Goal: Check status: Check status

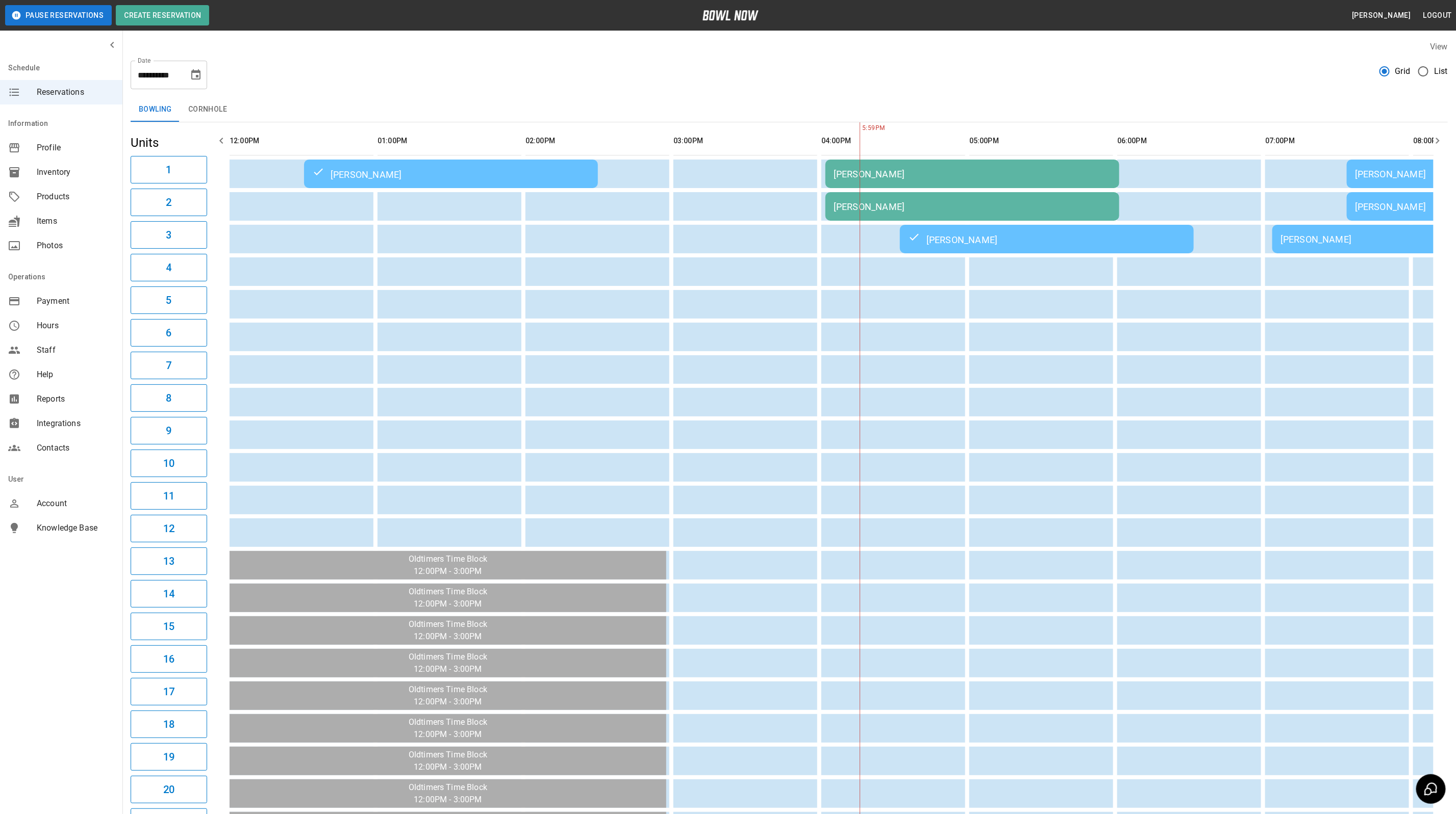
scroll to position [0, 557]
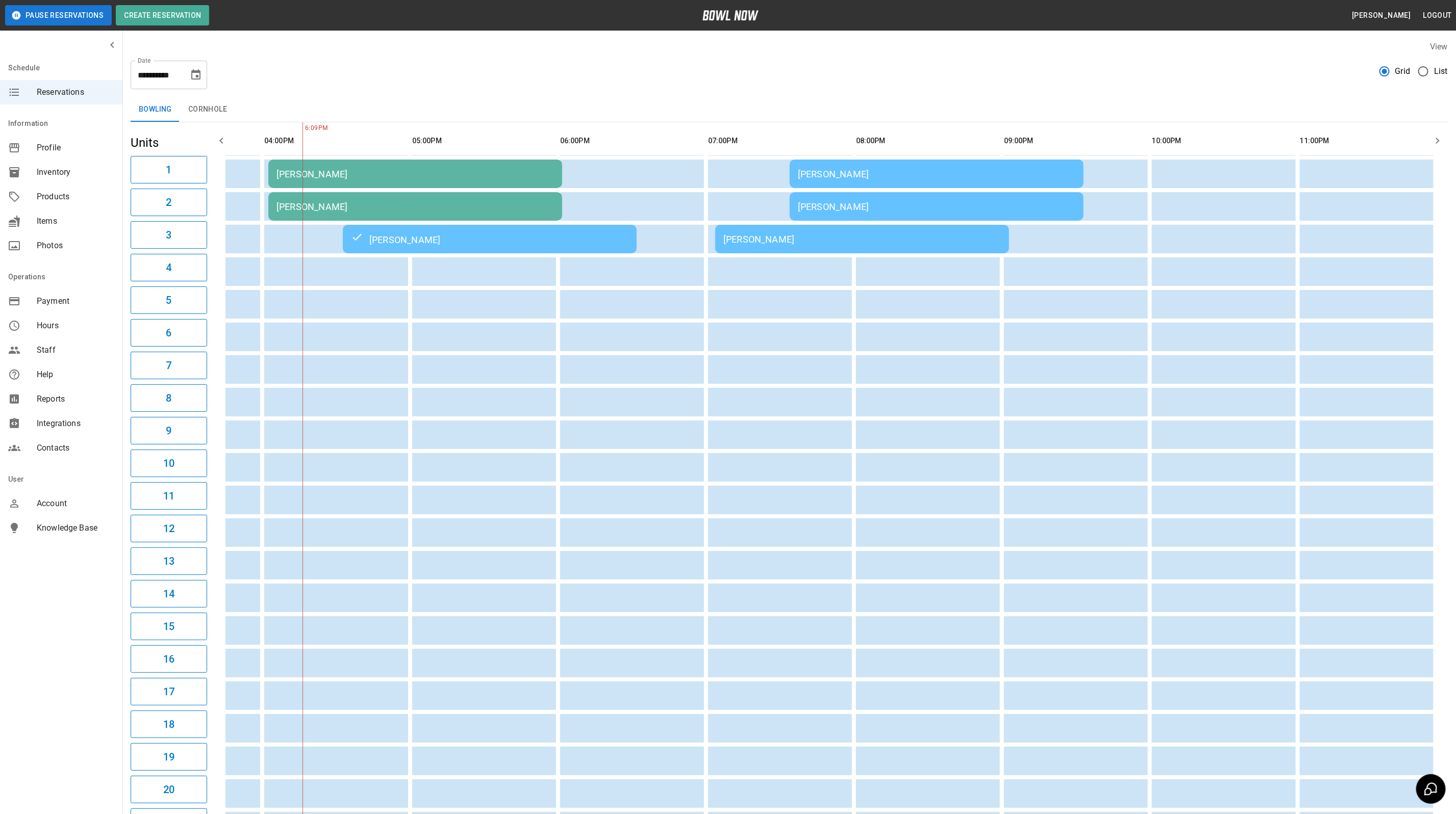
click at [825, 246] on td "[PERSON_NAME]" at bounding box center [862, 239] width 294 height 29
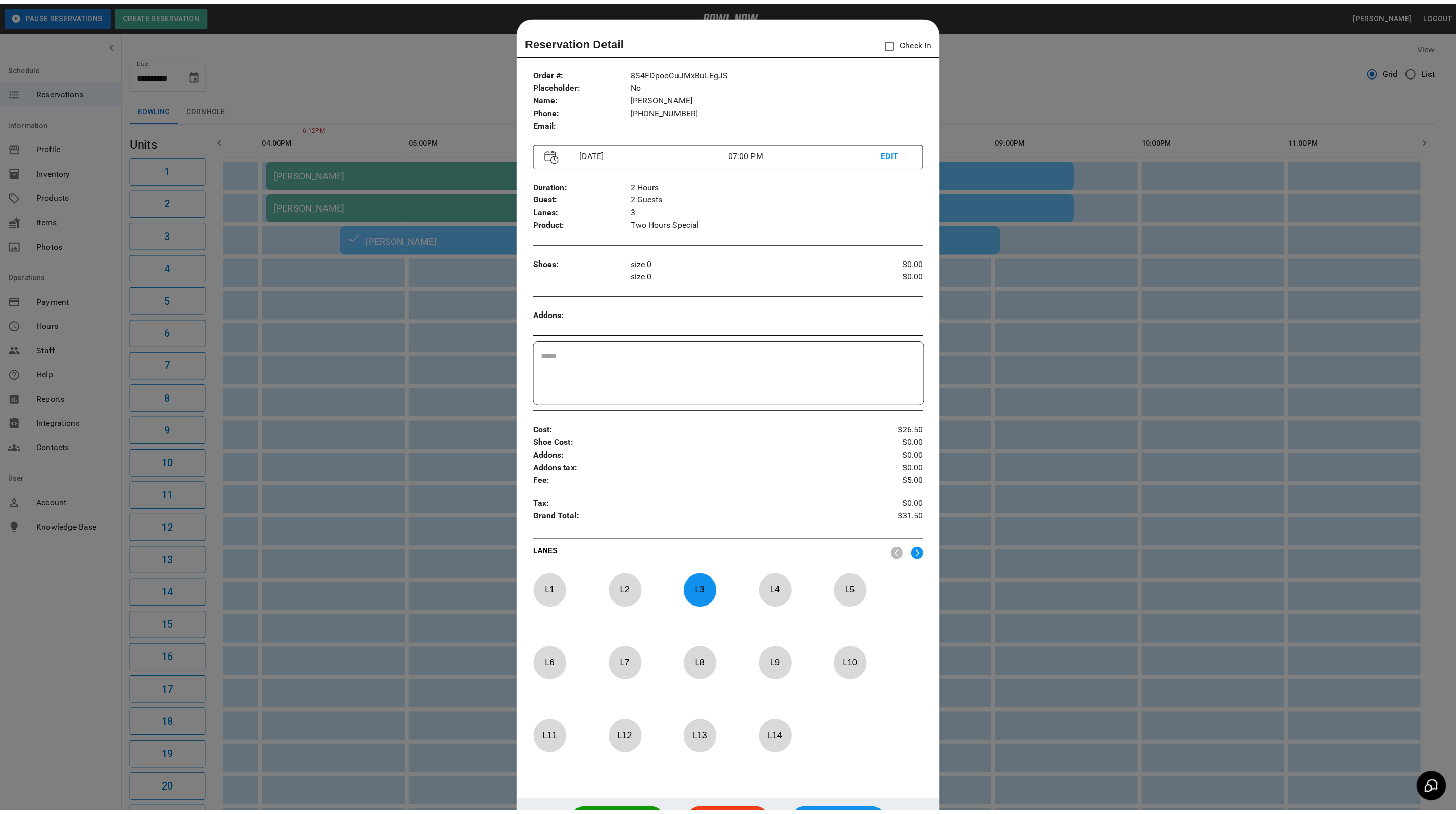
scroll to position [16, 0]
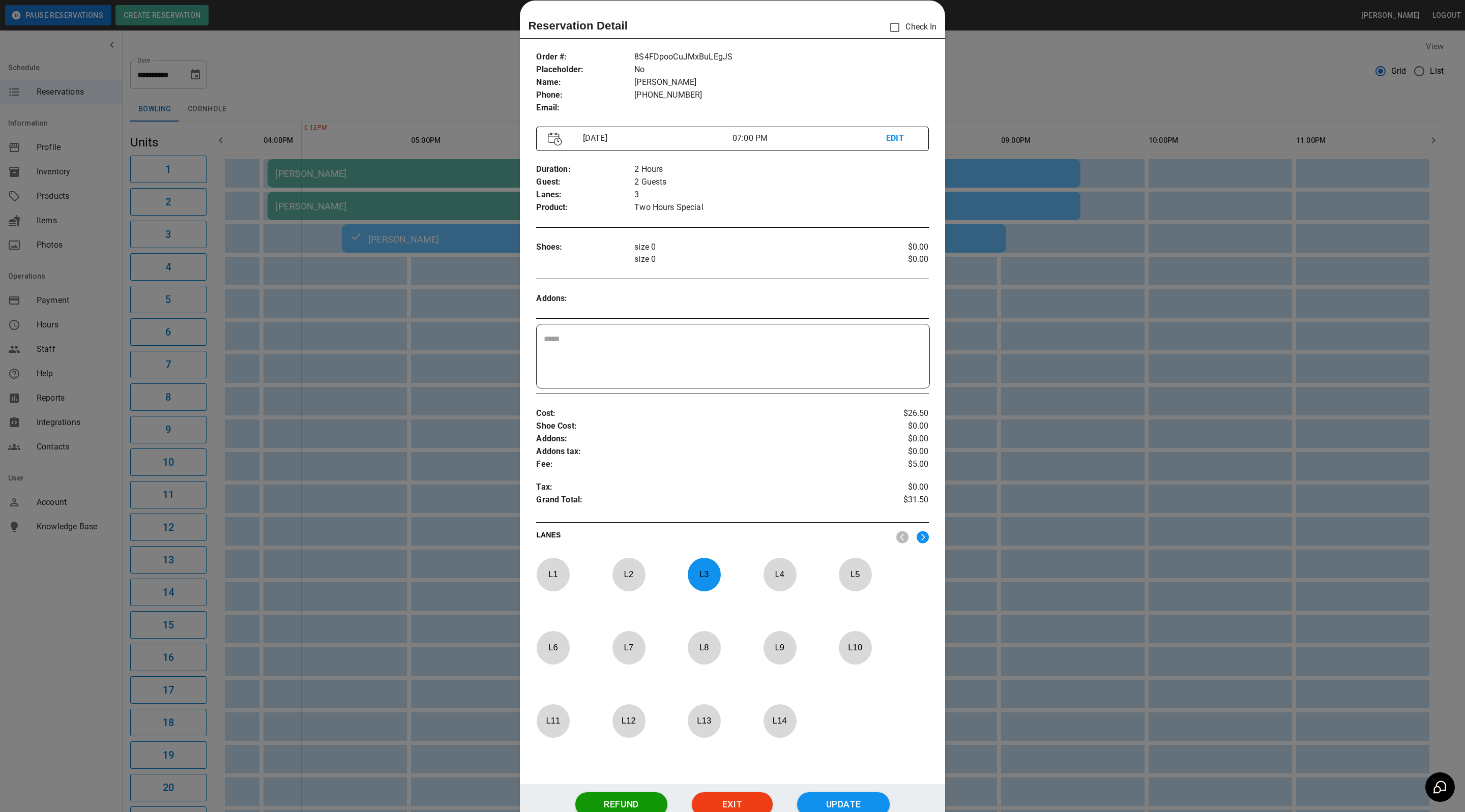
drag, startPoint x: 1027, startPoint y: 103, endPoint x: 1018, endPoint y: 103, distance: 9.0
click at [1027, 103] on div at bounding box center [732, 406] width 1465 height 812
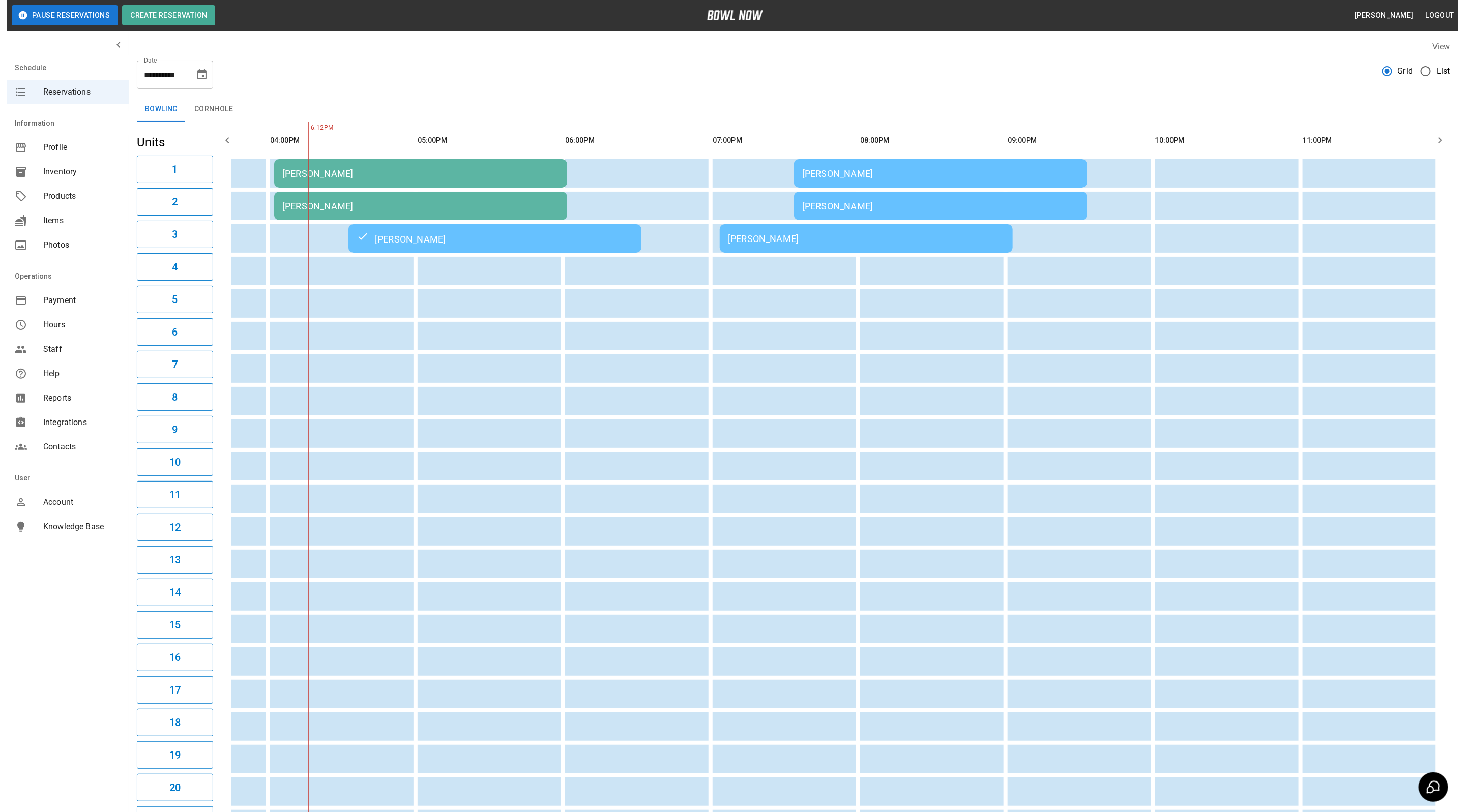
scroll to position [0, 531]
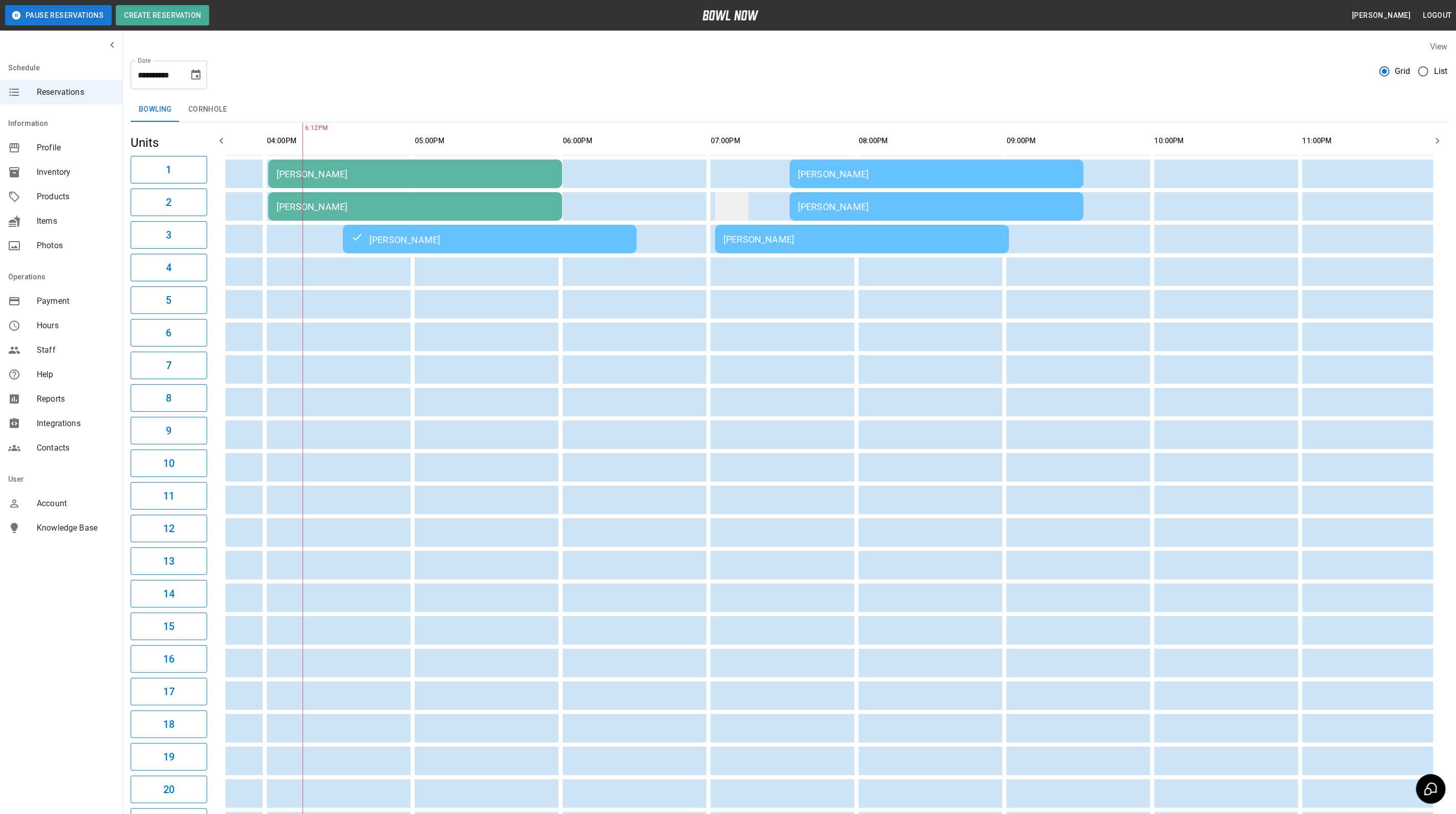
click at [733, 219] on td "sticky table" at bounding box center [732, 207] width 33 height 29
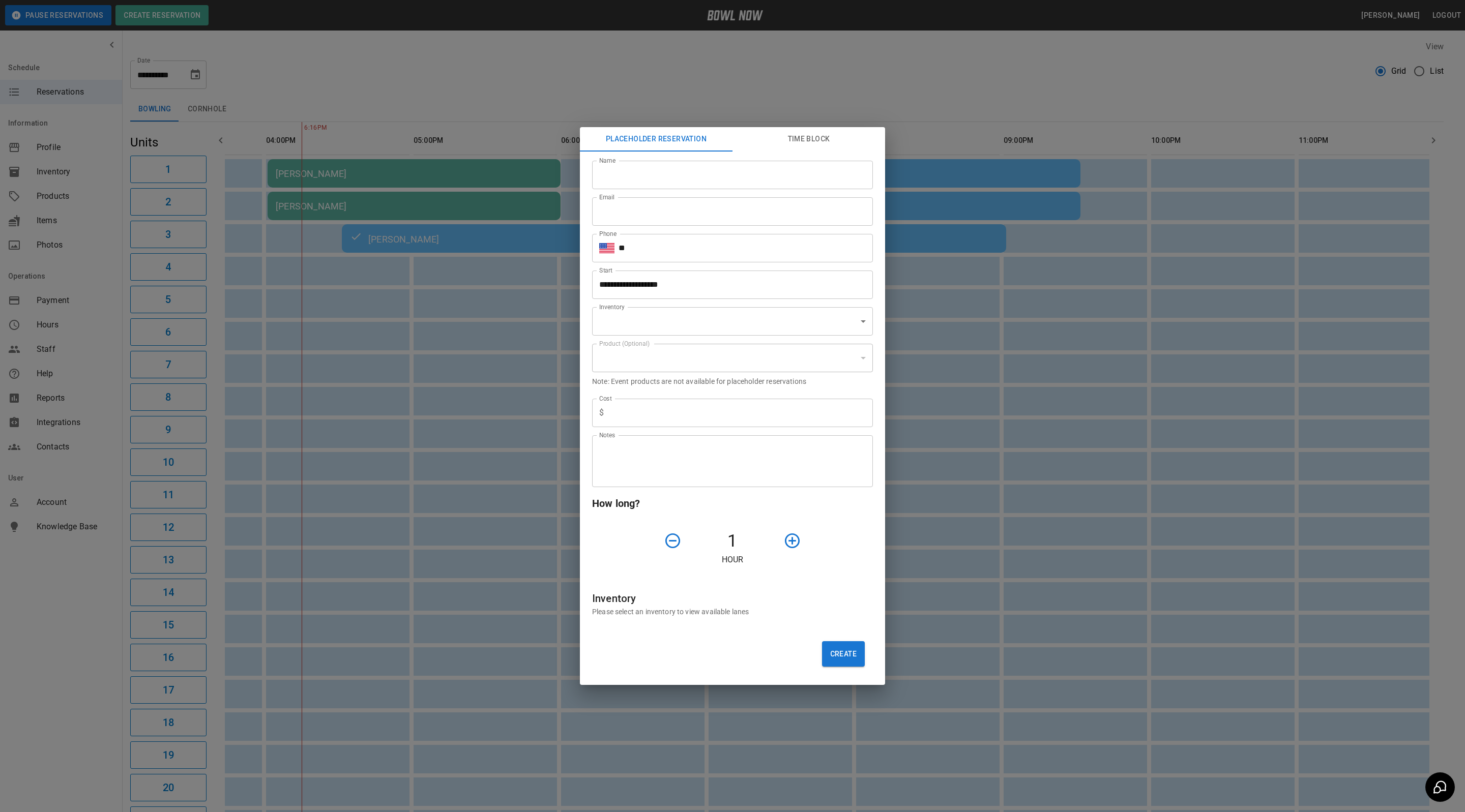
type input "**********"
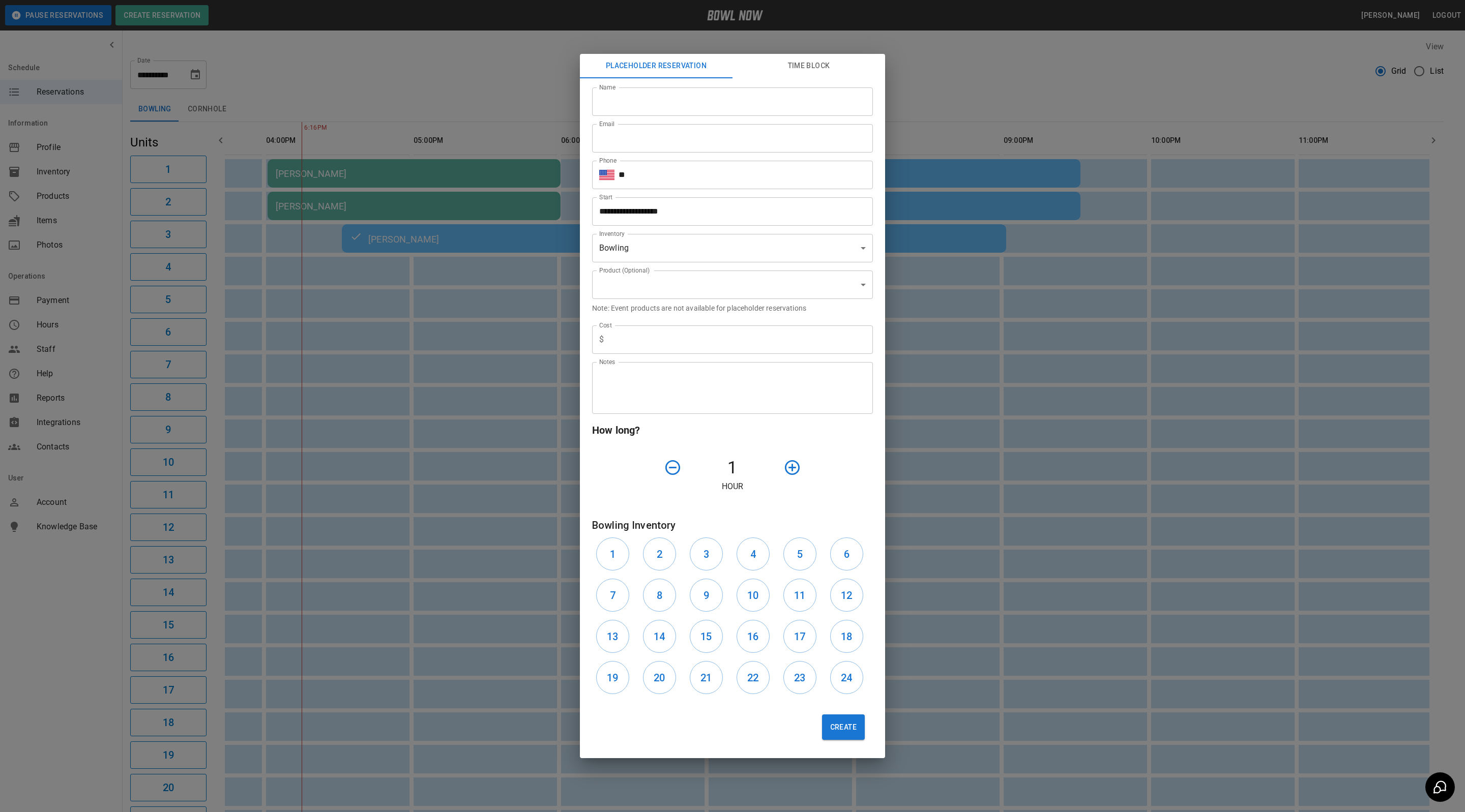
drag, startPoint x: 898, startPoint y: 231, endPoint x: 891, endPoint y: 238, distance: 9.9
click at [896, 231] on div "**********" at bounding box center [732, 406] width 1465 height 812
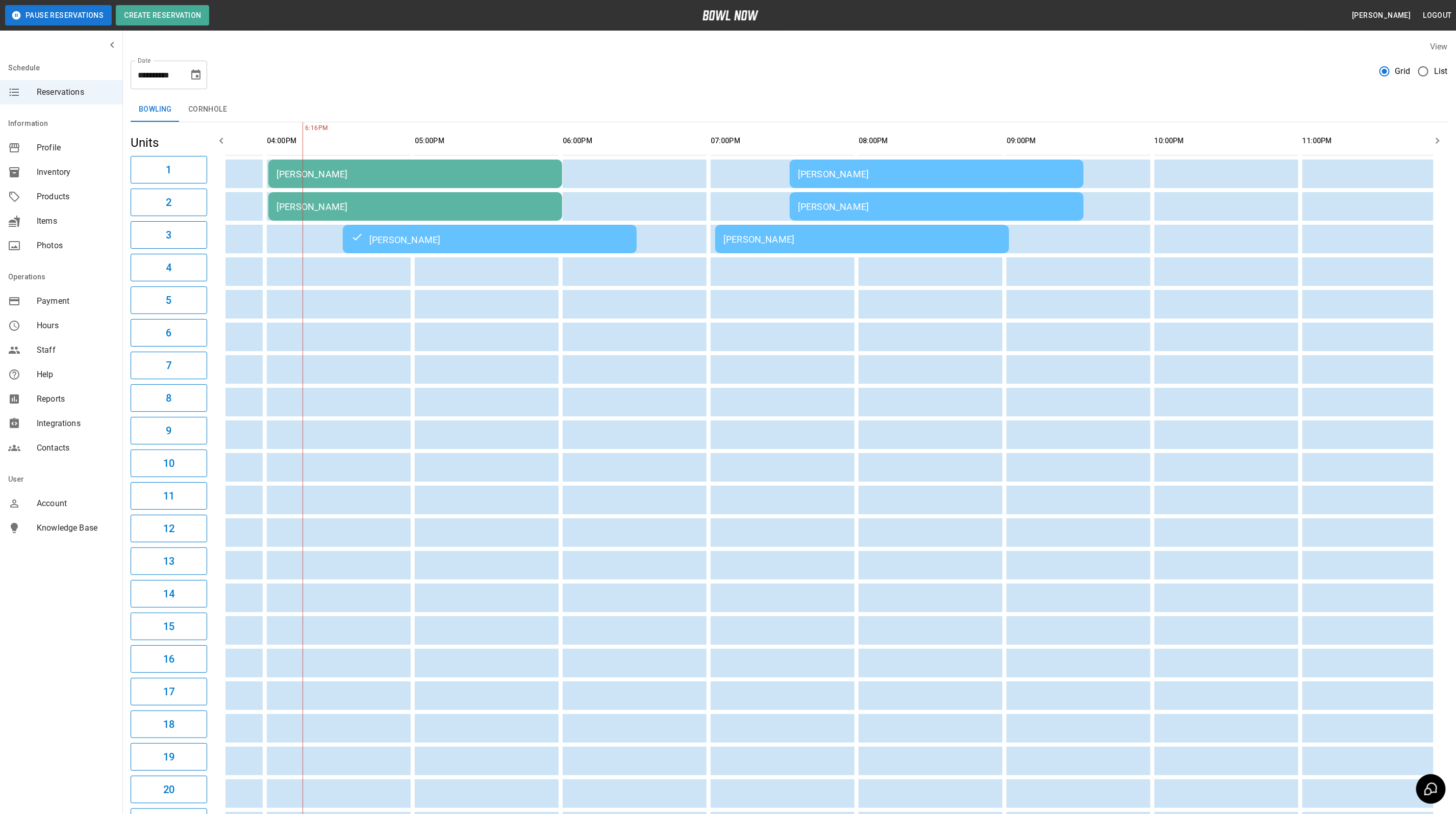
click at [894, 238] on div "[PERSON_NAME]" at bounding box center [862, 240] width 277 height 11
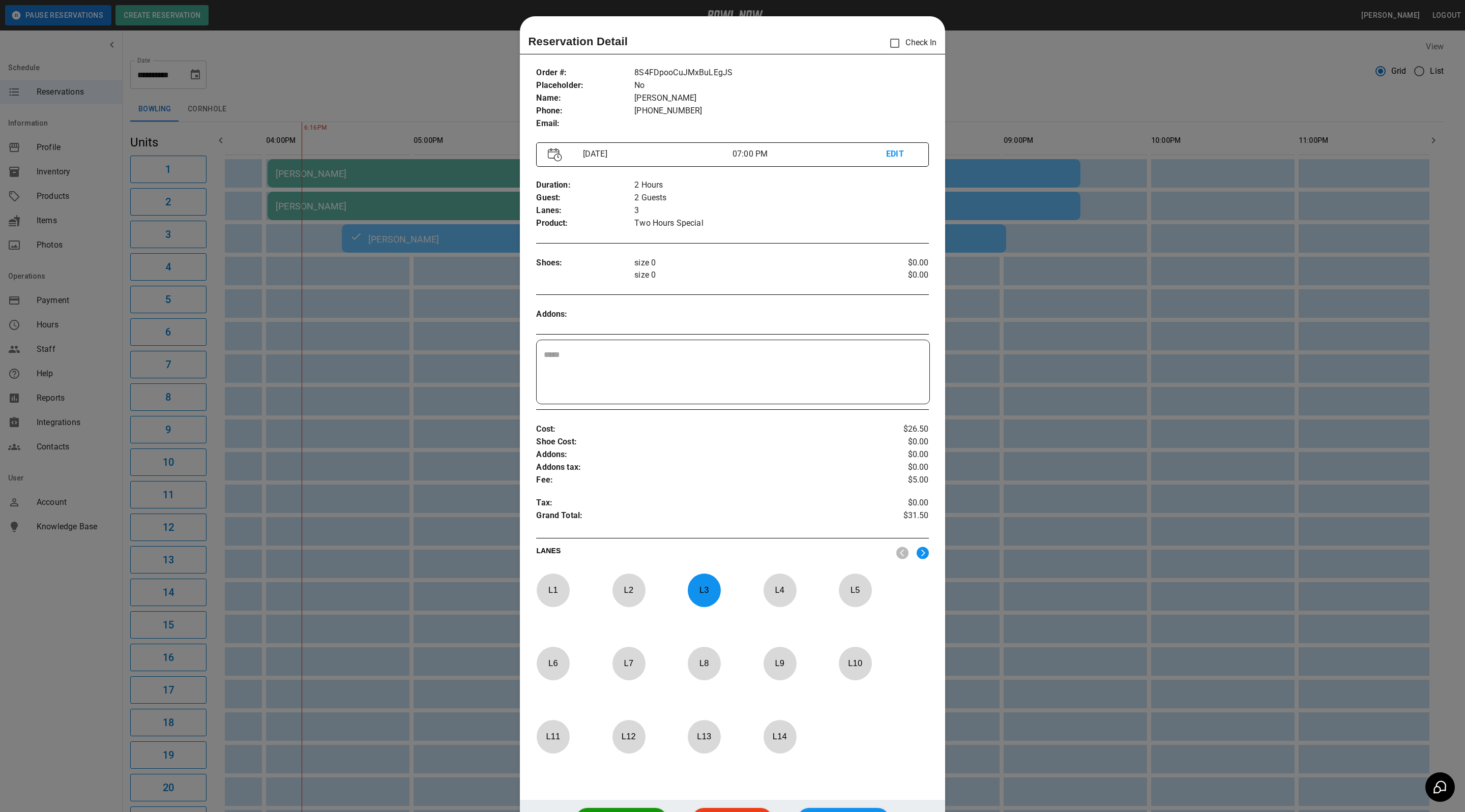
scroll to position [16, 0]
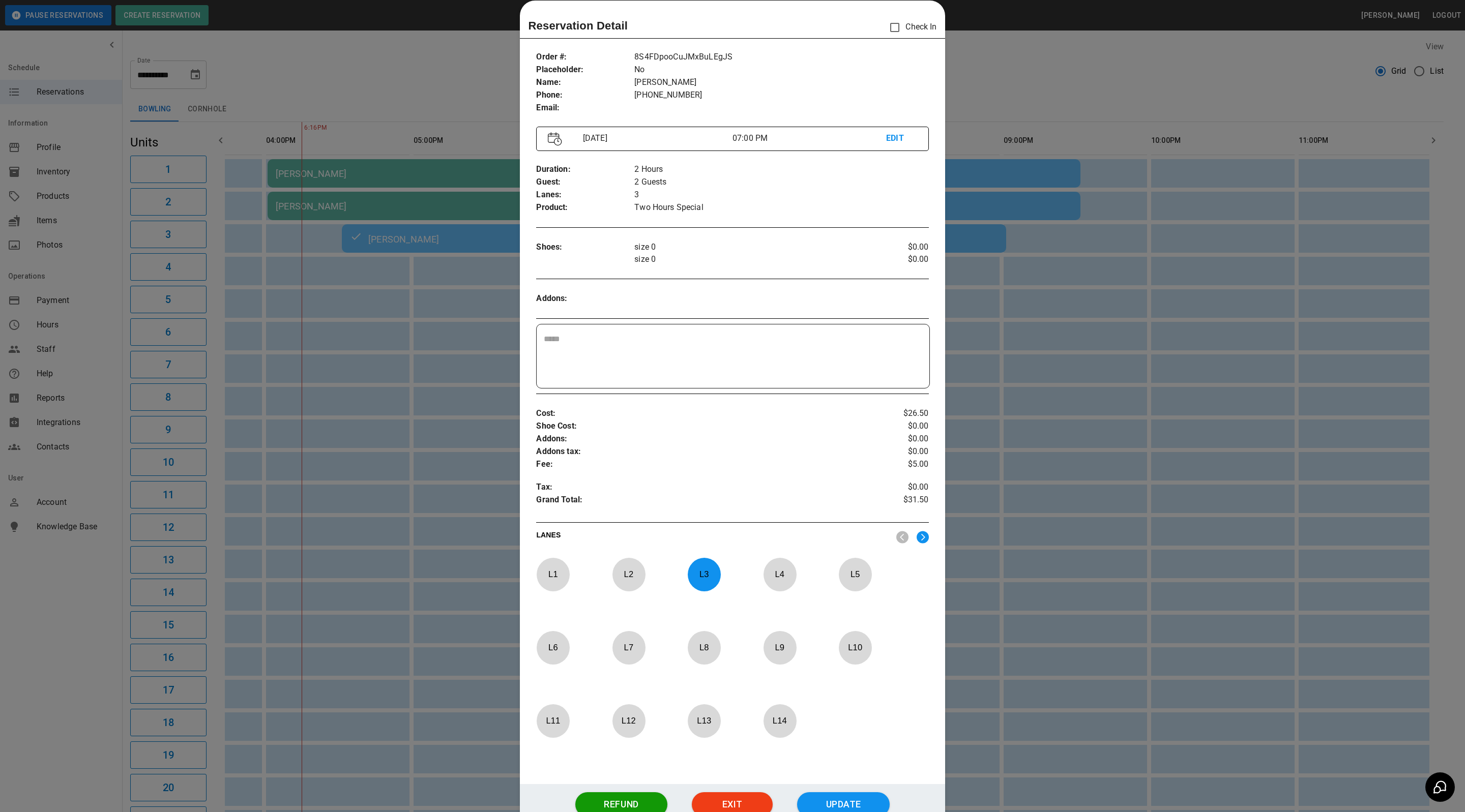
drag, startPoint x: 351, startPoint y: 272, endPoint x: 787, endPoint y: 136, distance: 456.7
click at [351, 272] on div at bounding box center [732, 406] width 1465 height 812
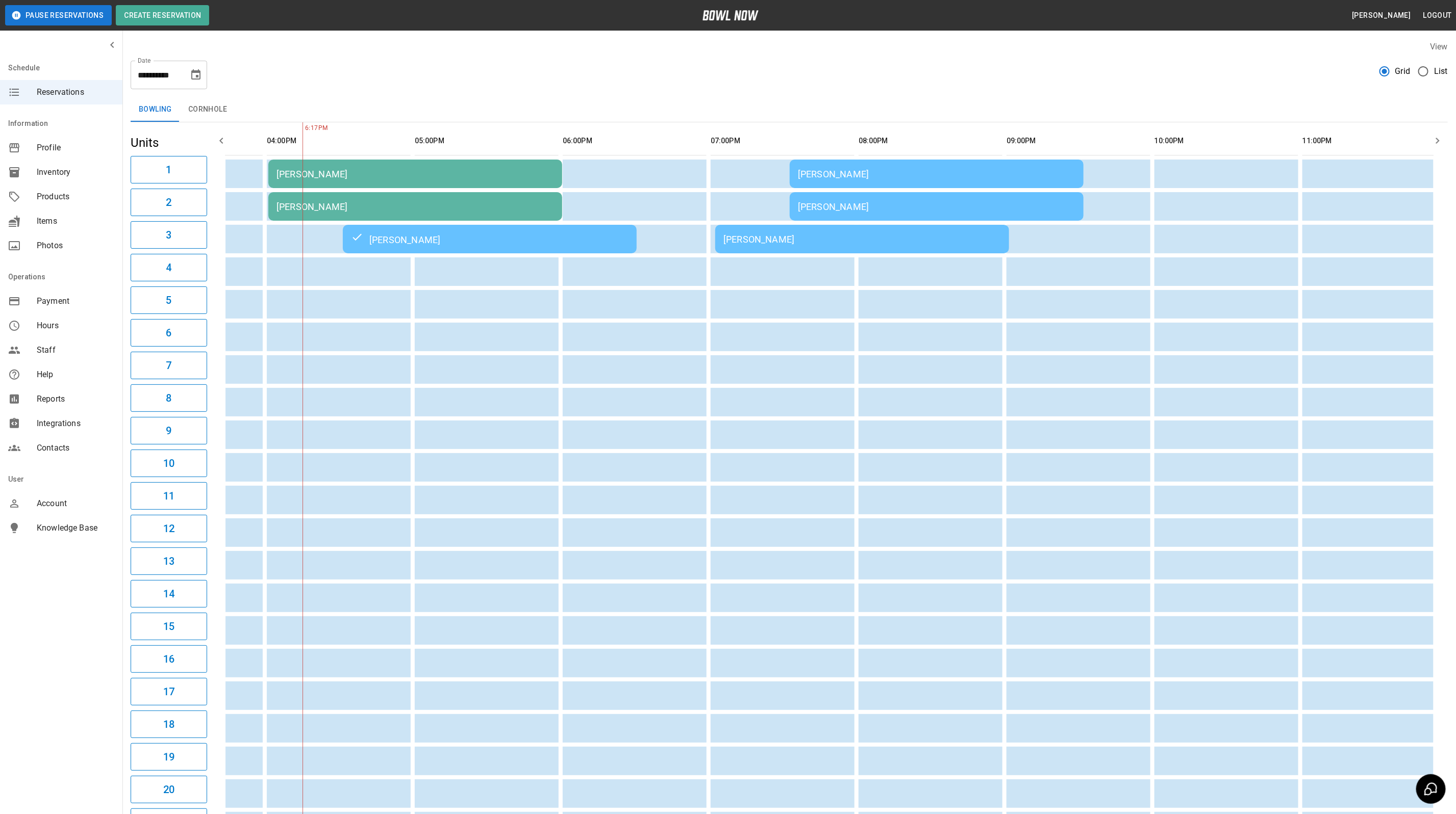
click at [770, 239] on div "[PERSON_NAME]" at bounding box center [862, 240] width 277 height 11
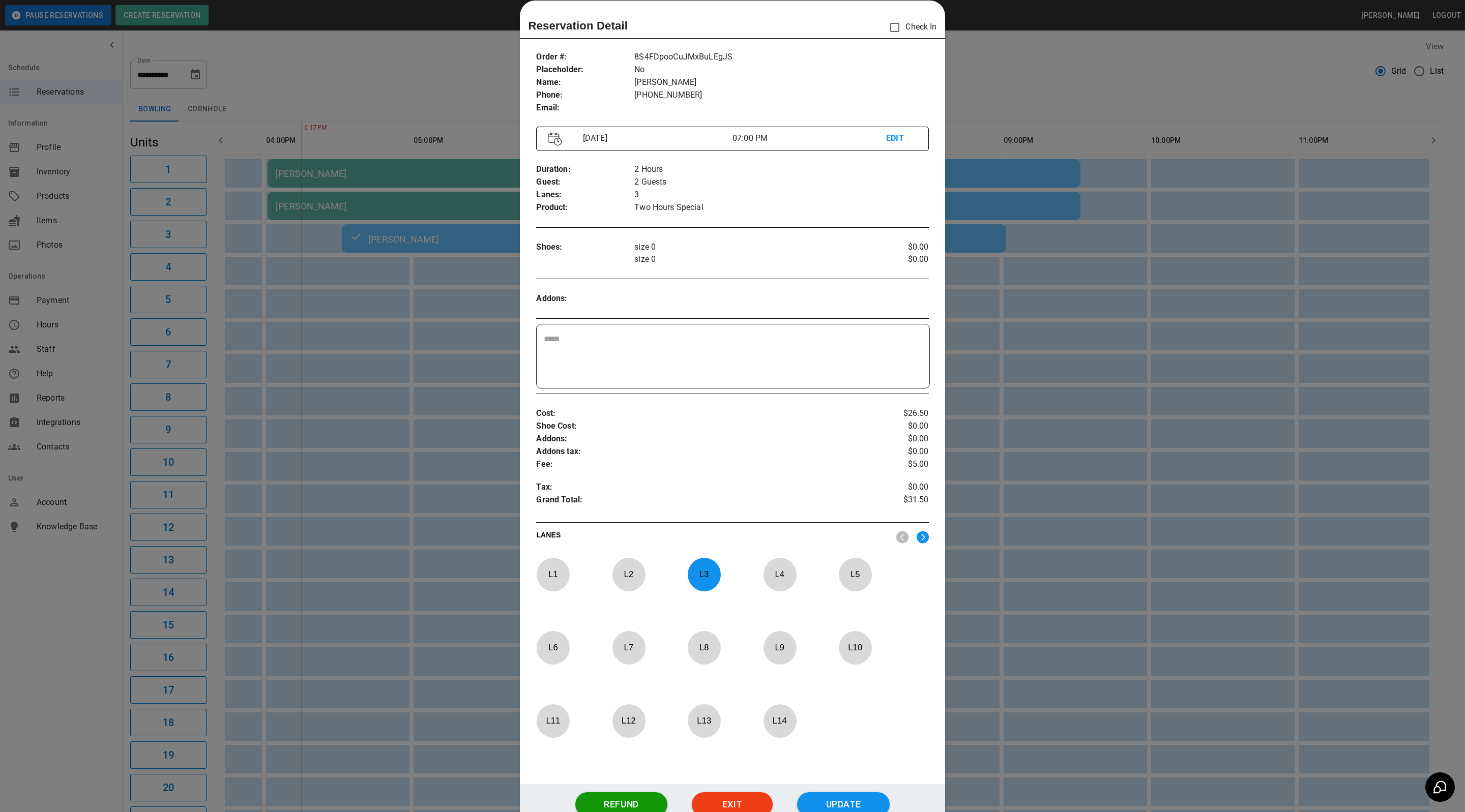
click at [1018, 73] on div at bounding box center [732, 406] width 1465 height 812
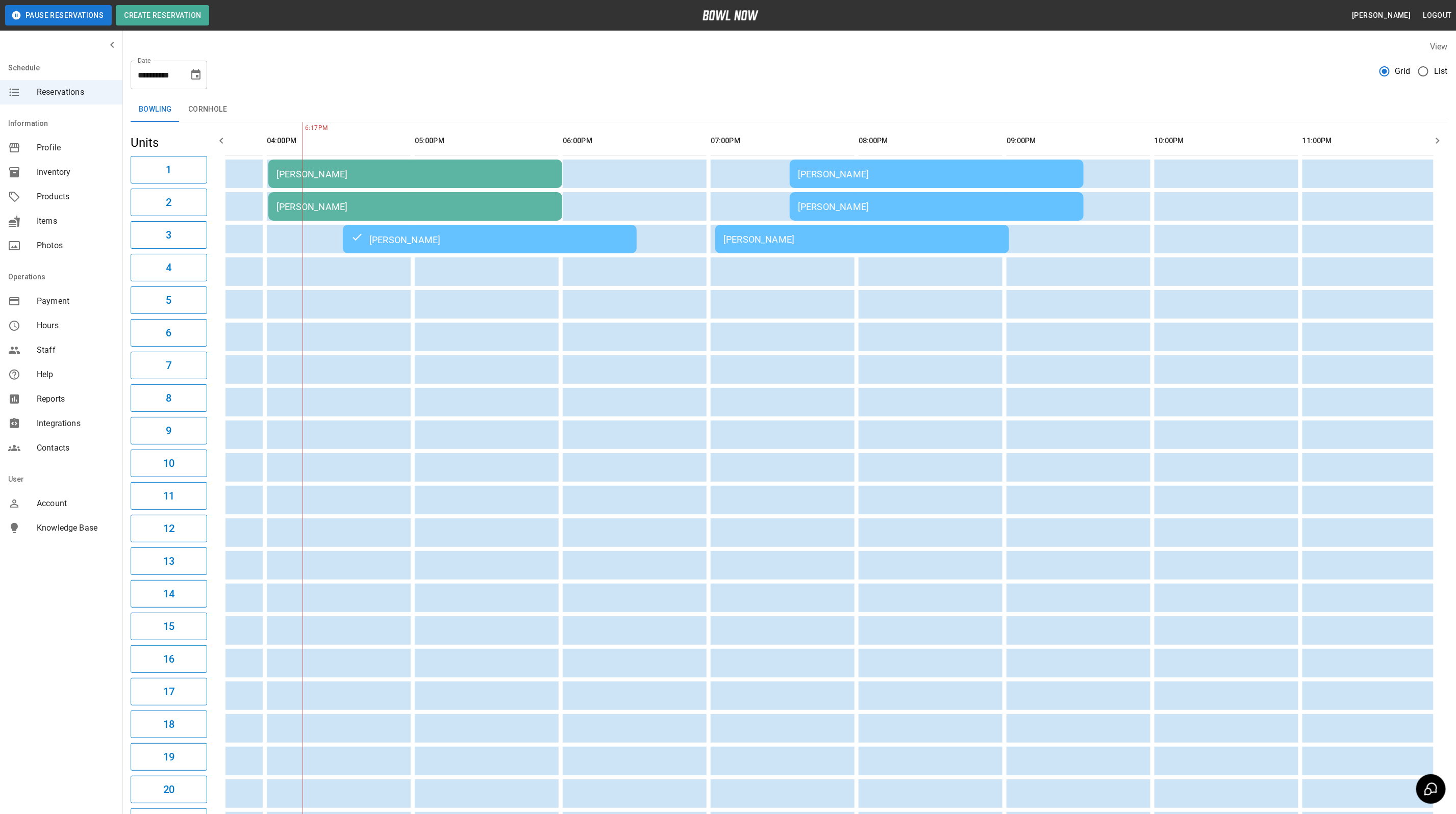
click at [749, 235] on div "[PERSON_NAME]" at bounding box center [862, 240] width 277 height 11
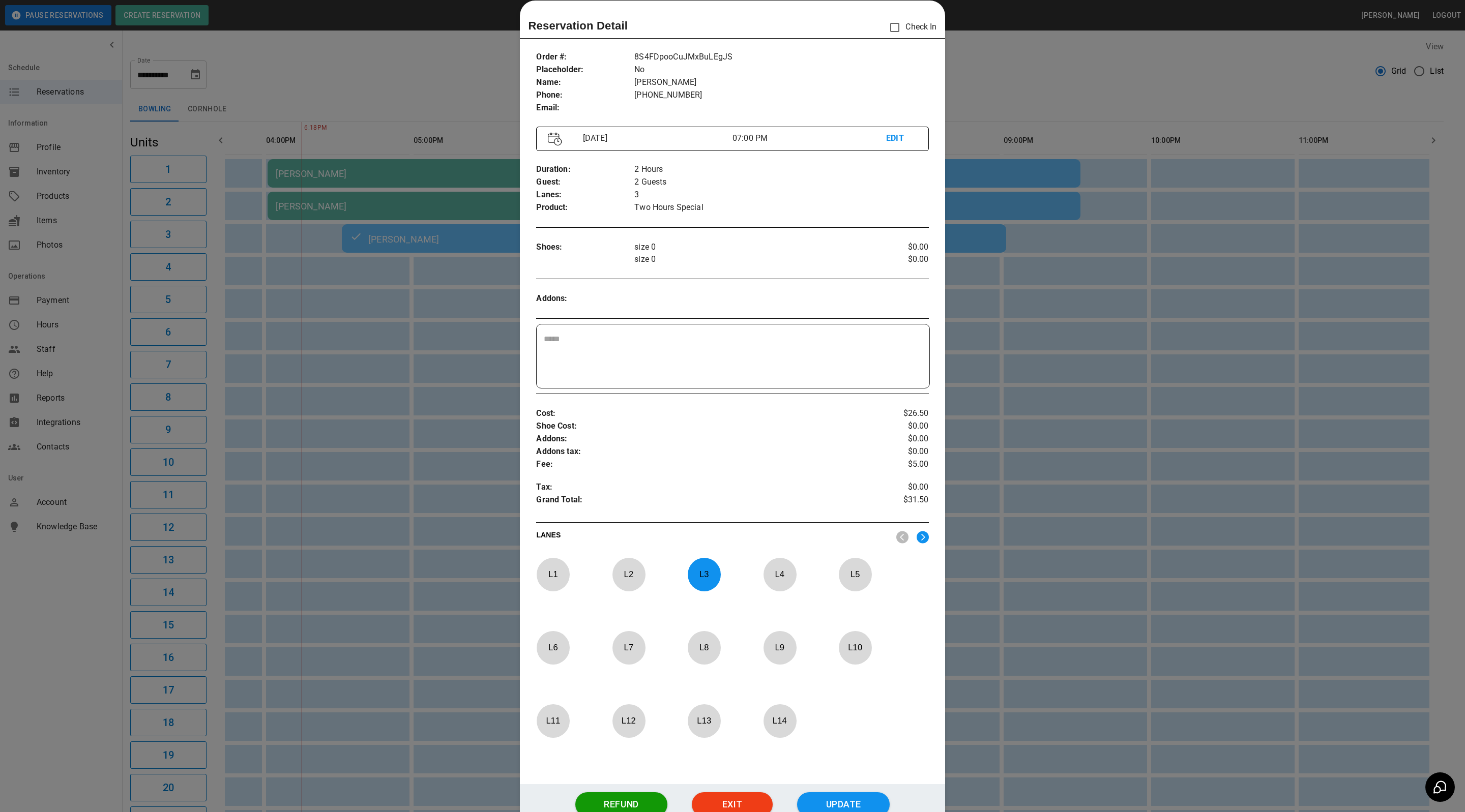
click at [1105, 114] on div at bounding box center [732, 406] width 1465 height 812
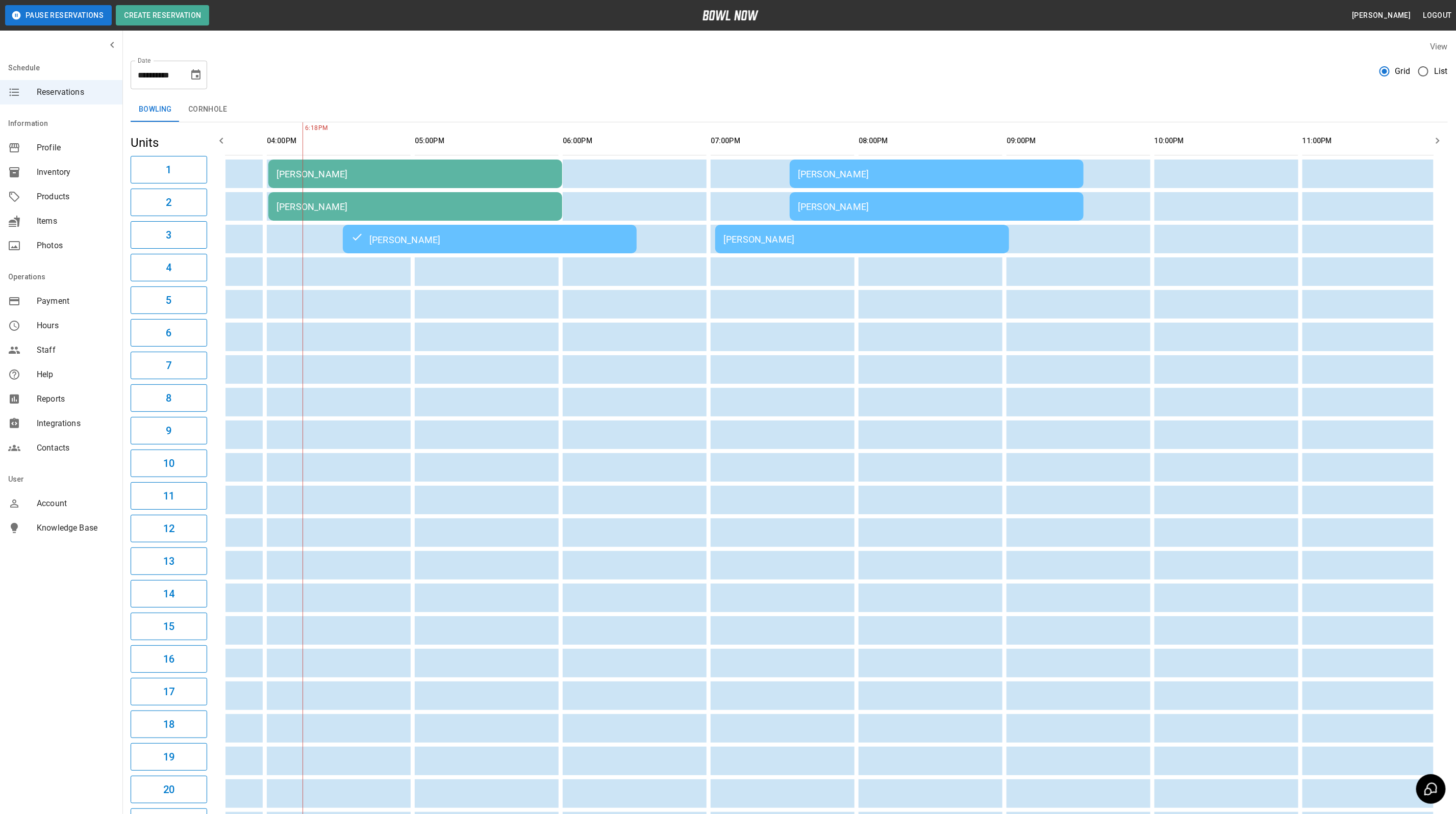
click at [790, 245] on td "[PERSON_NAME]" at bounding box center [862, 239] width 294 height 29
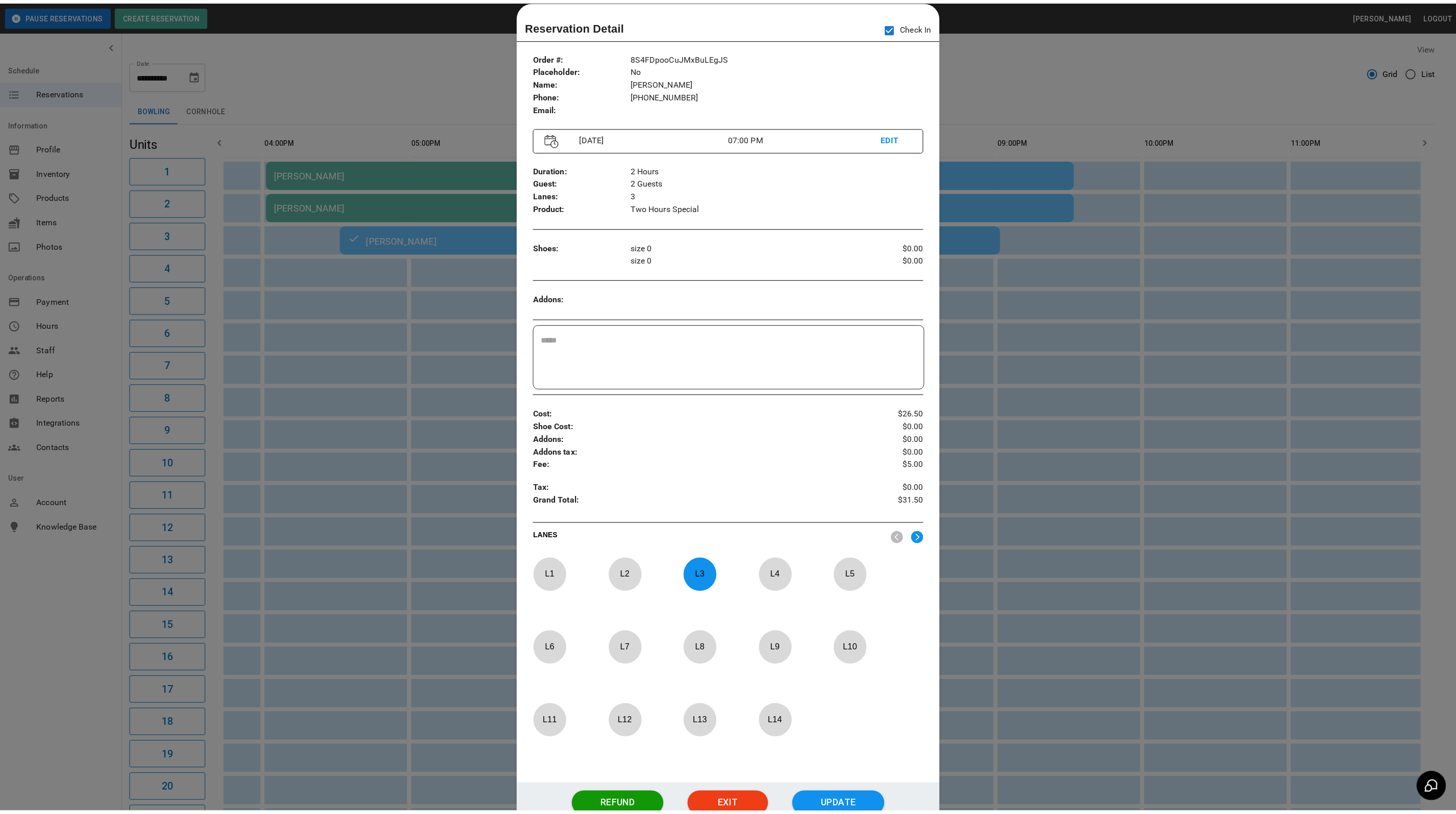
scroll to position [0, 546]
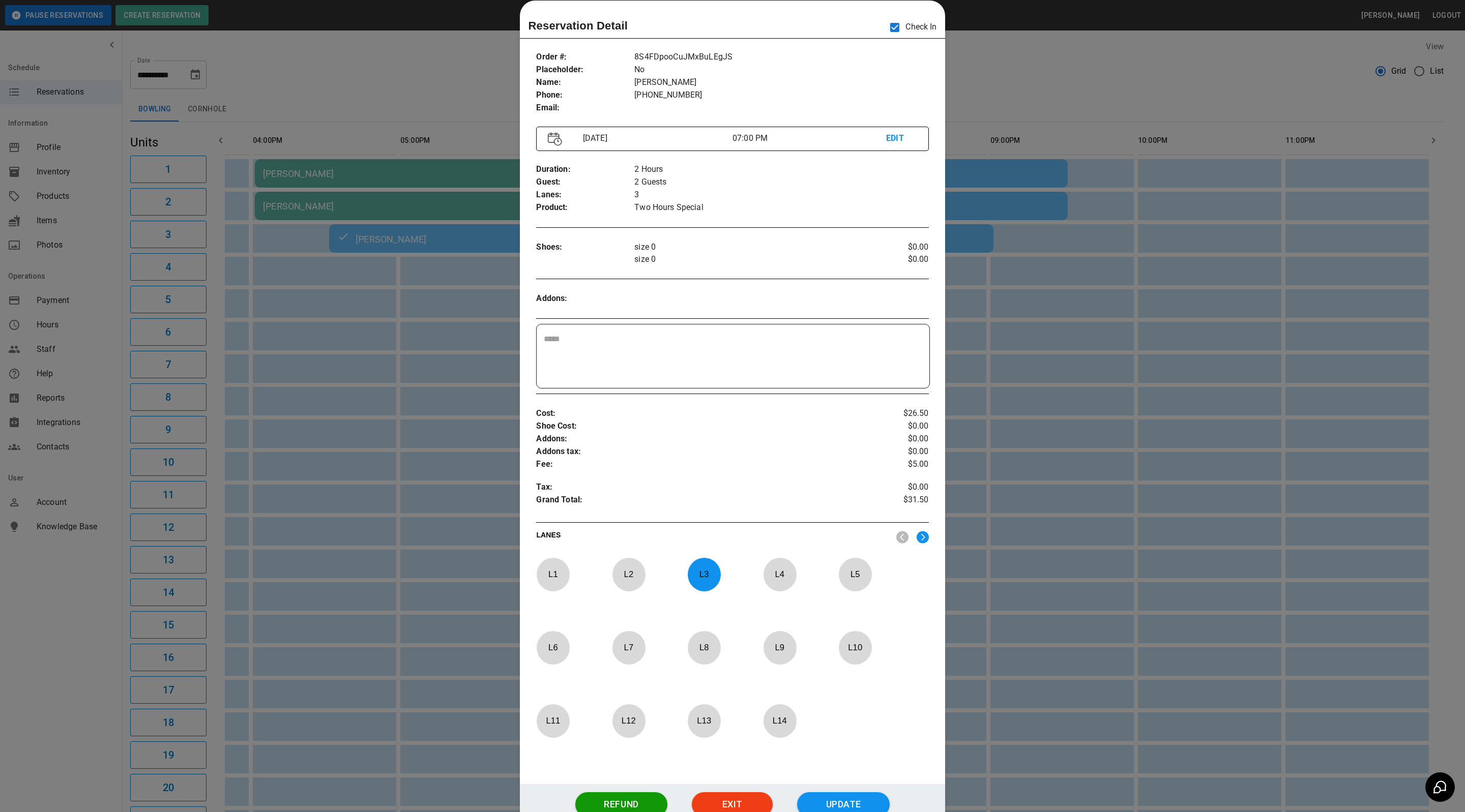
click at [1062, 49] on div at bounding box center [732, 406] width 1465 height 812
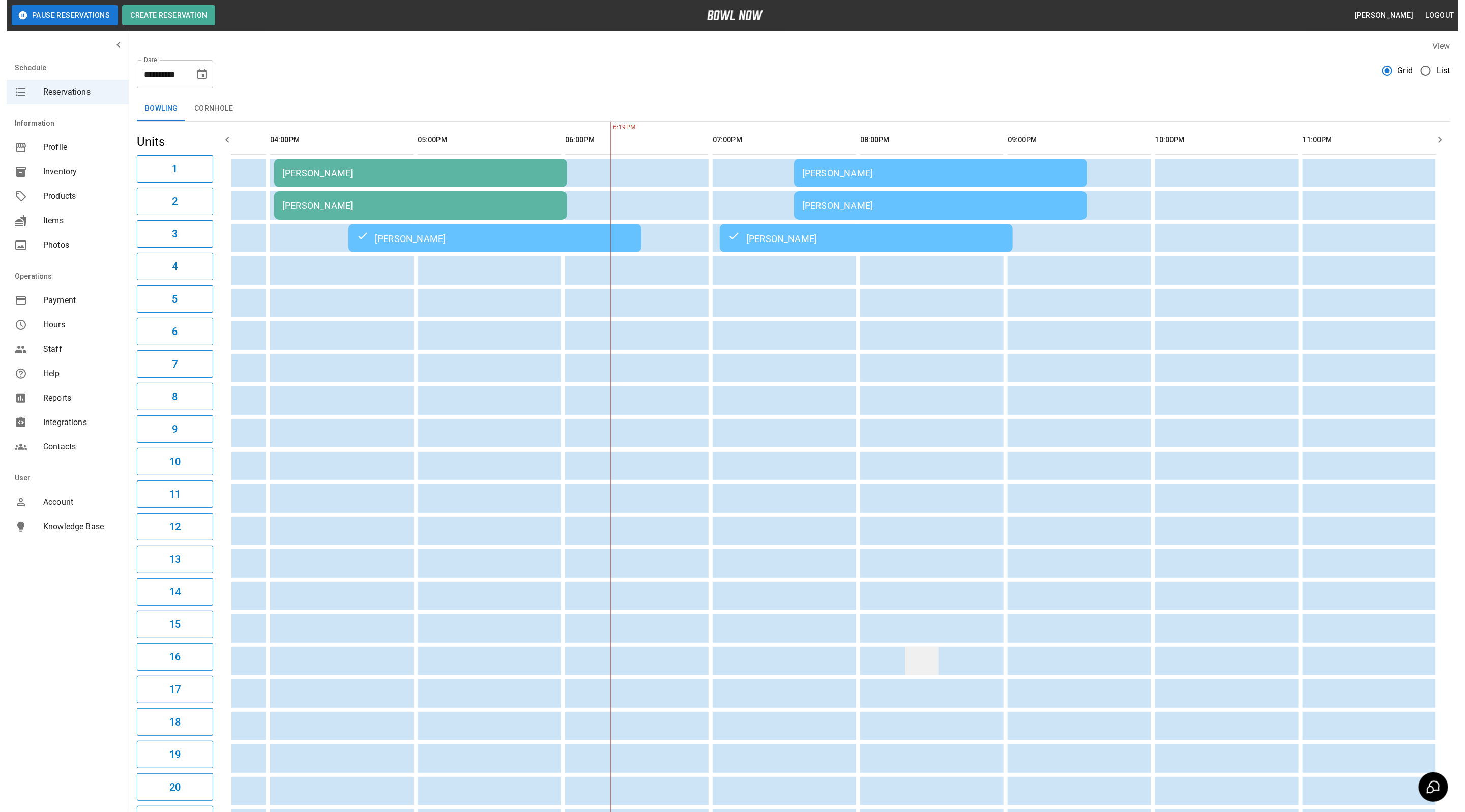
scroll to position [0, 0]
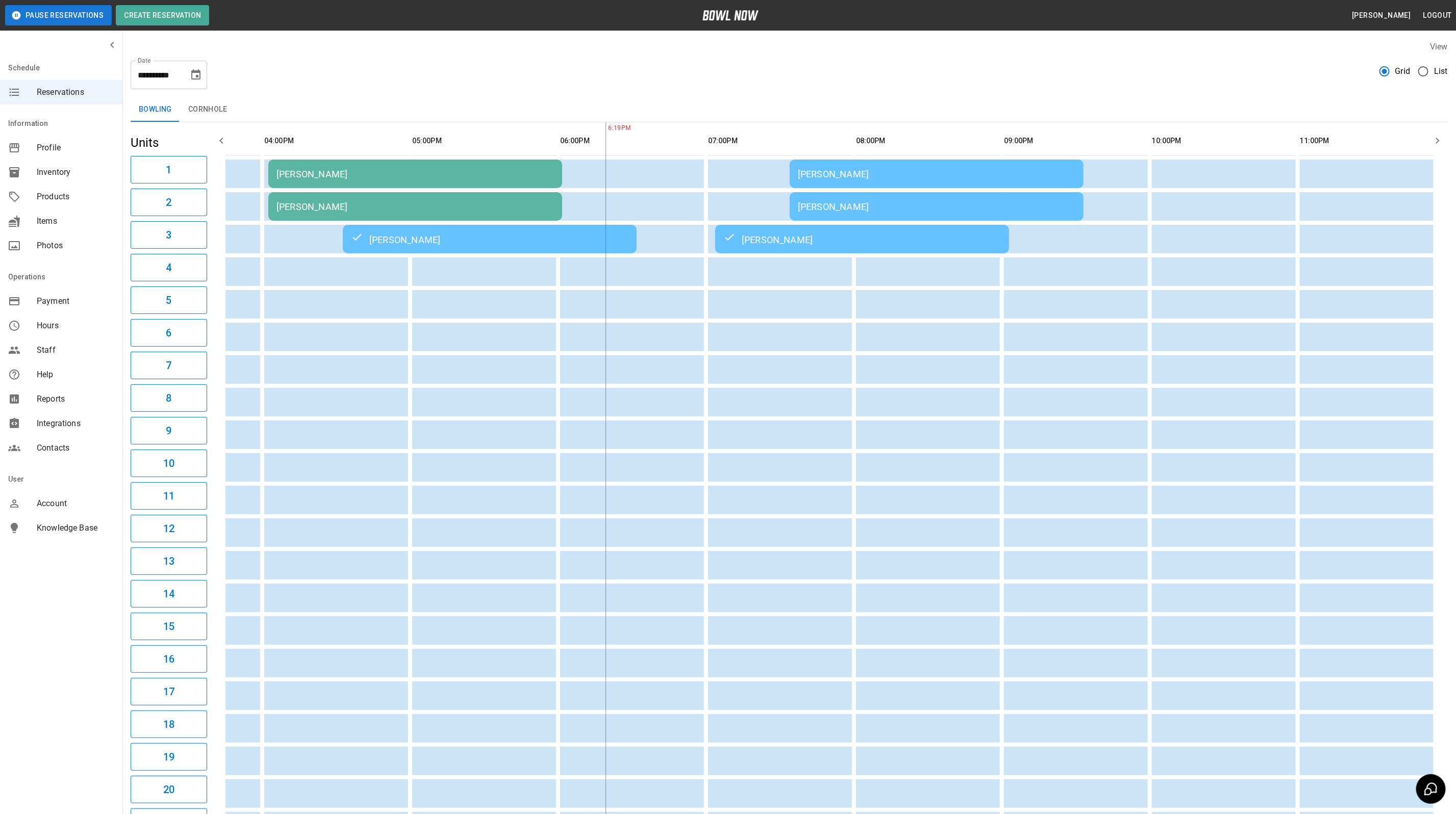
click at [826, 181] on td "[PERSON_NAME]" at bounding box center [936, 174] width 294 height 29
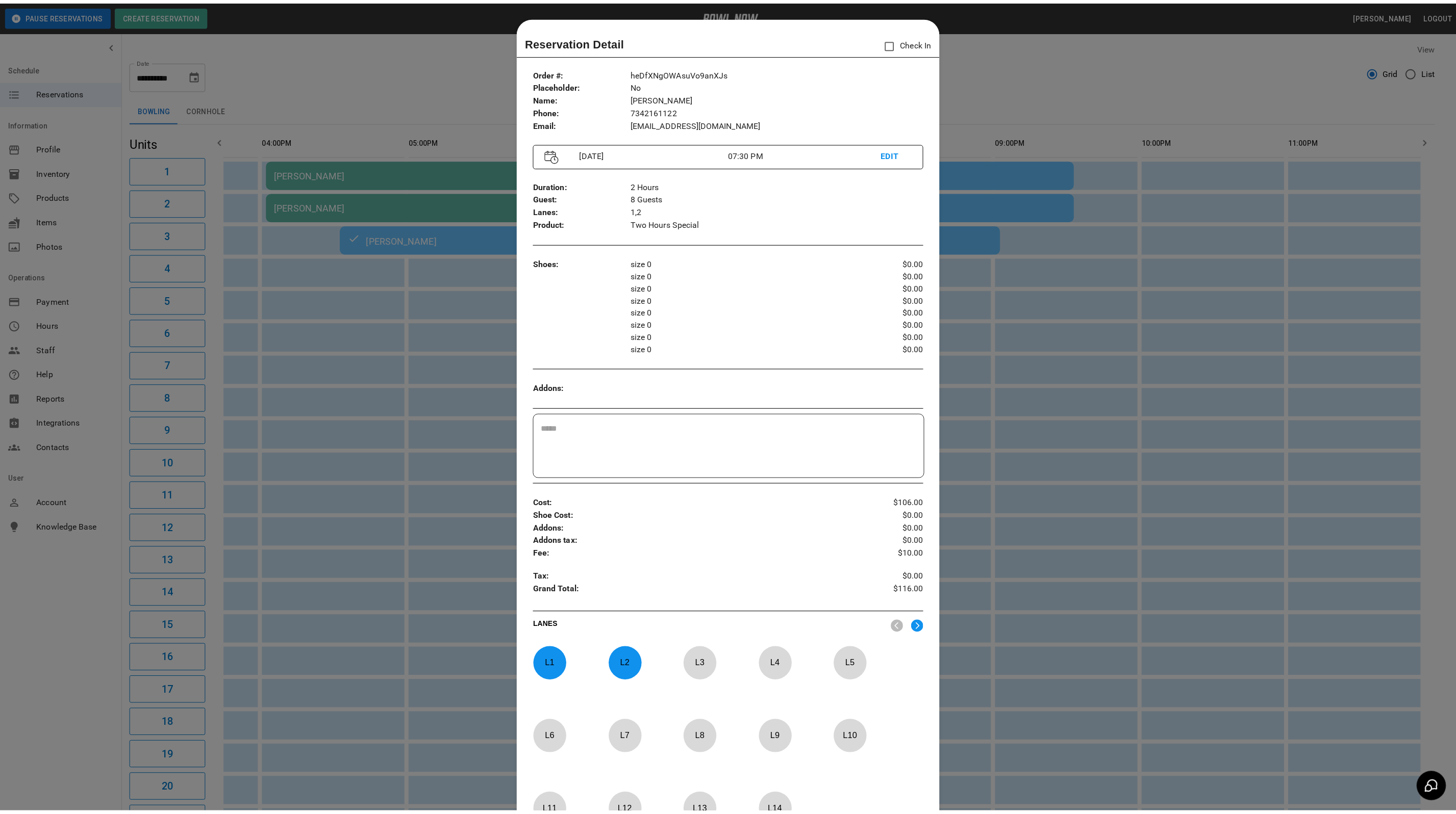
scroll to position [16, 0]
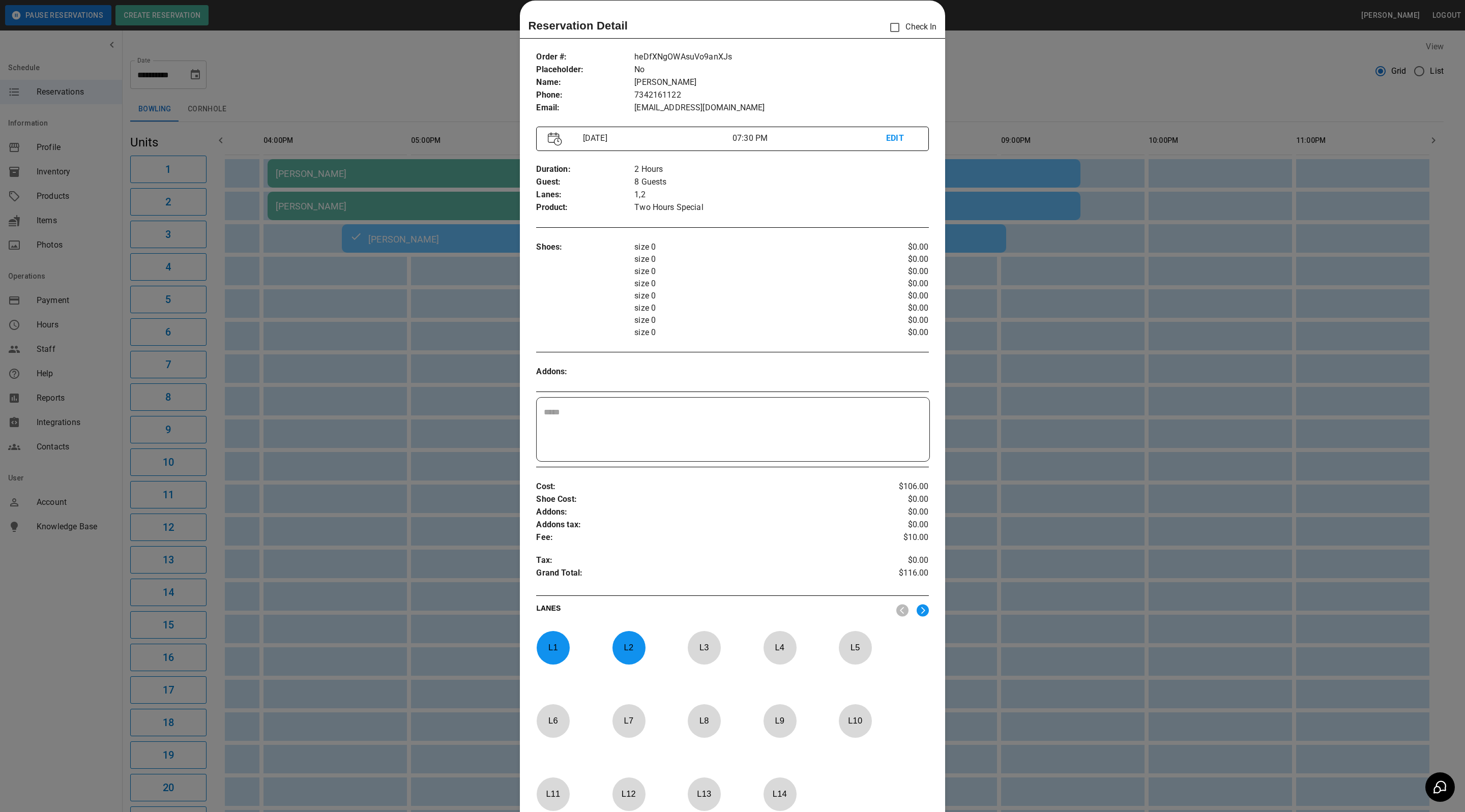
drag, startPoint x: 983, startPoint y: 108, endPoint x: 989, endPoint y: 105, distance: 6.7
click at [983, 108] on div at bounding box center [732, 406] width 1465 height 812
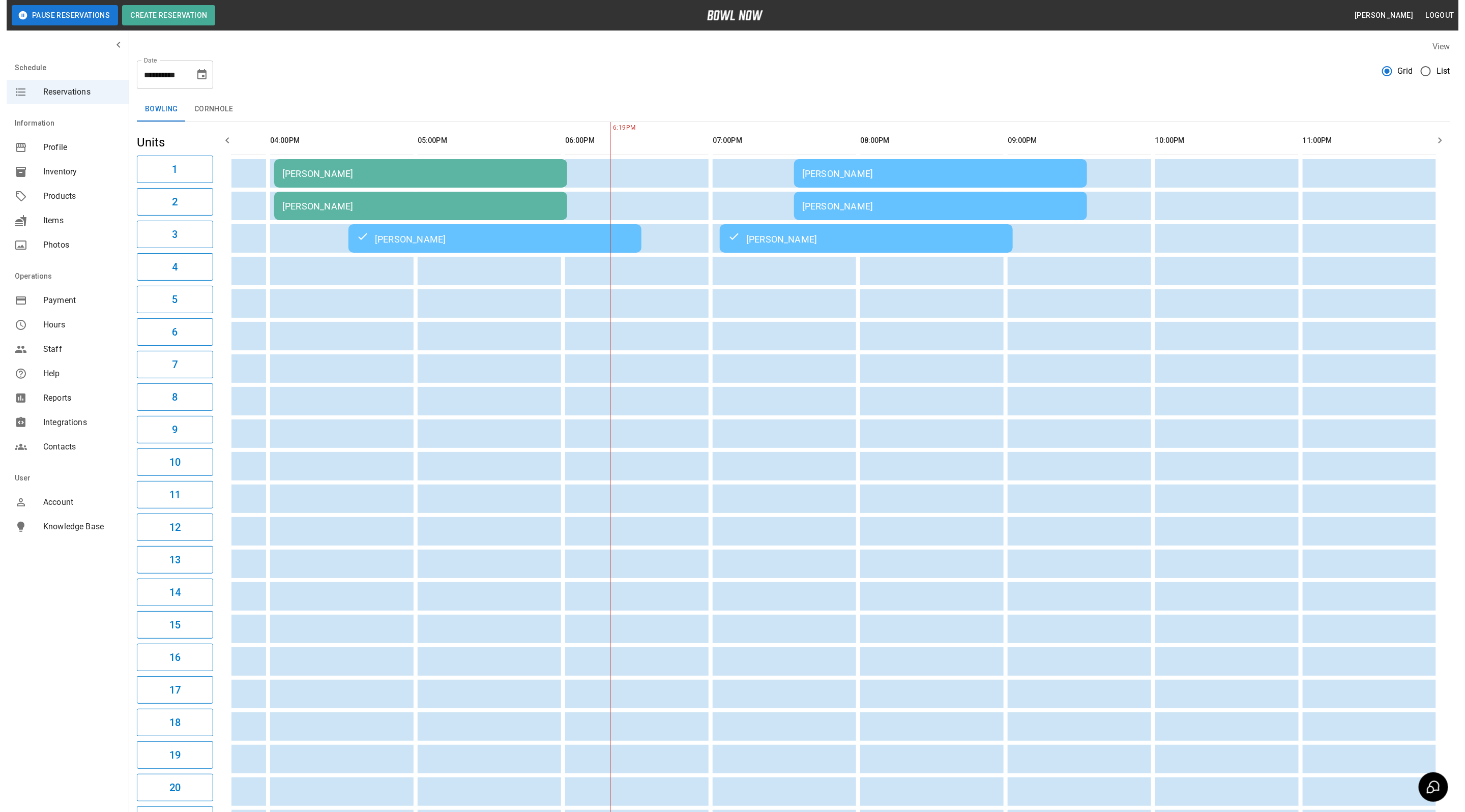
scroll to position [0, 531]
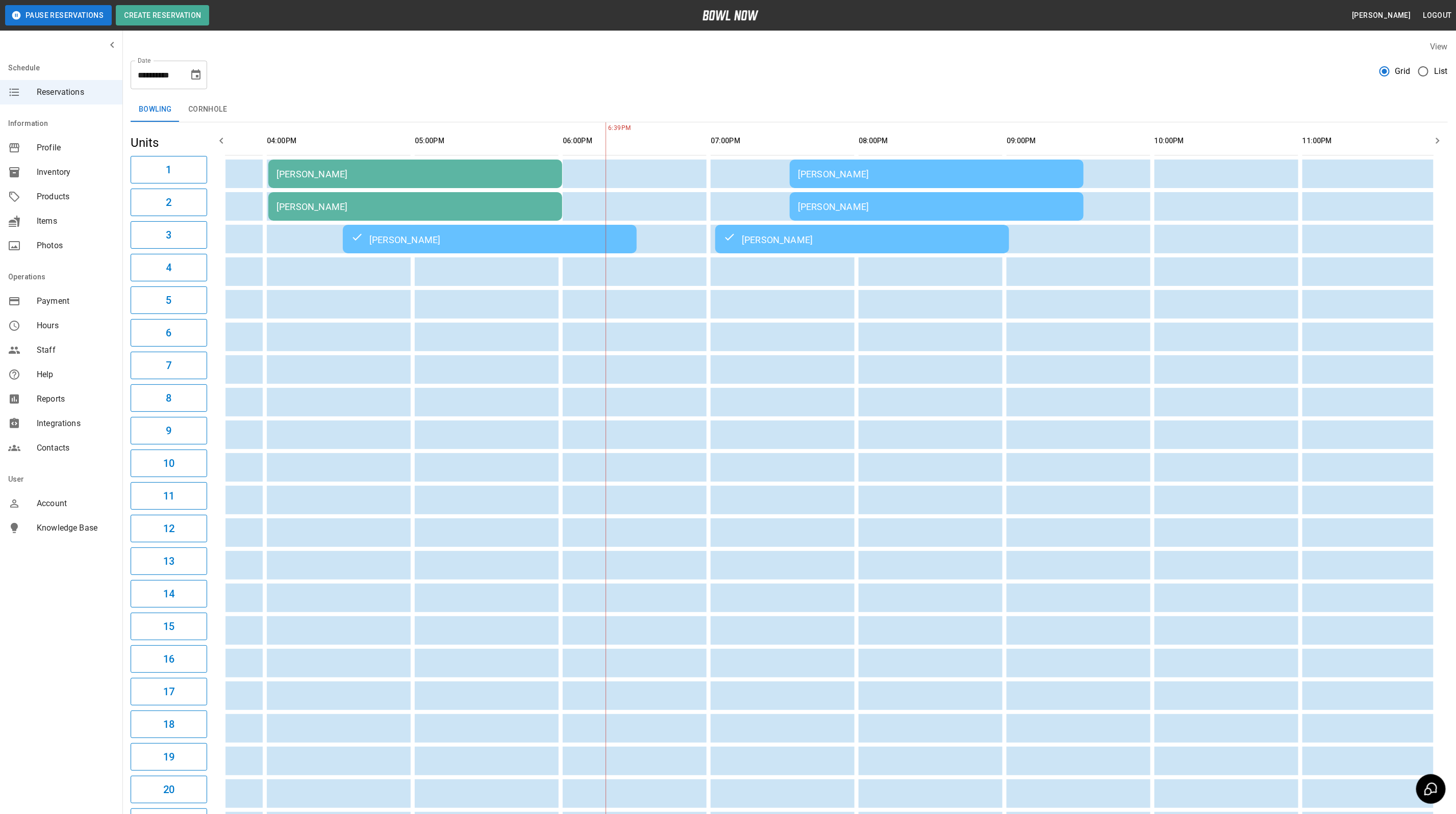
click at [923, 173] on div "[PERSON_NAME]" at bounding box center [936, 174] width 277 height 11
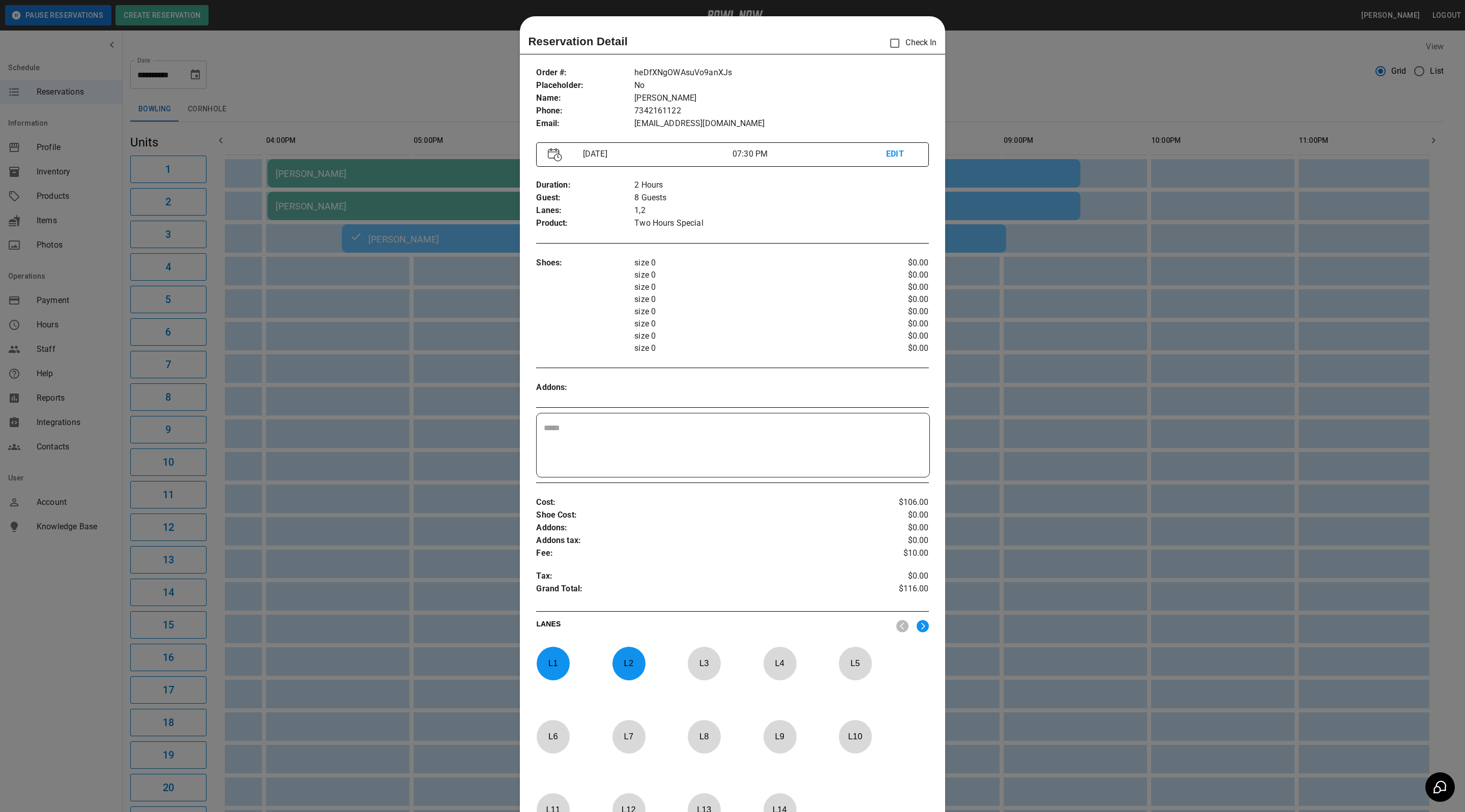
scroll to position [16, 0]
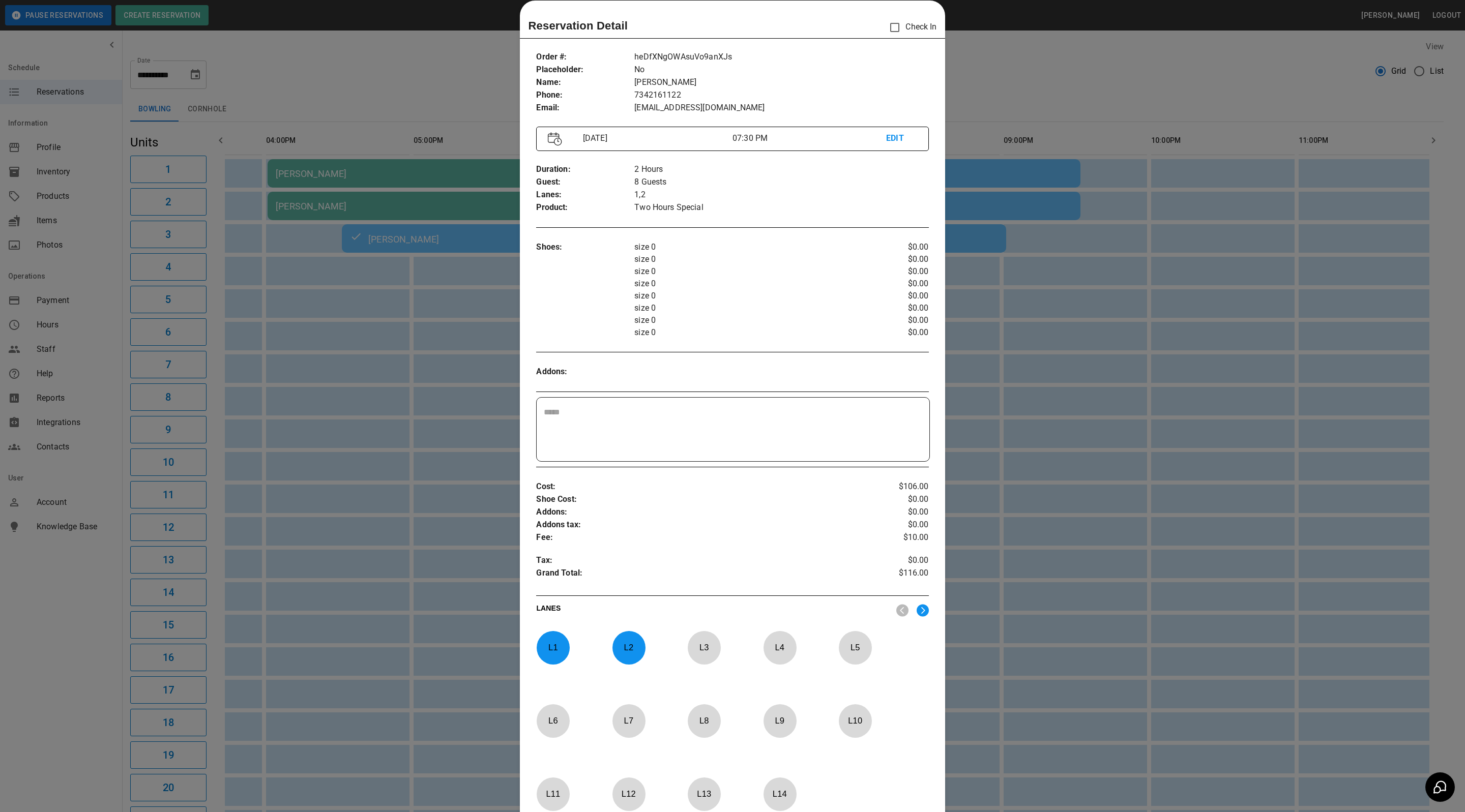
click at [368, 470] on div at bounding box center [732, 406] width 1465 height 812
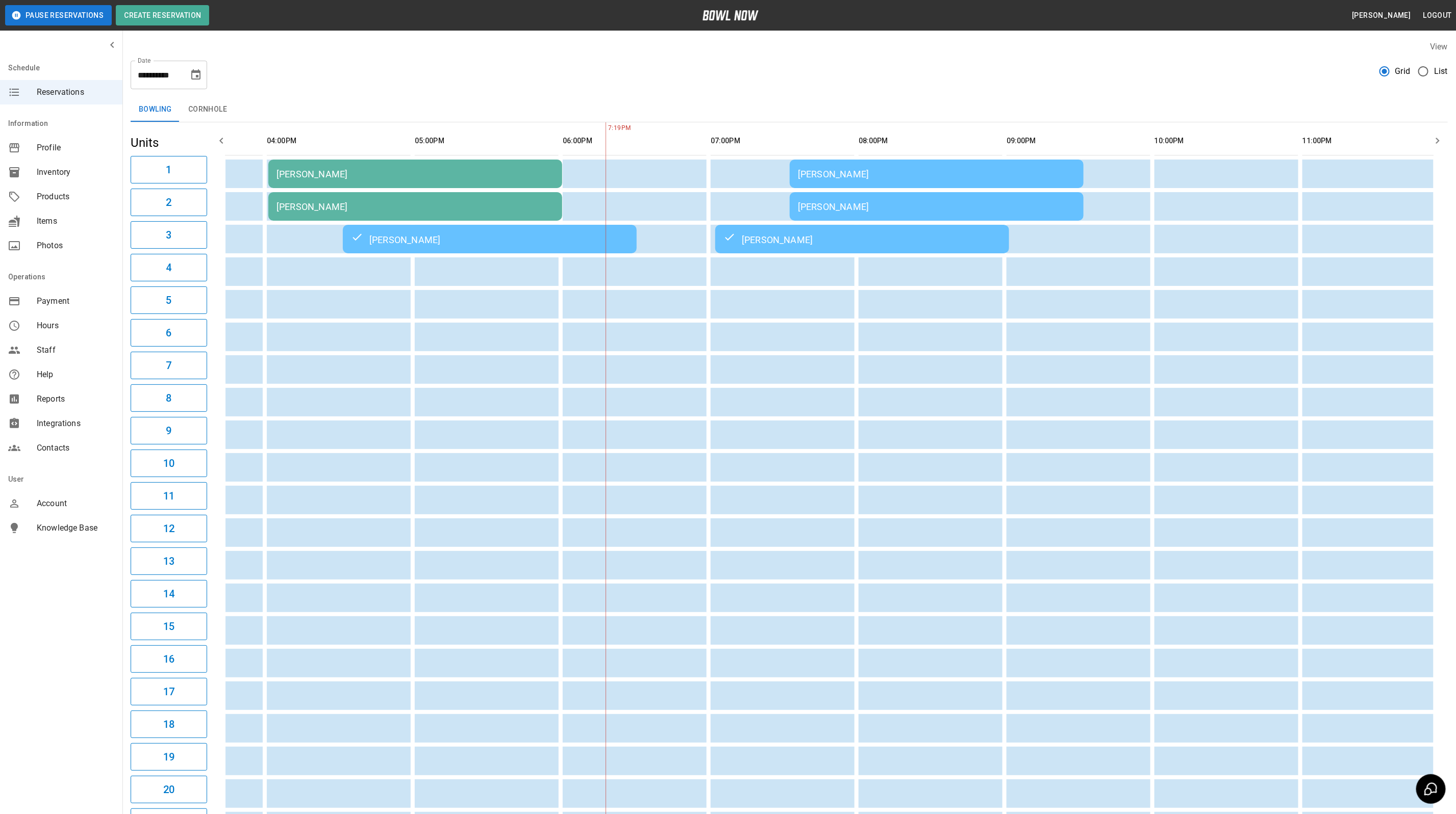
click at [891, 164] on td "[PERSON_NAME]" at bounding box center [936, 174] width 294 height 29
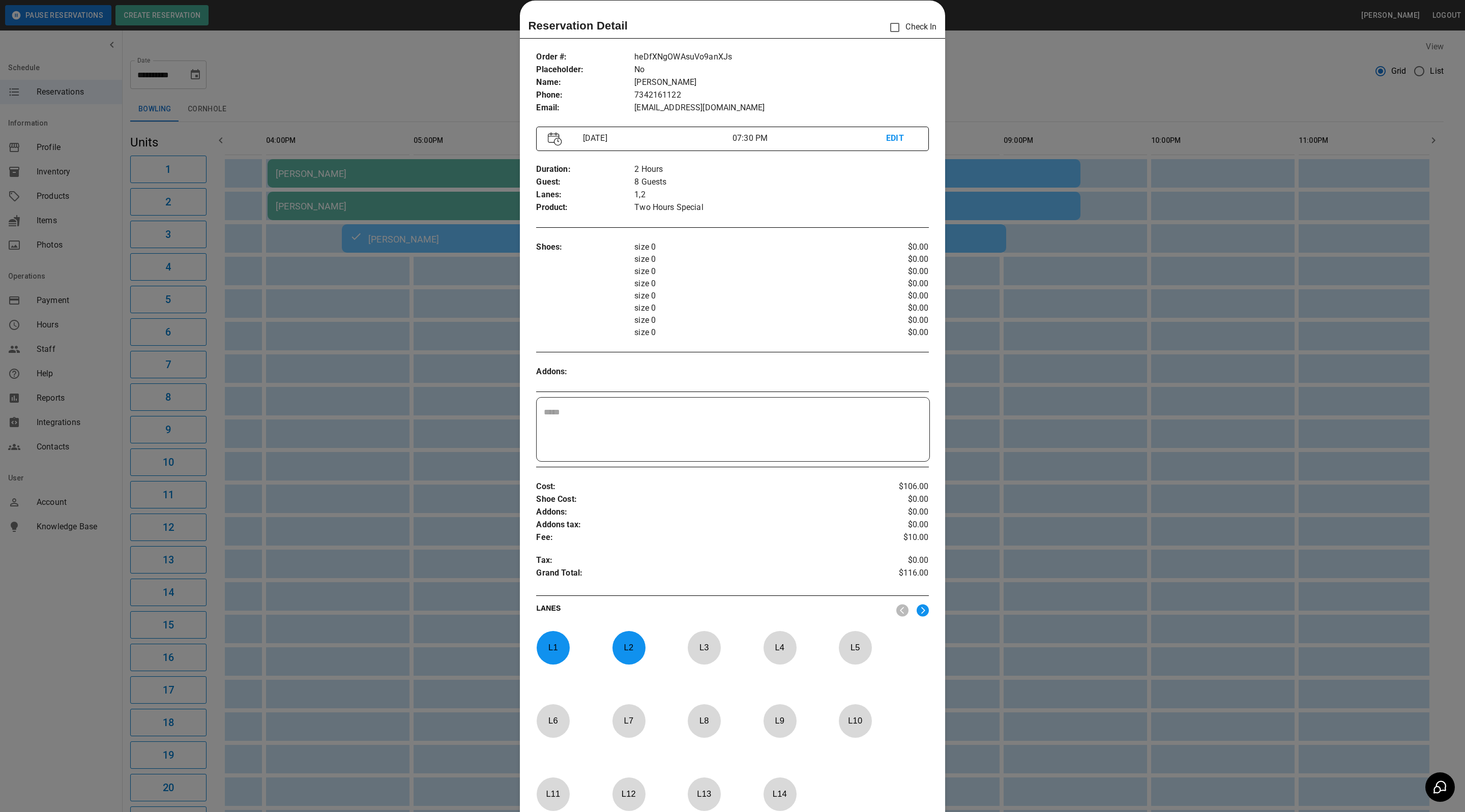
click at [960, 98] on div at bounding box center [732, 406] width 1465 height 812
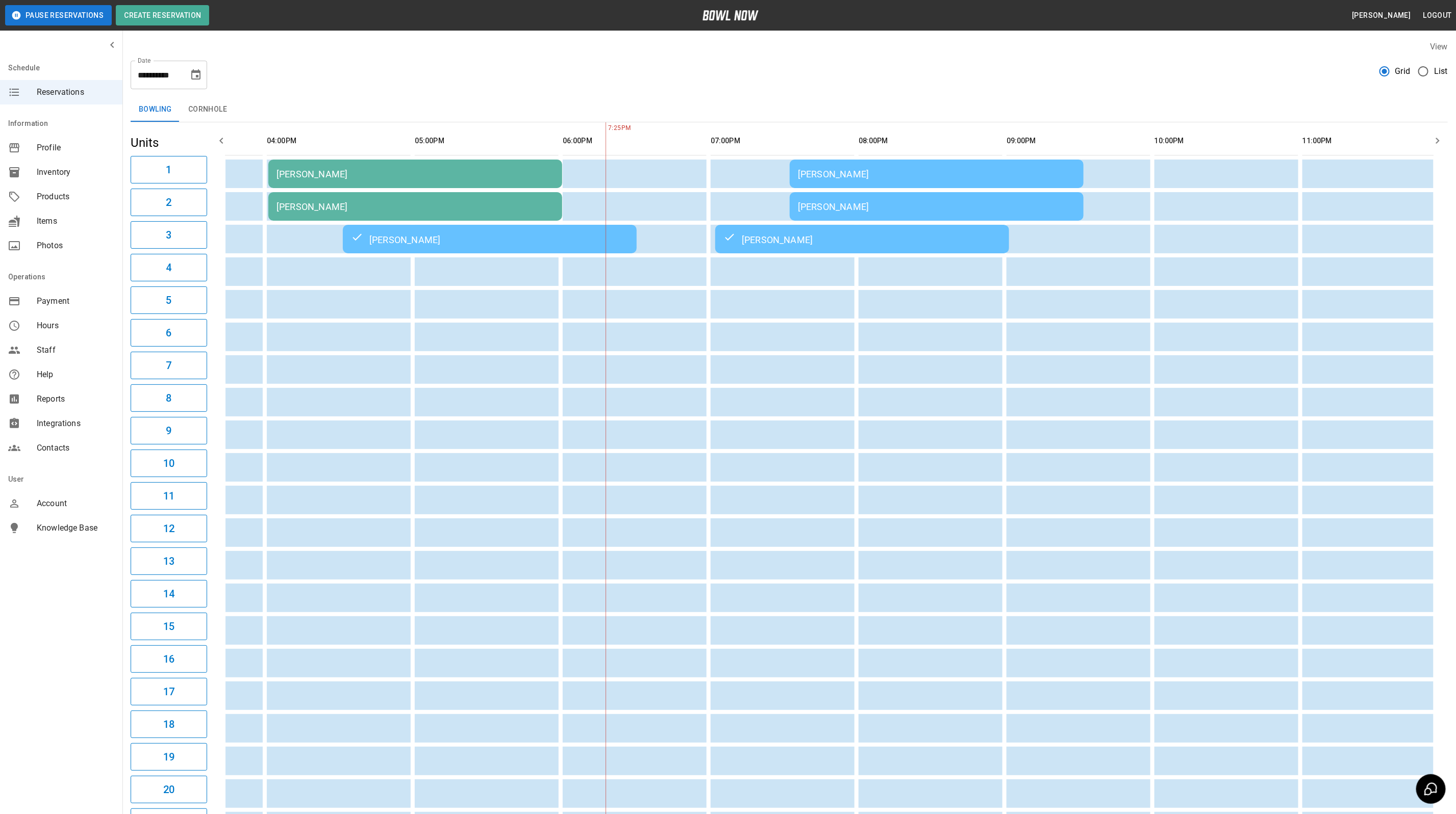
click at [909, 169] on div "[PERSON_NAME]" at bounding box center [936, 174] width 277 height 11
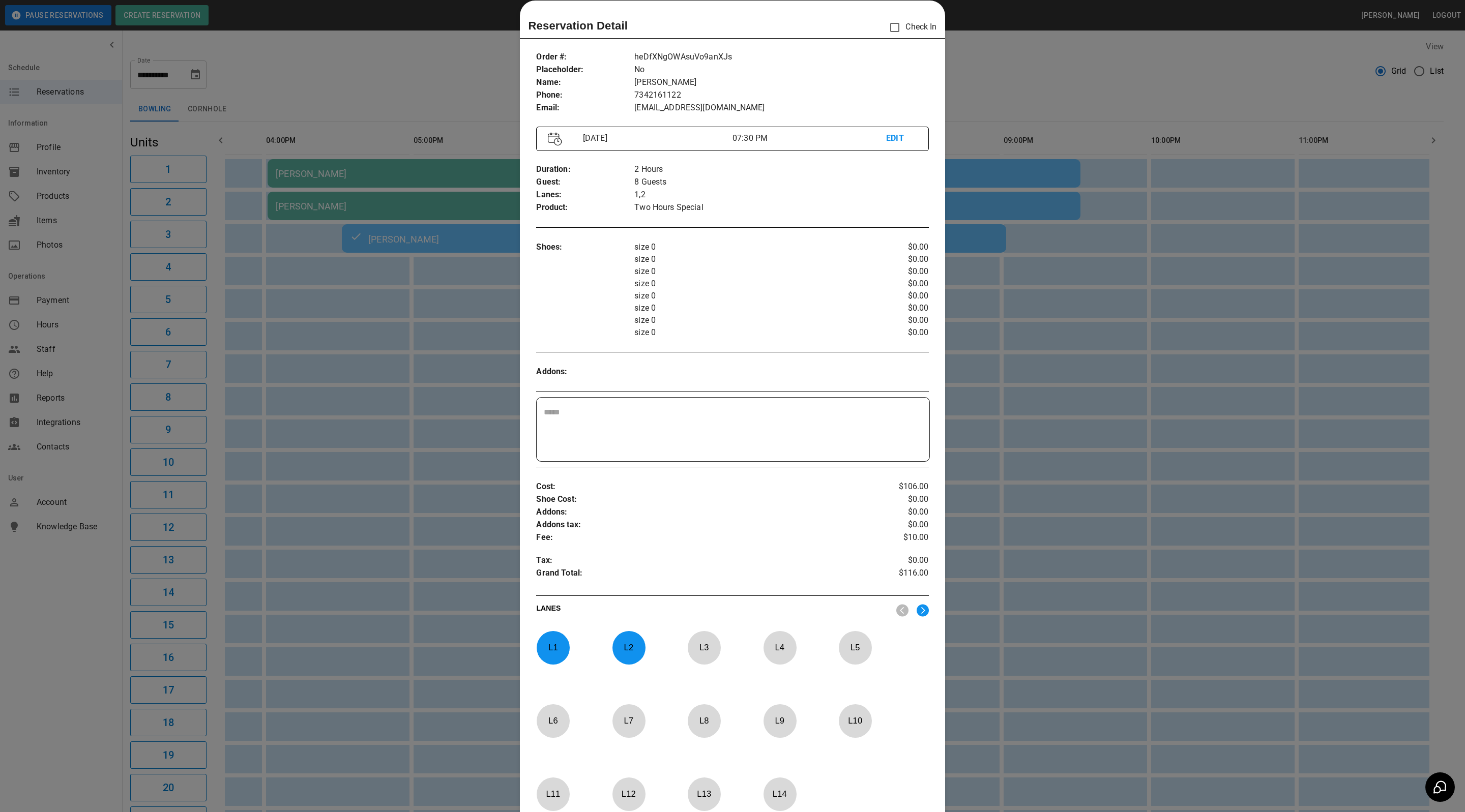
click at [1061, 53] on div at bounding box center [732, 406] width 1465 height 812
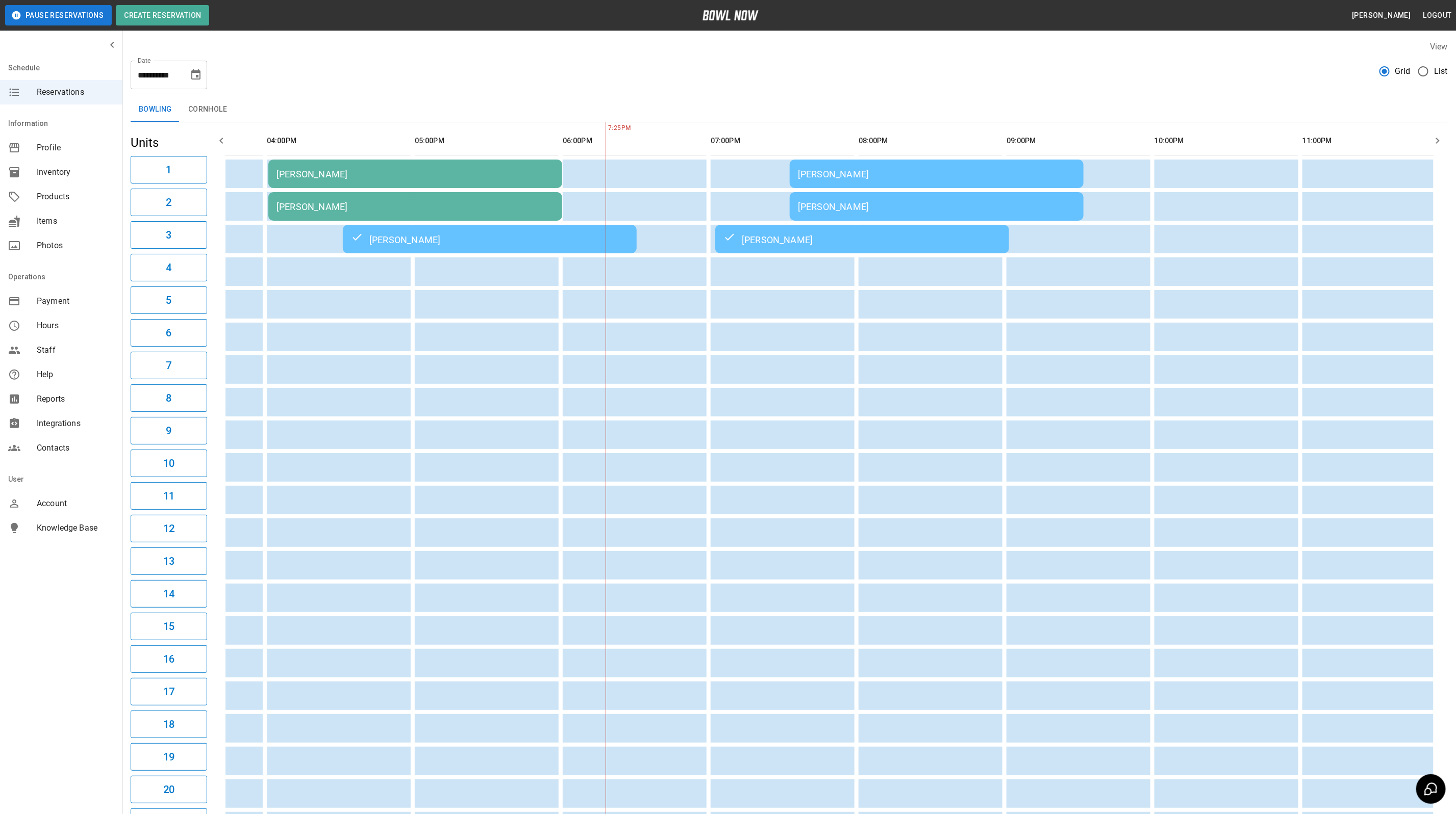
click at [874, 213] on td "[PERSON_NAME]" at bounding box center [936, 207] width 294 height 29
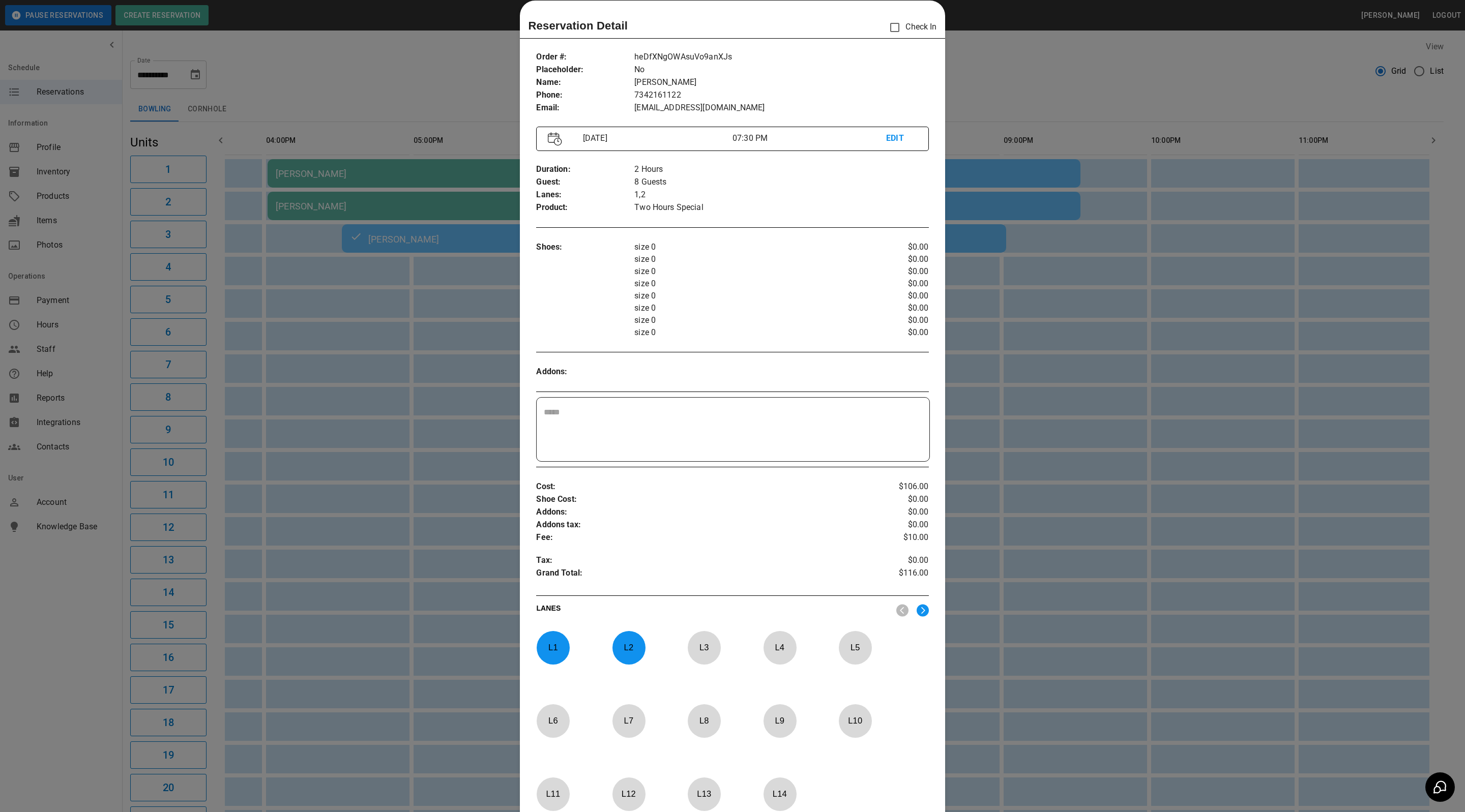
click at [1226, 108] on div at bounding box center [732, 406] width 1465 height 812
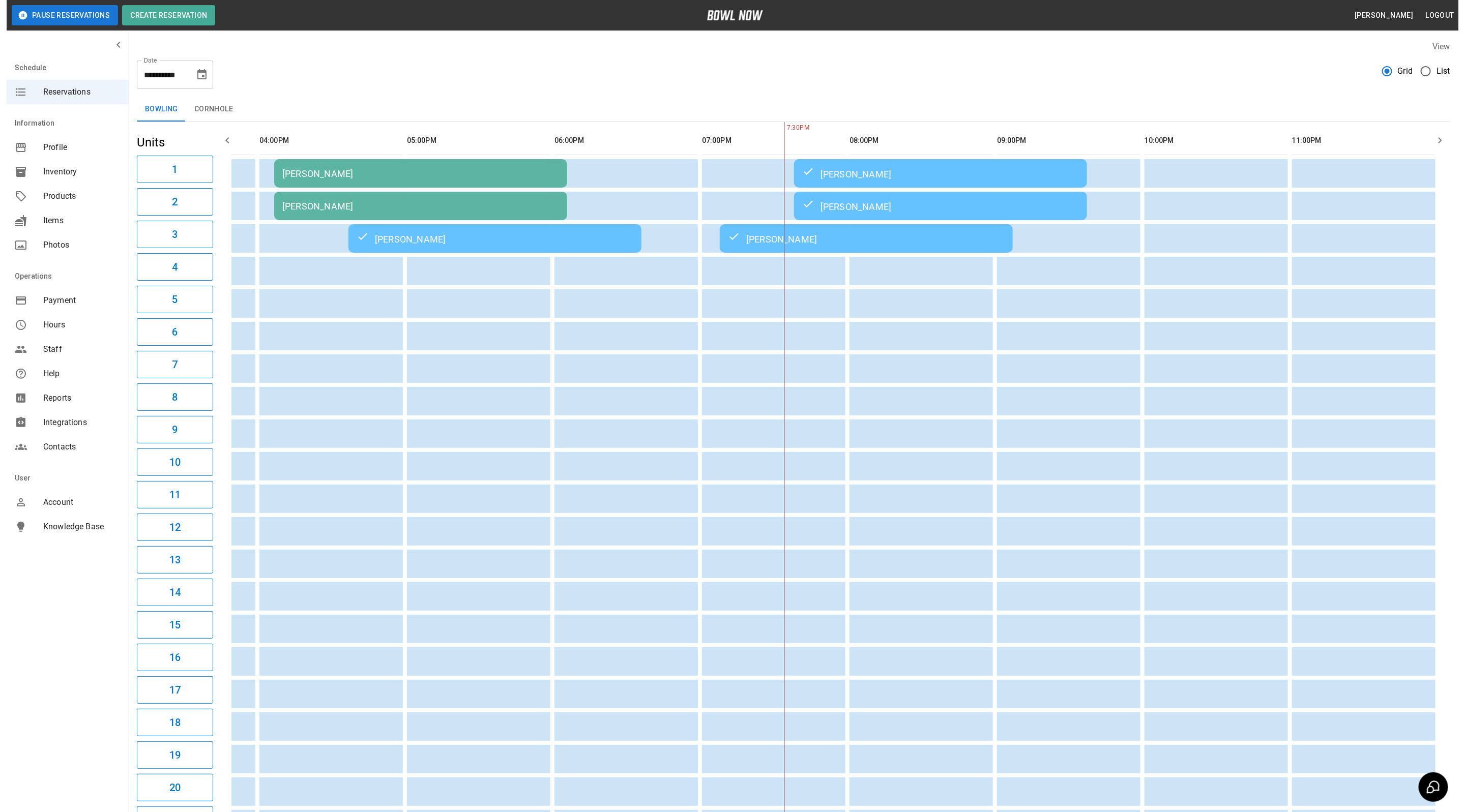
scroll to position [0, 544]
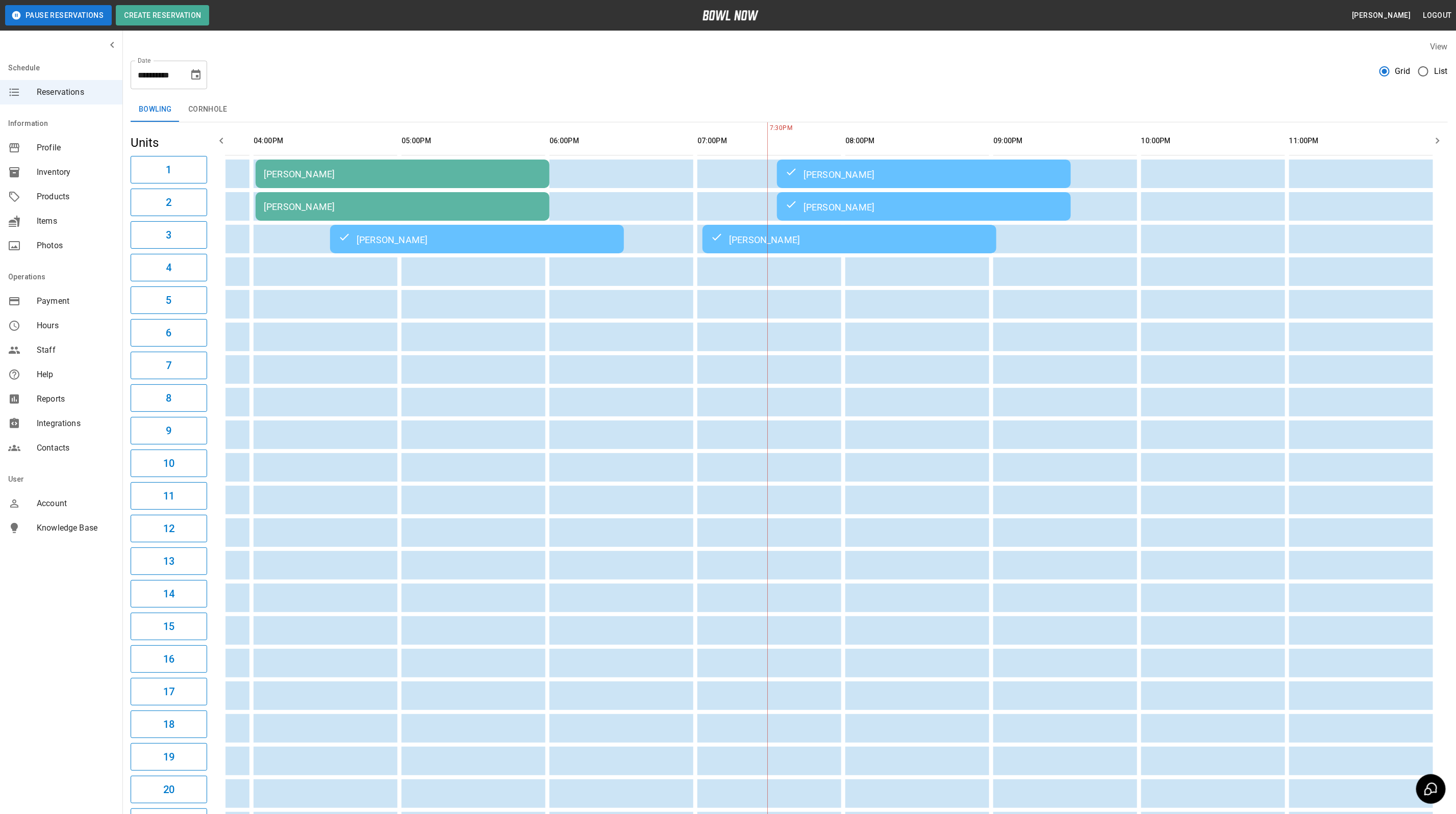
click at [894, 210] on div "[PERSON_NAME]" at bounding box center [924, 206] width 277 height 13
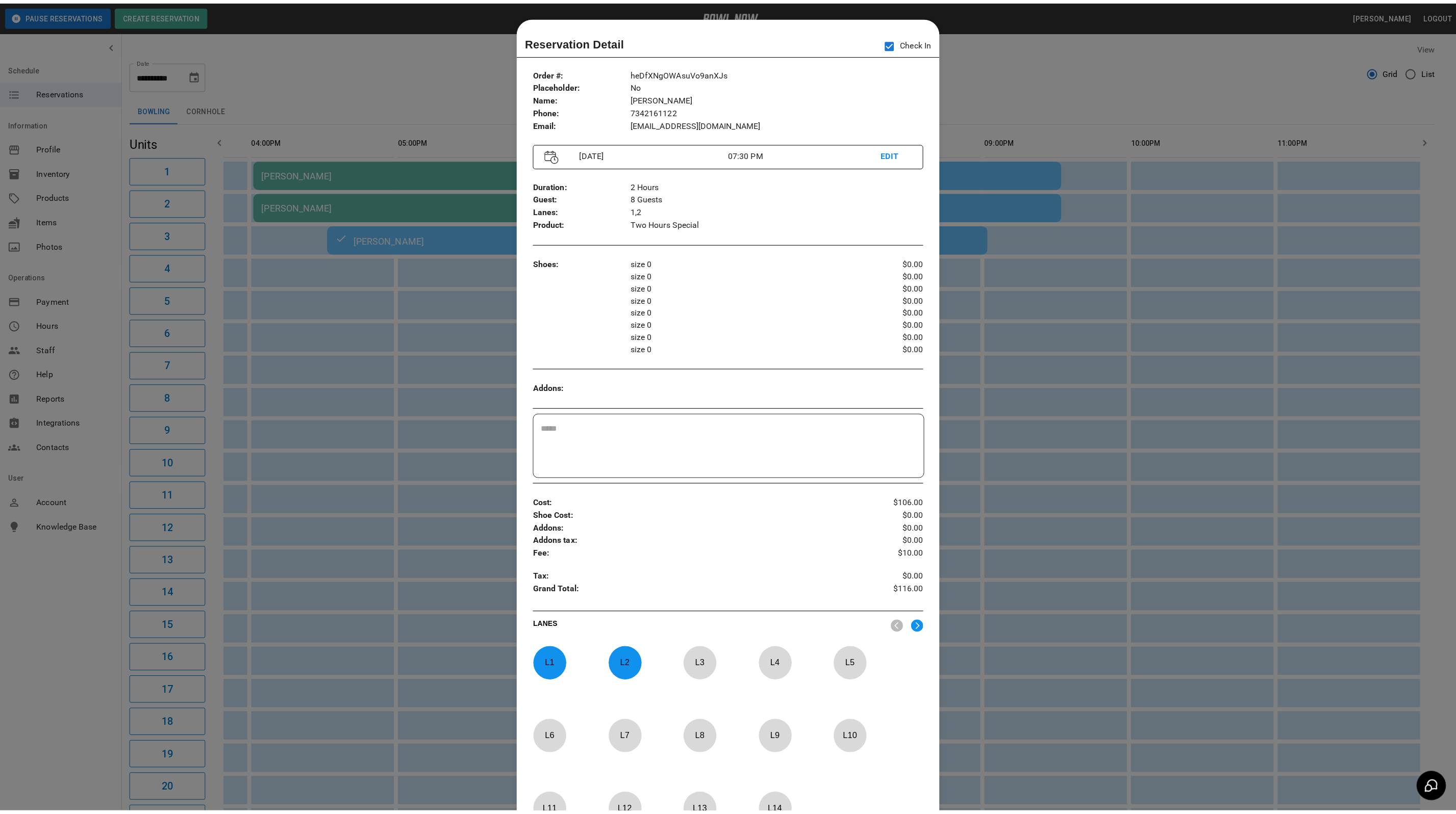
scroll to position [16, 0]
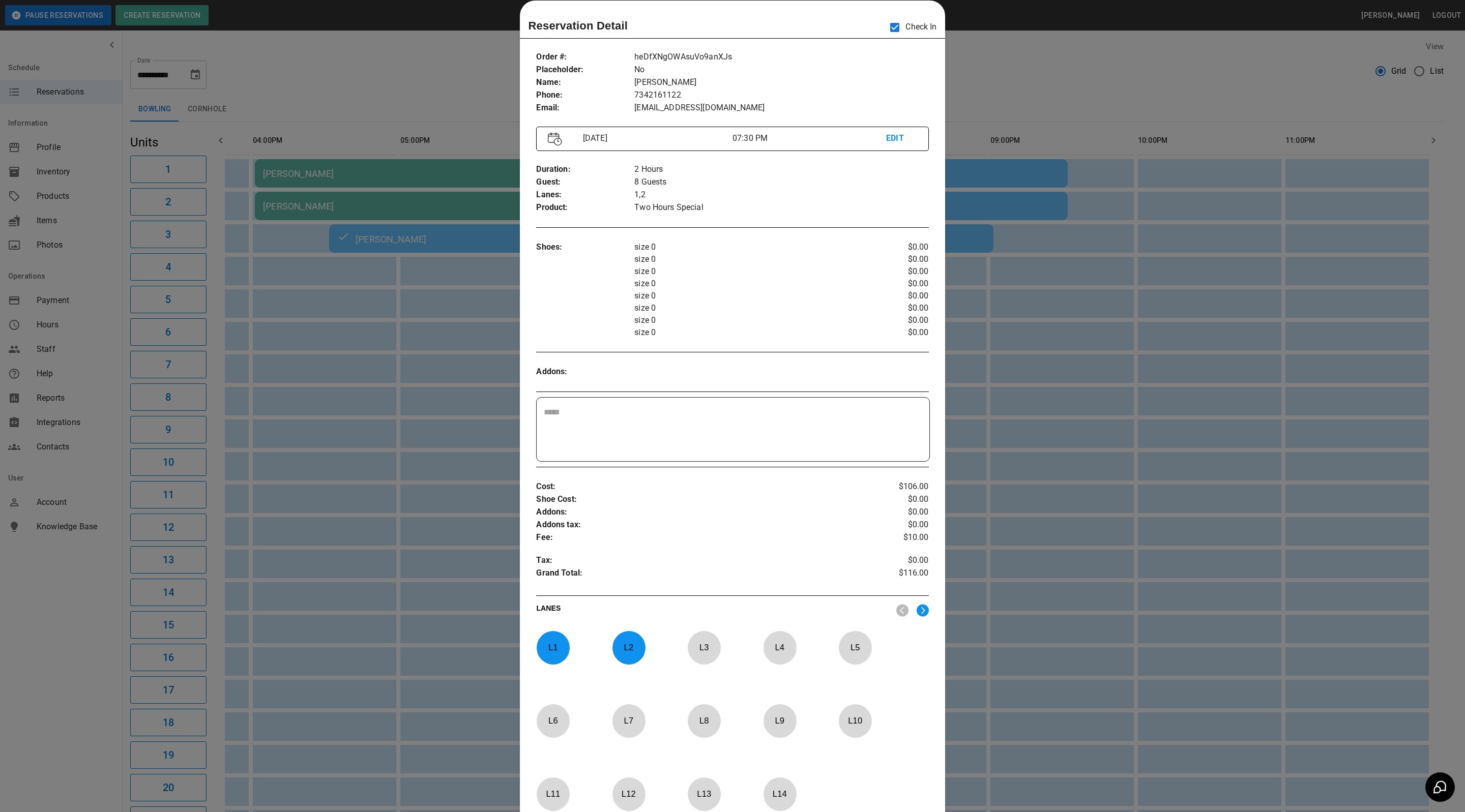
drag, startPoint x: 1084, startPoint y: 77, endPoint x: 1215, endPoint y: 44, distance: 135.1
click at [1084, 77] on div at bounding box center [732, 406] width 1465 height 812
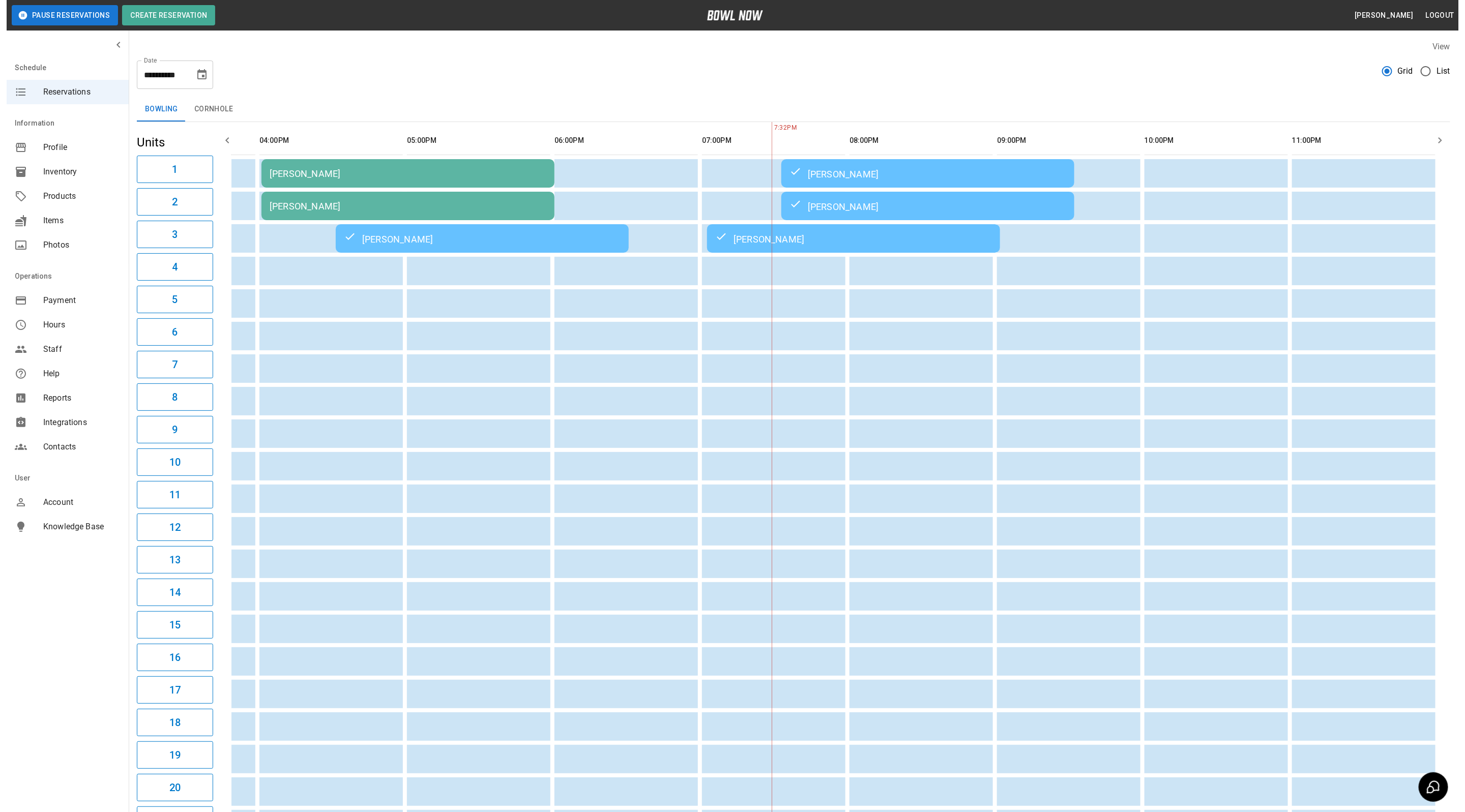
scroll to position [0, 555]
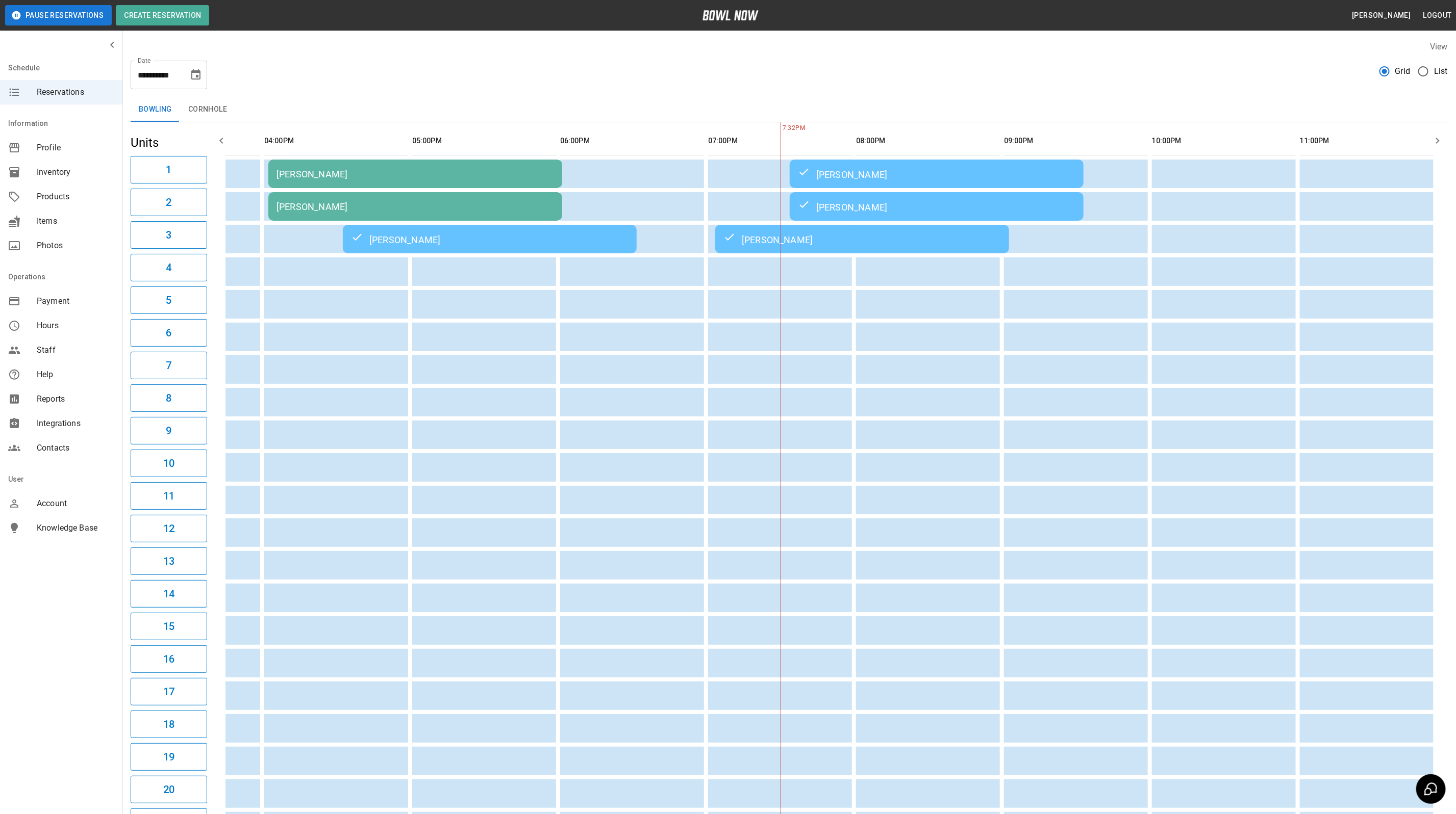
click at [857, 201] on div "[PERSON_NAME]" at bounding box center [936, 206] width 277 height 13
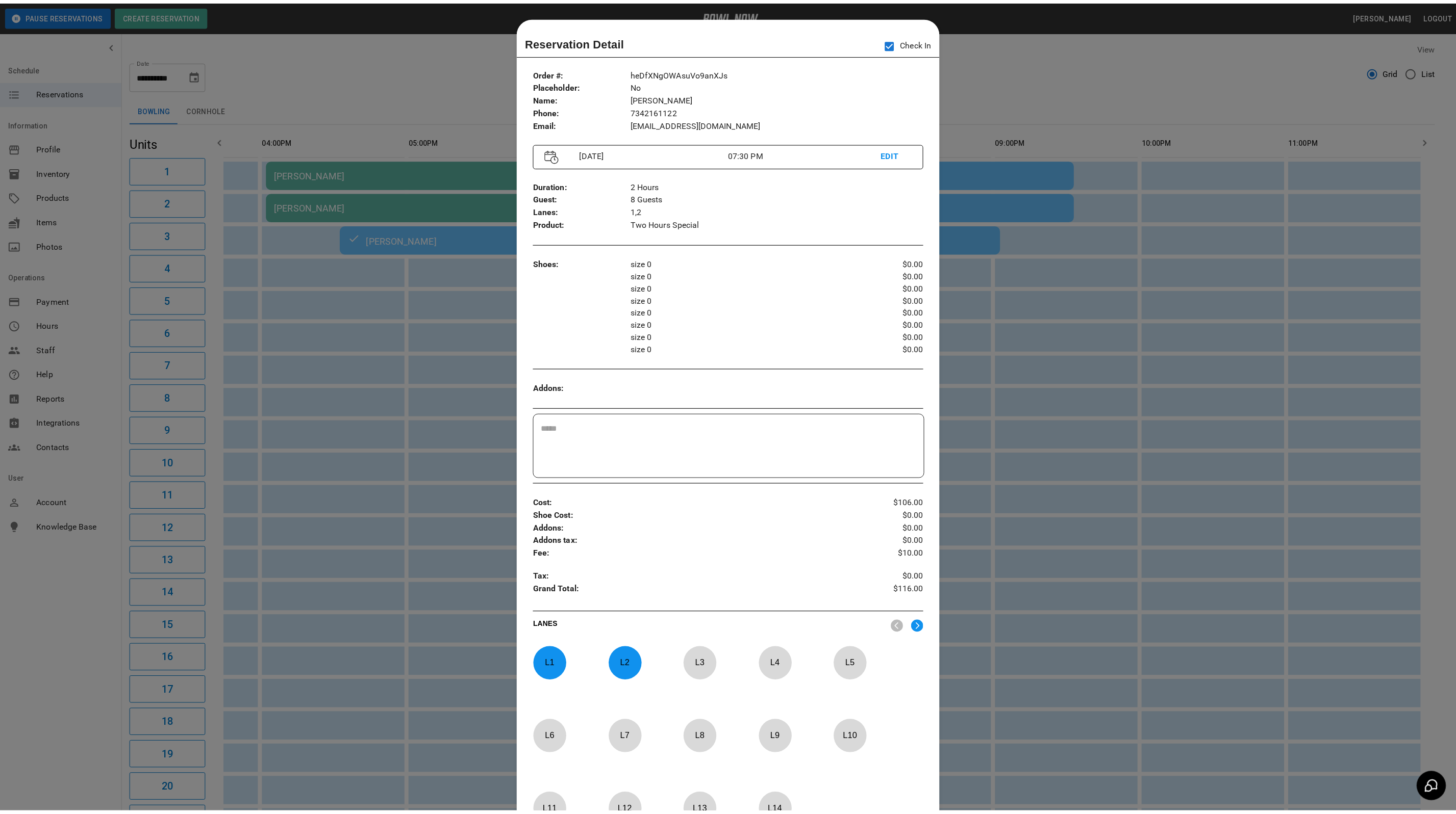
scroll to position [16, 0]
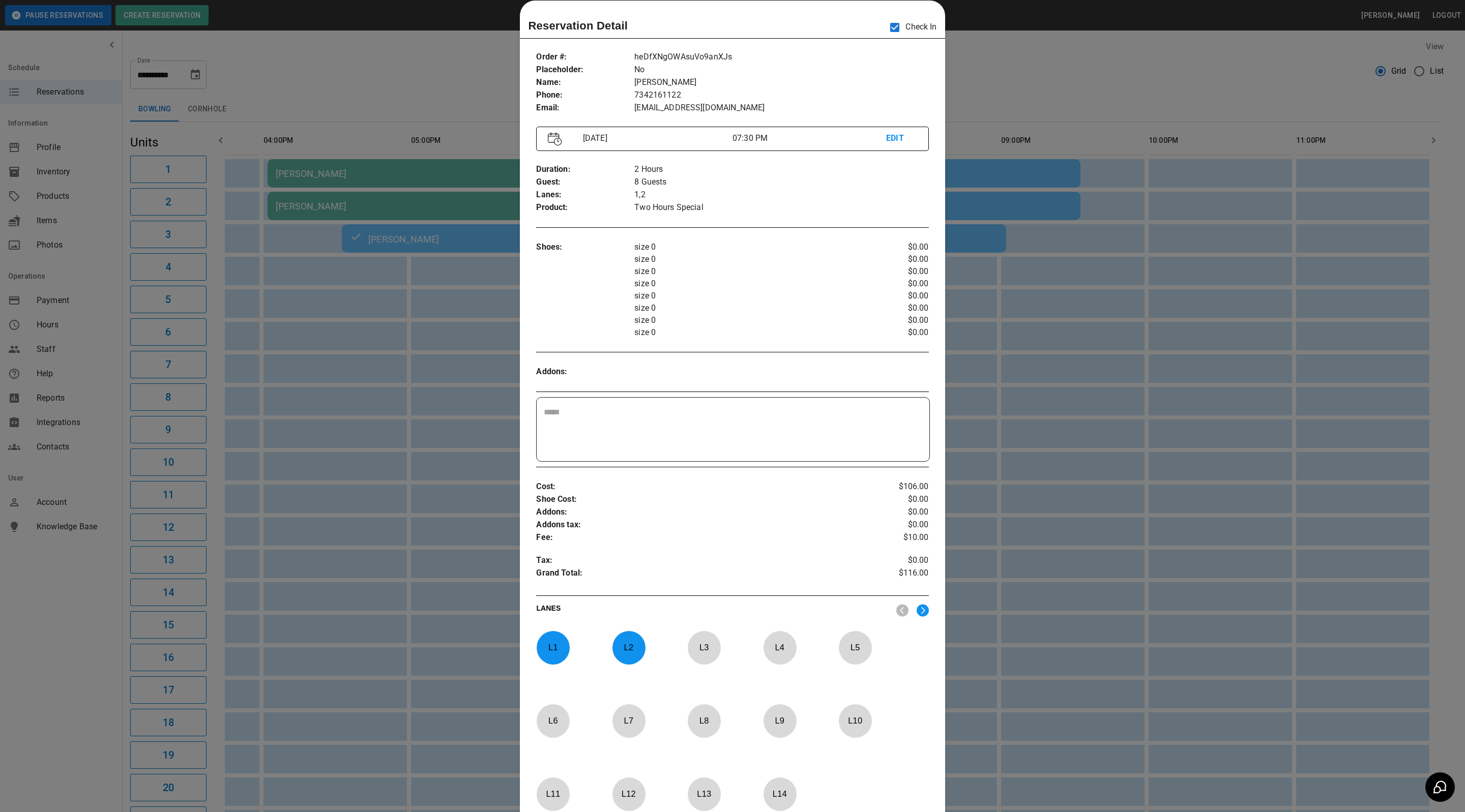
click at [1080, 49] on div at bounding box center [732, 406] width 1465 height 812
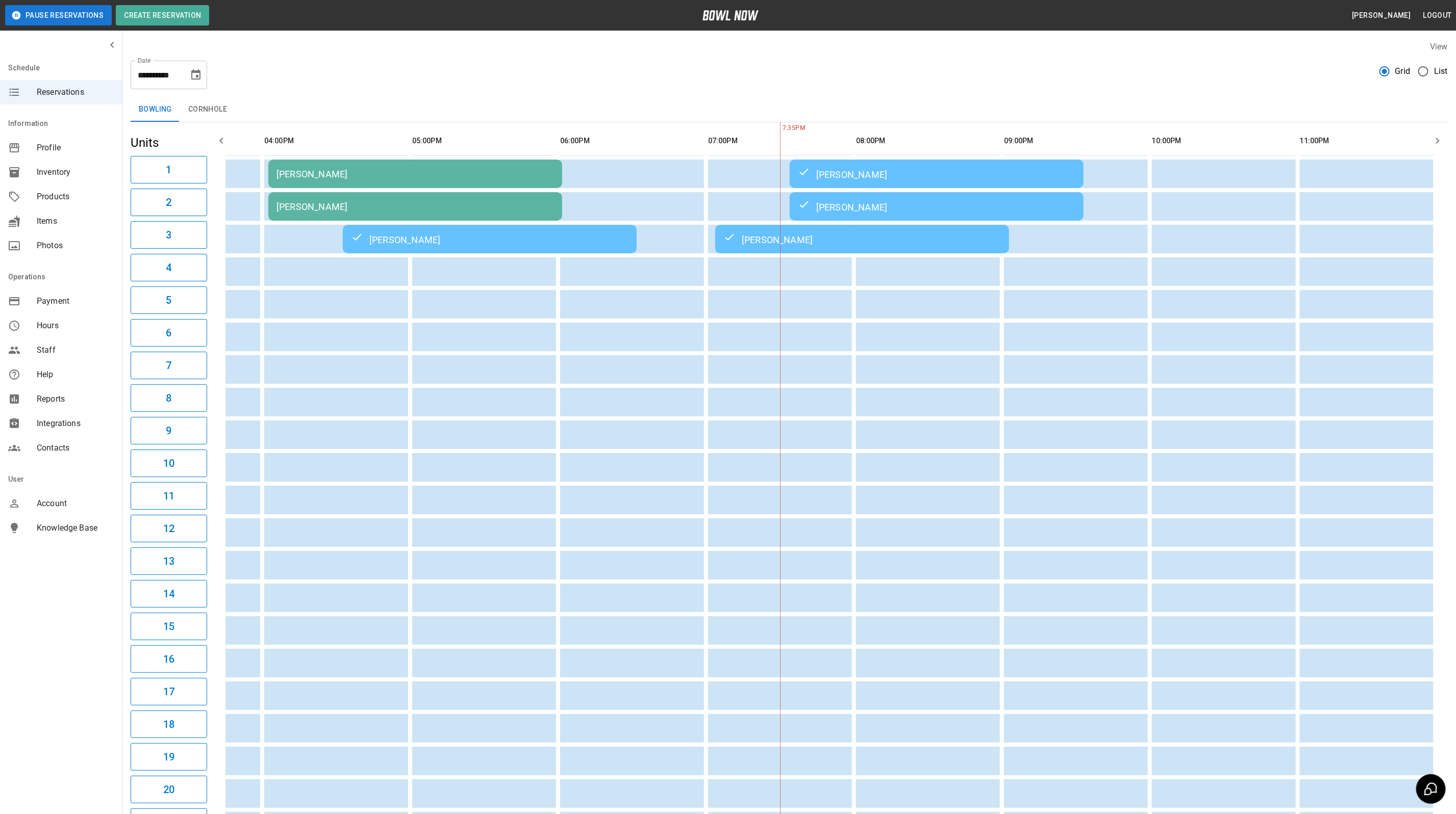
scroll to position [0, 532]
click at [190, 77] on icon "Choose date, selected date is Oct 3, 2025" at bounding box center [196, 74] width 13 height 13
click at [215, 146] on button "4" at bounding box center [217, 148] width 18 height 18
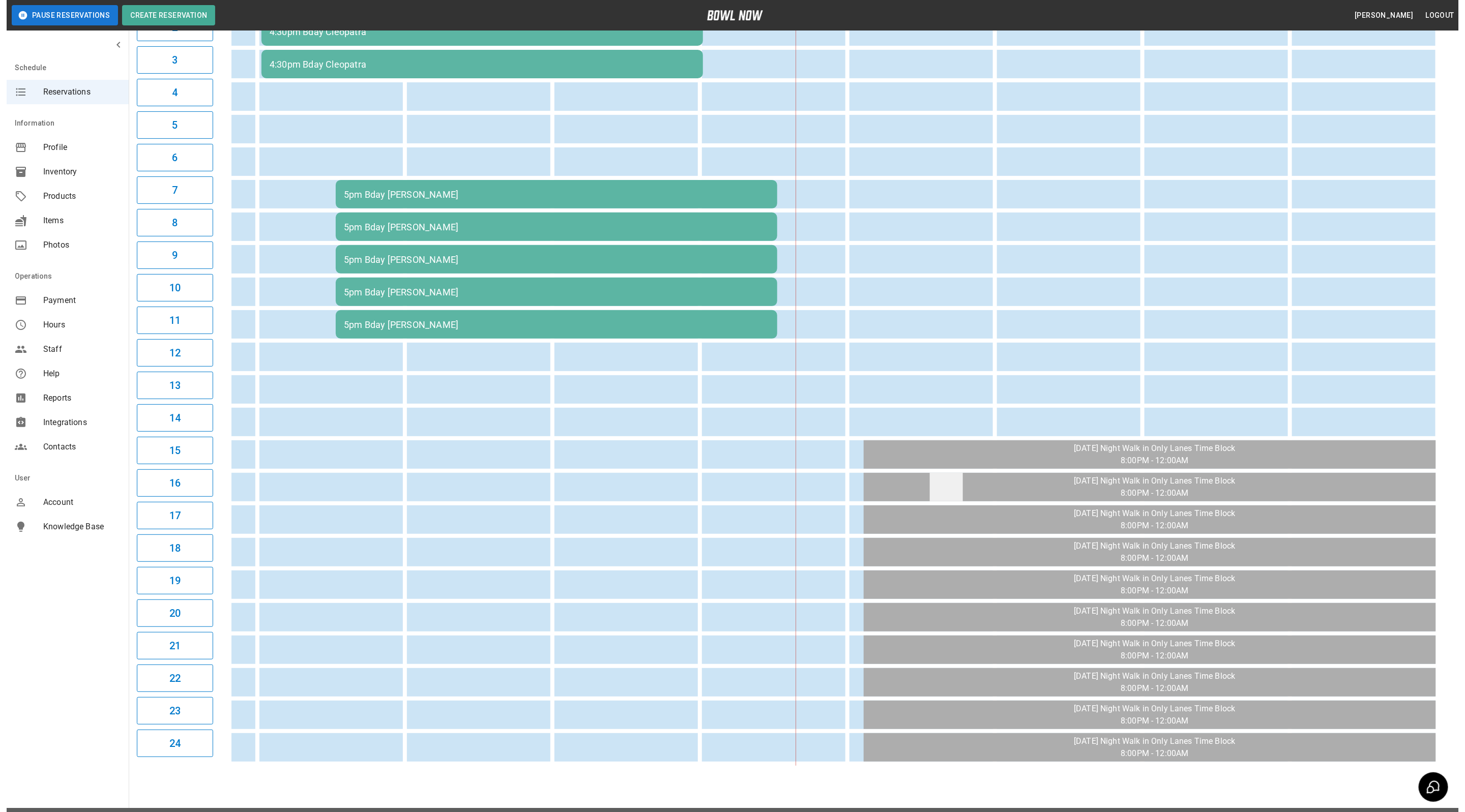
scroll to position [0, 0]
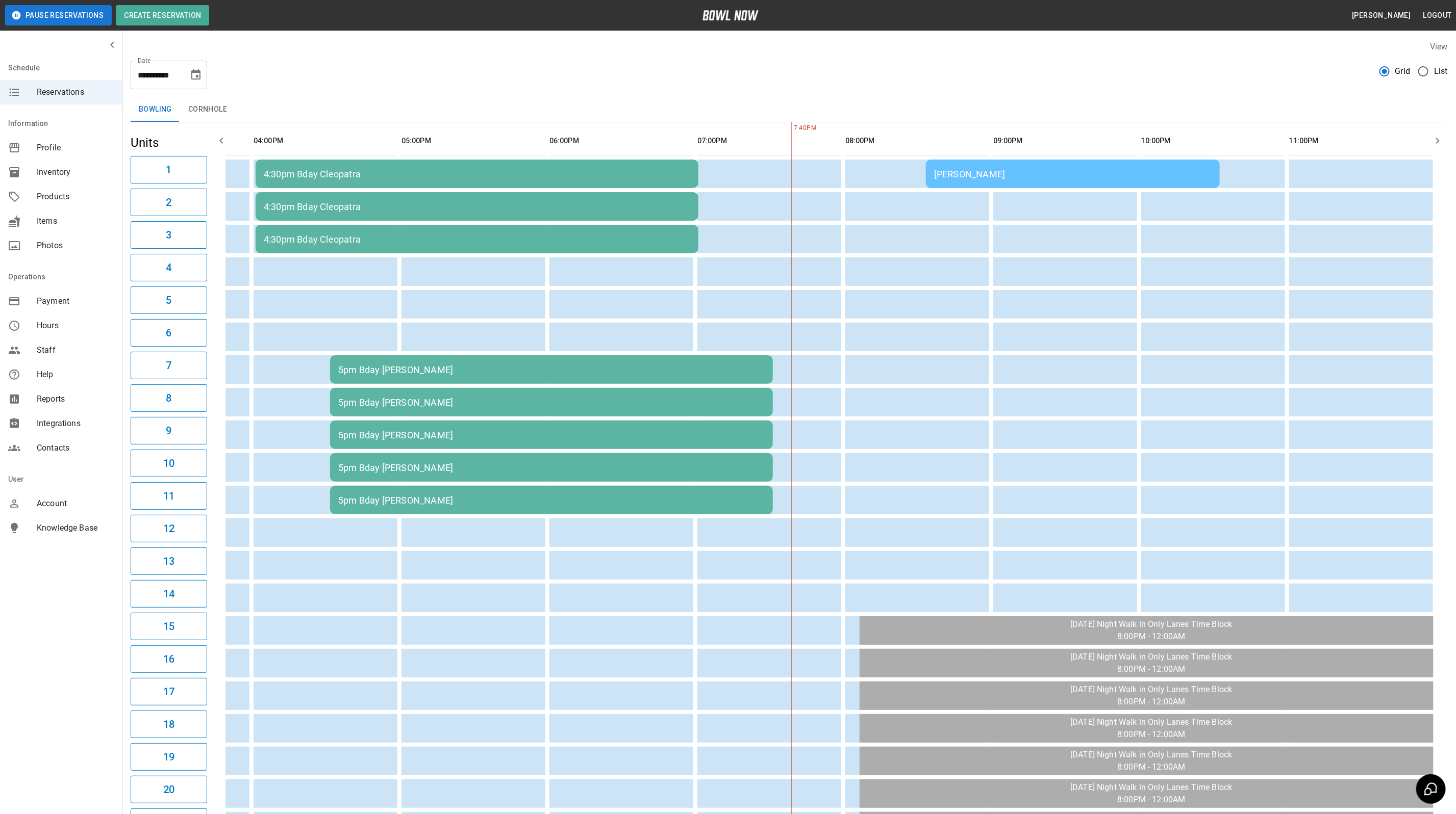
click at [1011, 175] on div "[PERSON_NAME]" at bounding box center [1072, 174] width 277 height 11
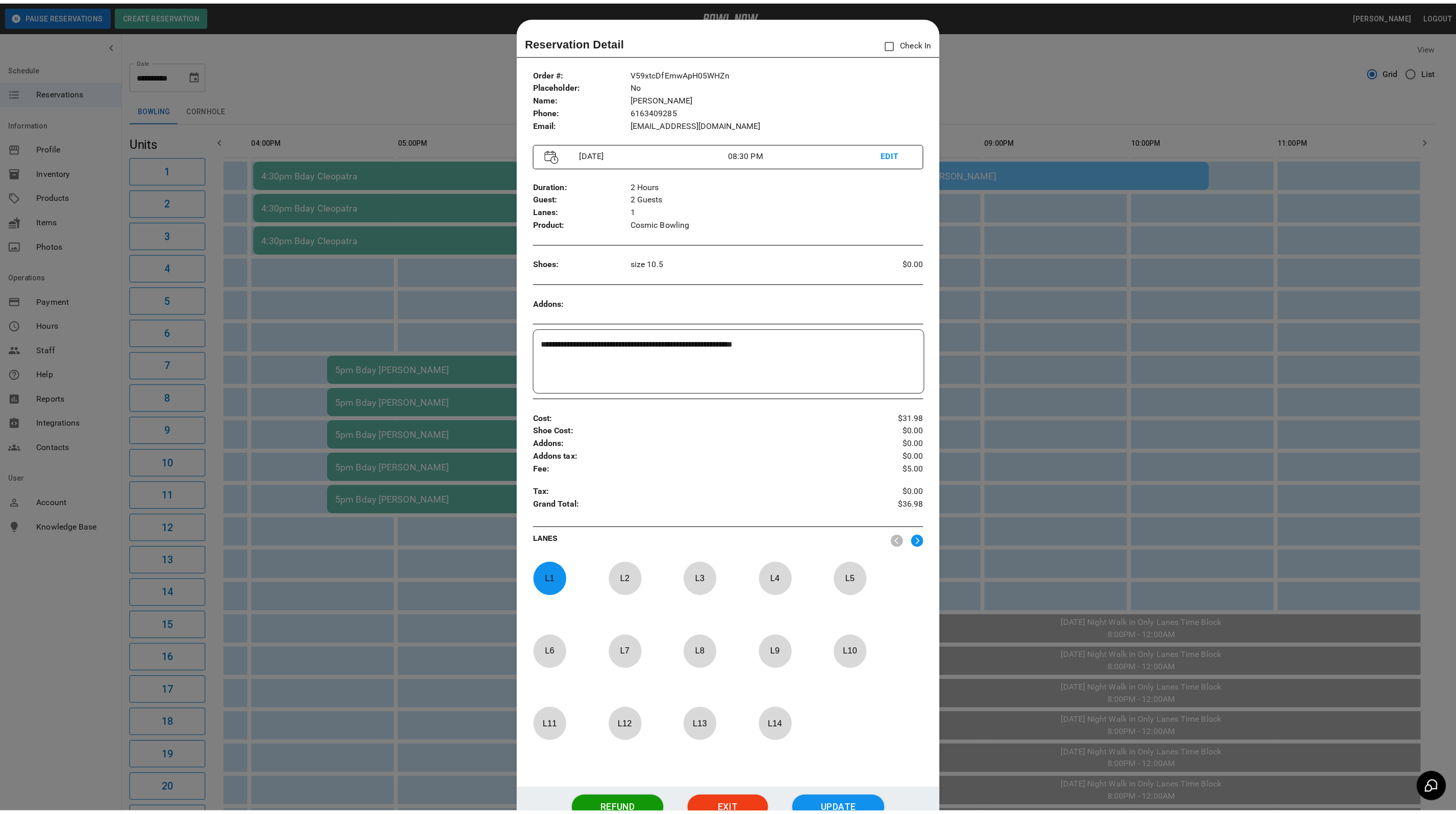
scroll to position [16, 0]
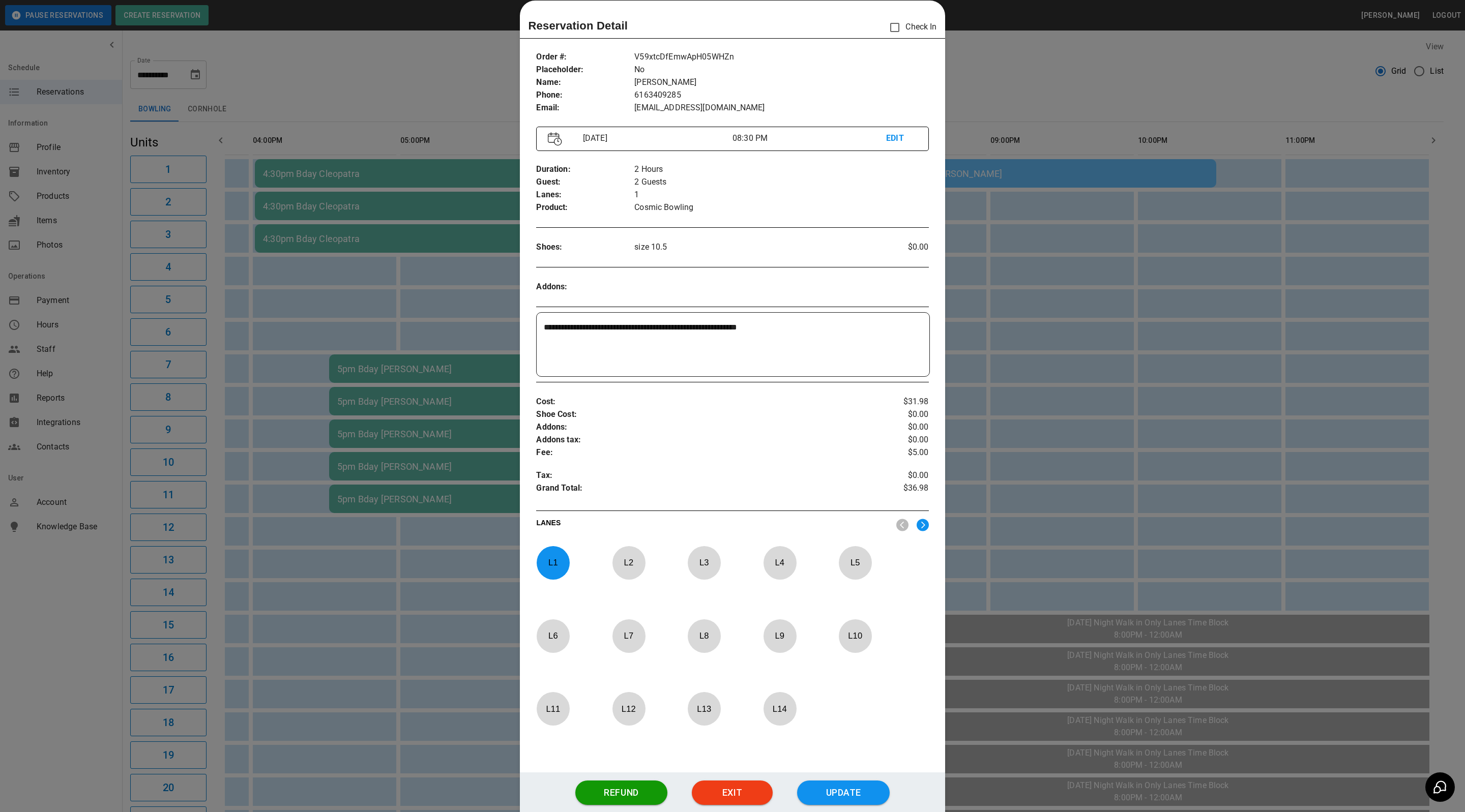
click at [977, 326] on div at bounding box center [732, 406] width 1465 height 812
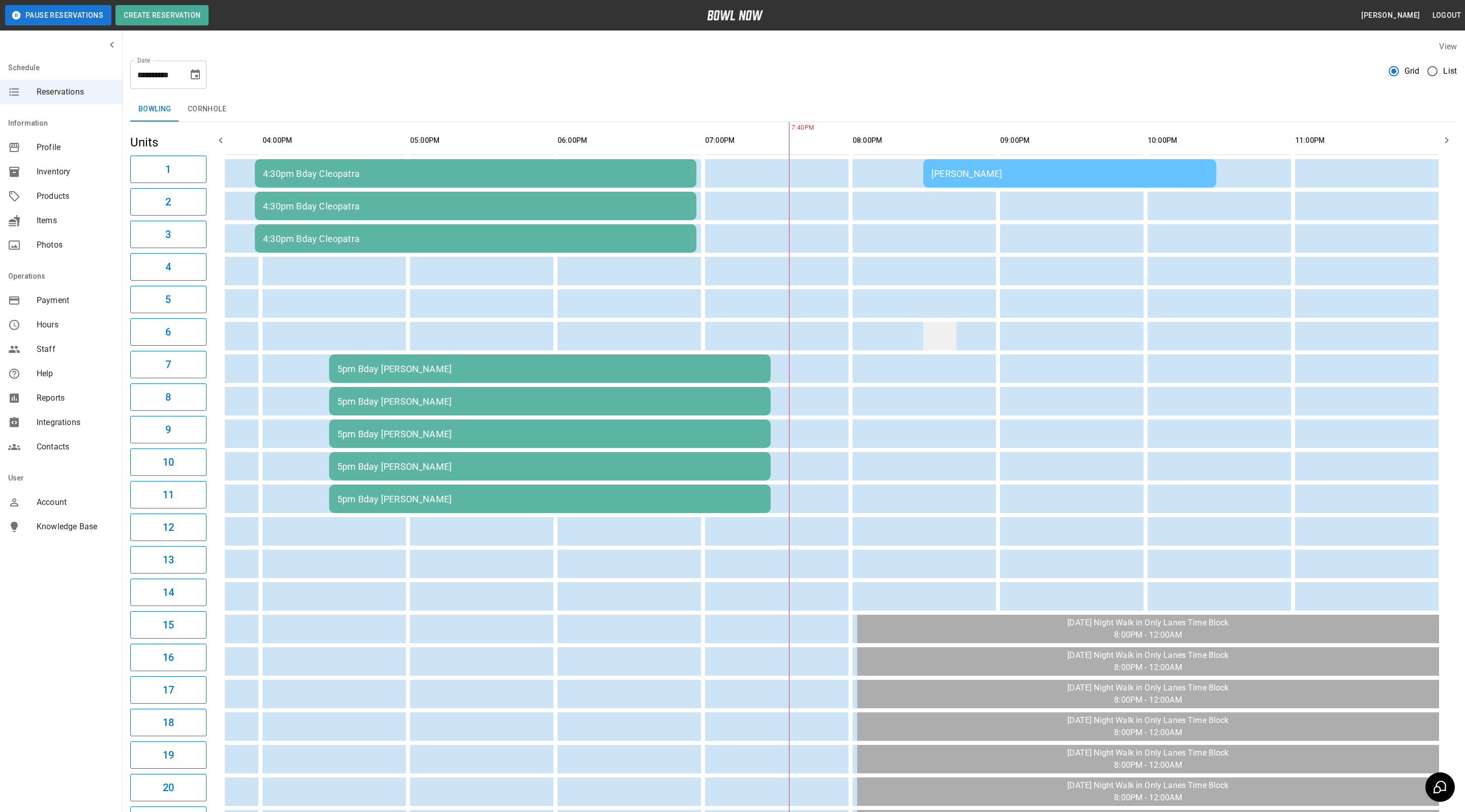
scroll to position [0, 555]
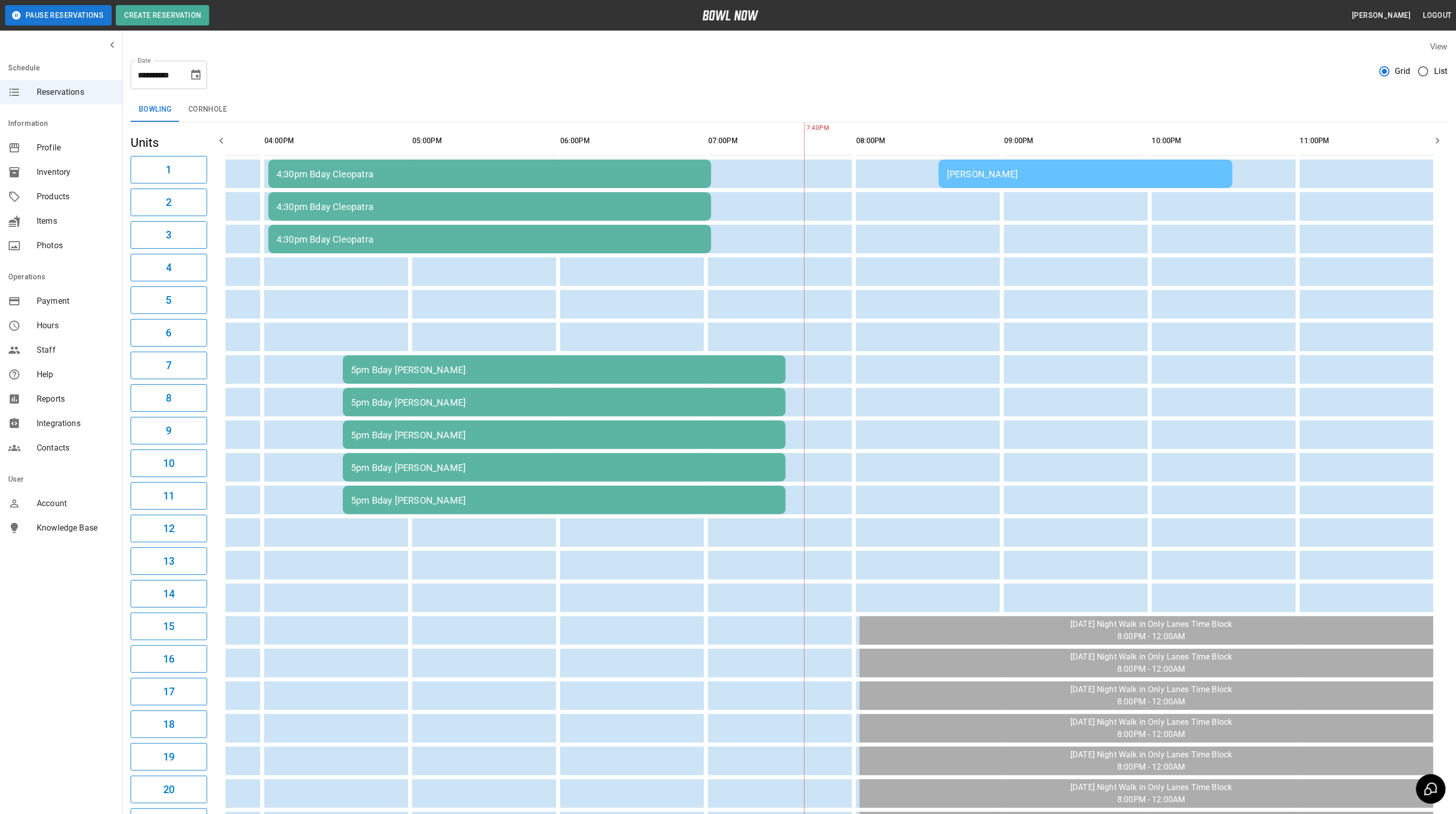
click at [946, 181] on td "[PERSON_NAME]" at bounding box center [1085, 174] width 294 height 29
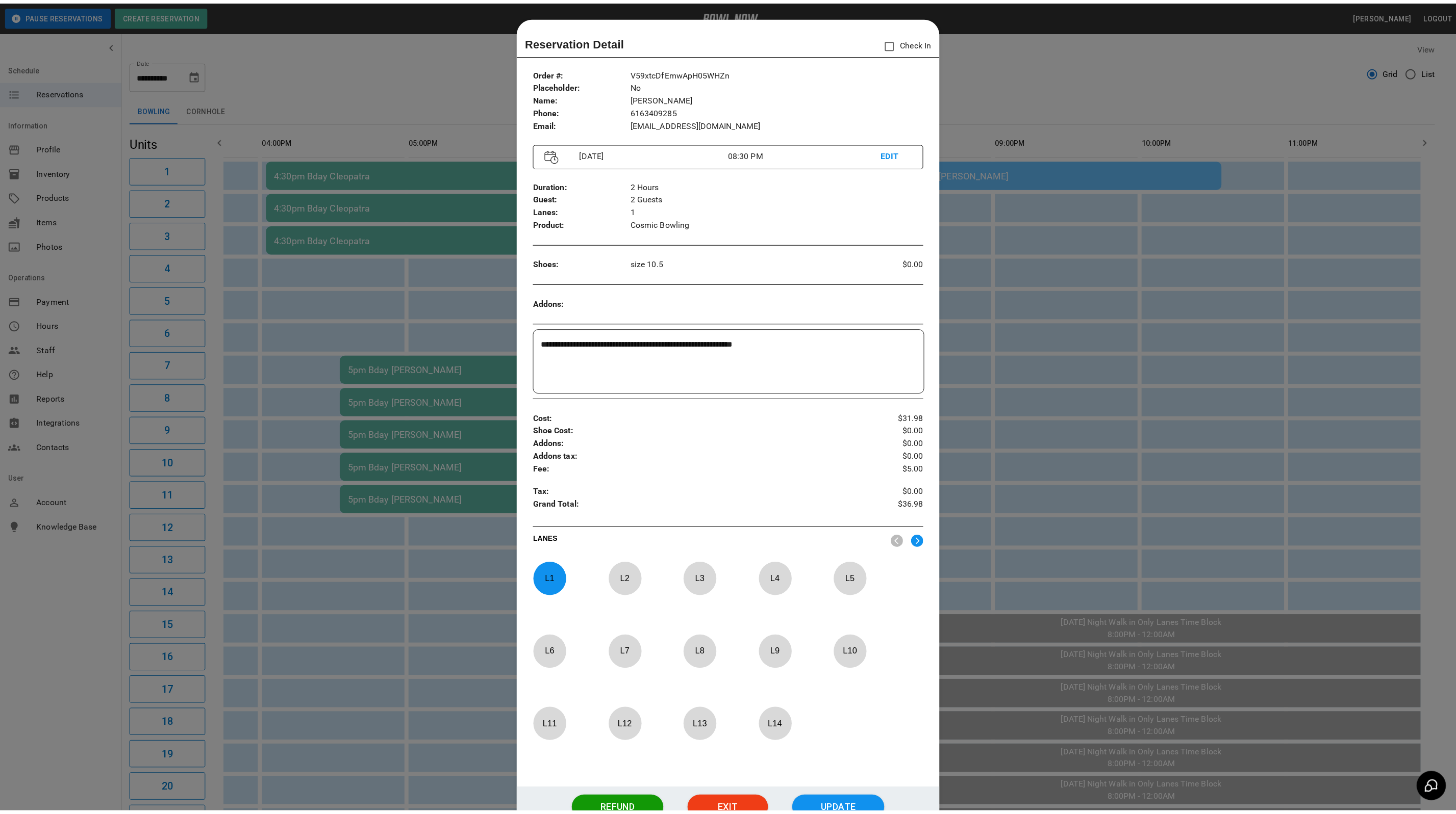
scroll to position [16, 0]
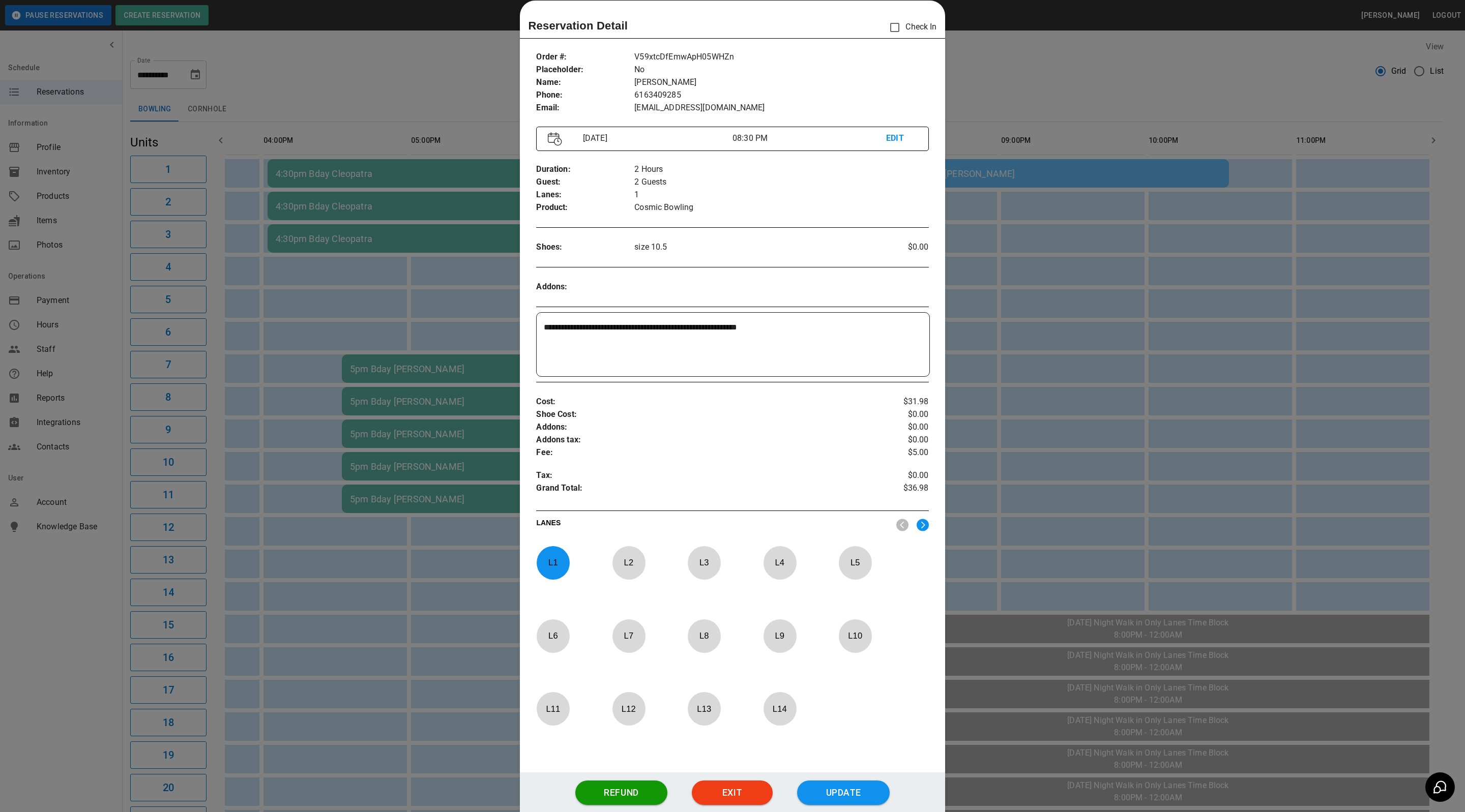
click at [988, 93] on div at bounding box center [732, 406] width 1465 height 812
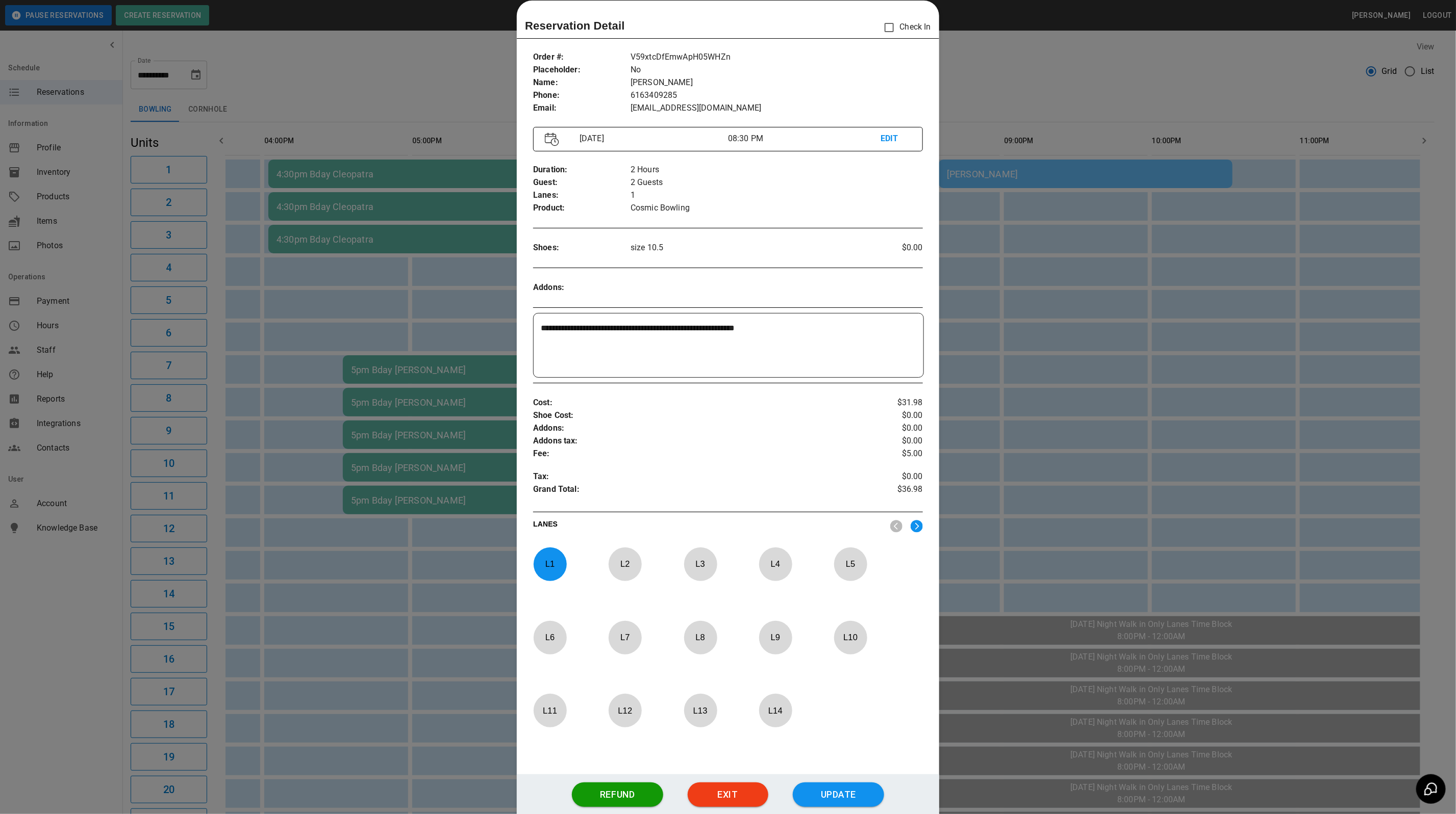
scroll to position [0, 532]
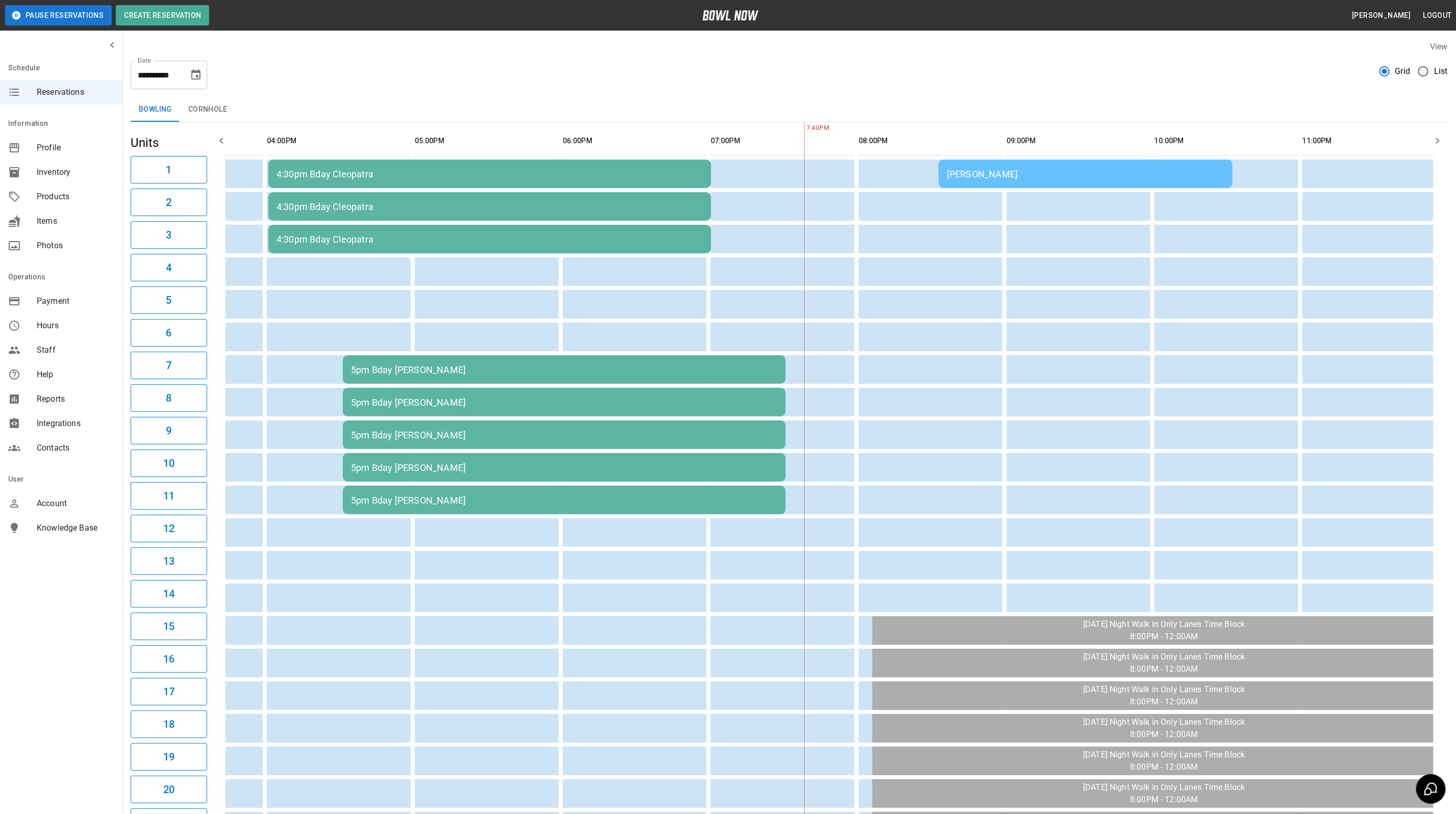
click at [197, 74] on icon "Choose date, selected date is Oct 4, 2025" at bounding box center [196, 74] width 13 height 13
click at [97, 170] on button "5" at bounding box center [95, 167] width 18 height 18
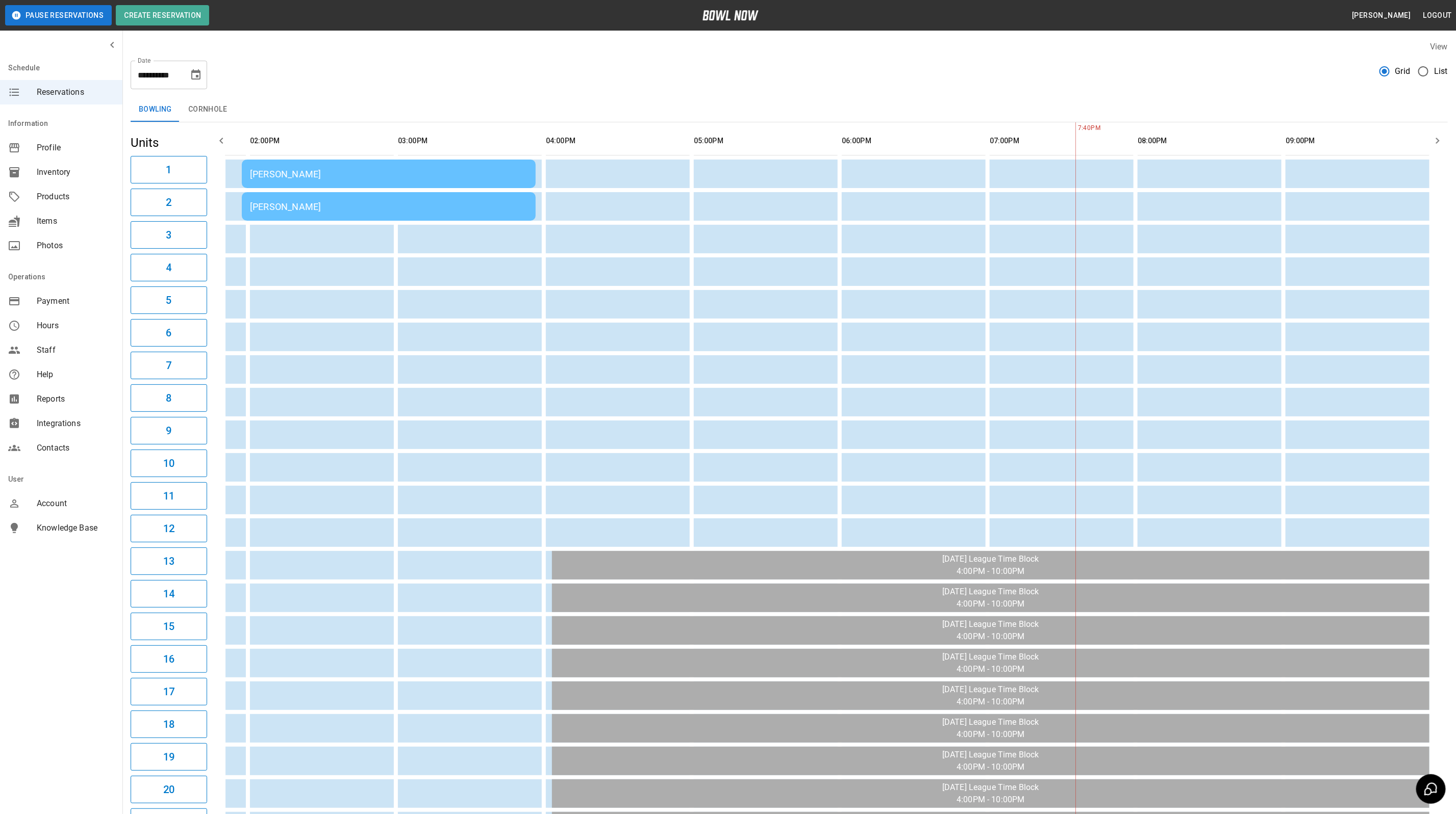
scroll to position [0, 274]
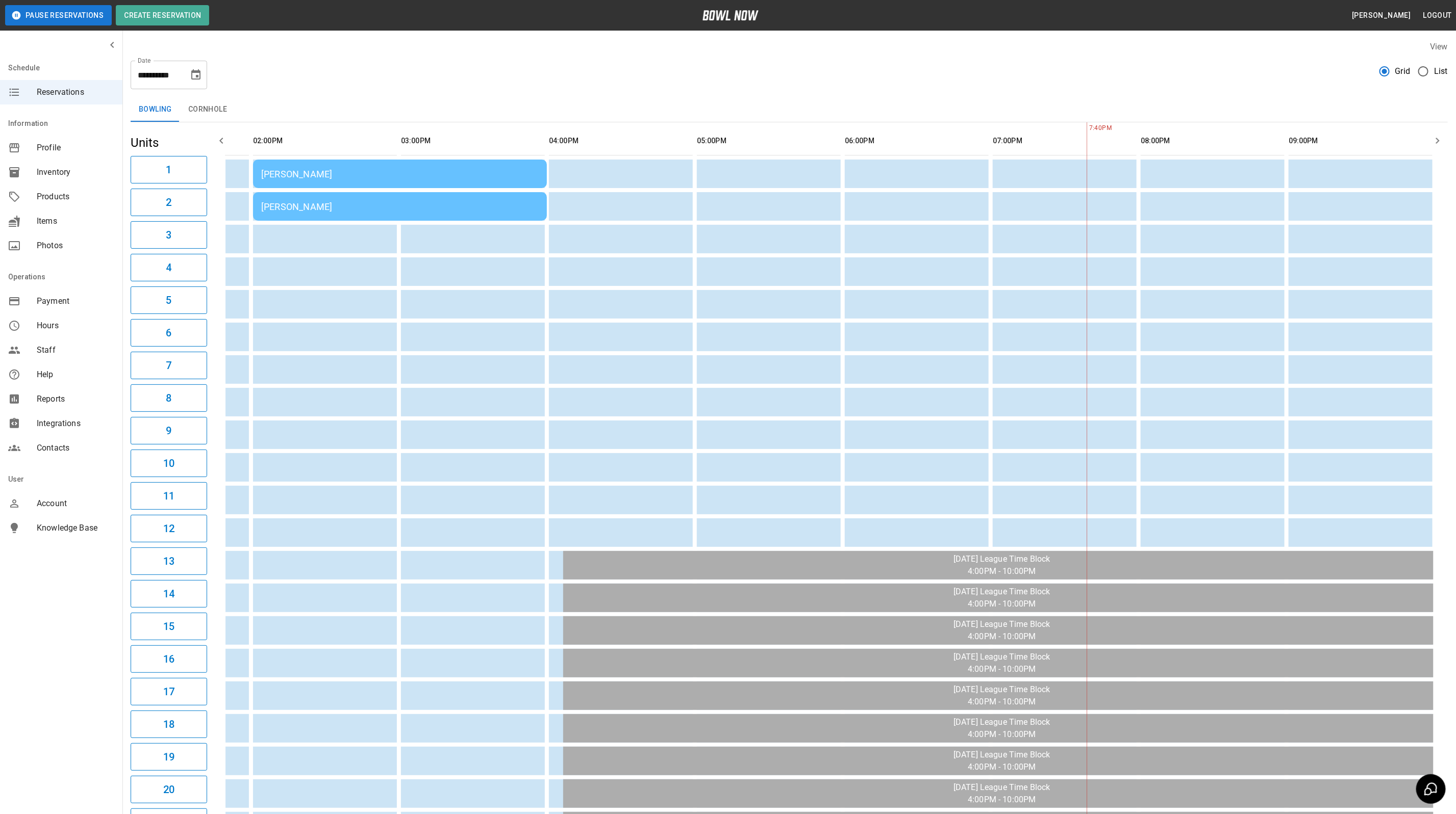
drag, startPoint x: 97, startPoint y: 170, endPoint x: 568, endPoint y: 86, distance: 478.4
click at [568, 86] on div "**********" at bounding box center [789, 71] width 1317 height 37
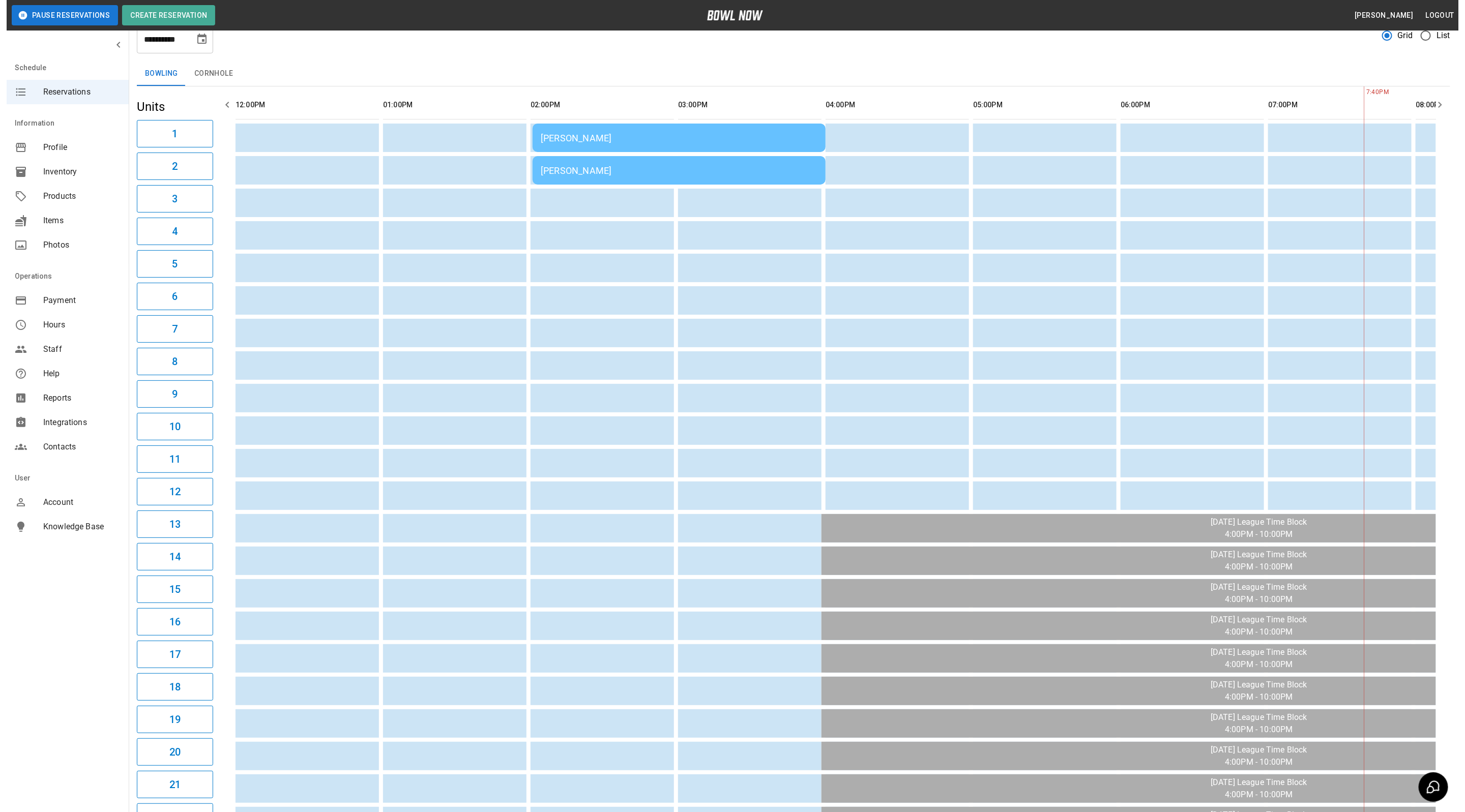
scroll to position [0, 0]
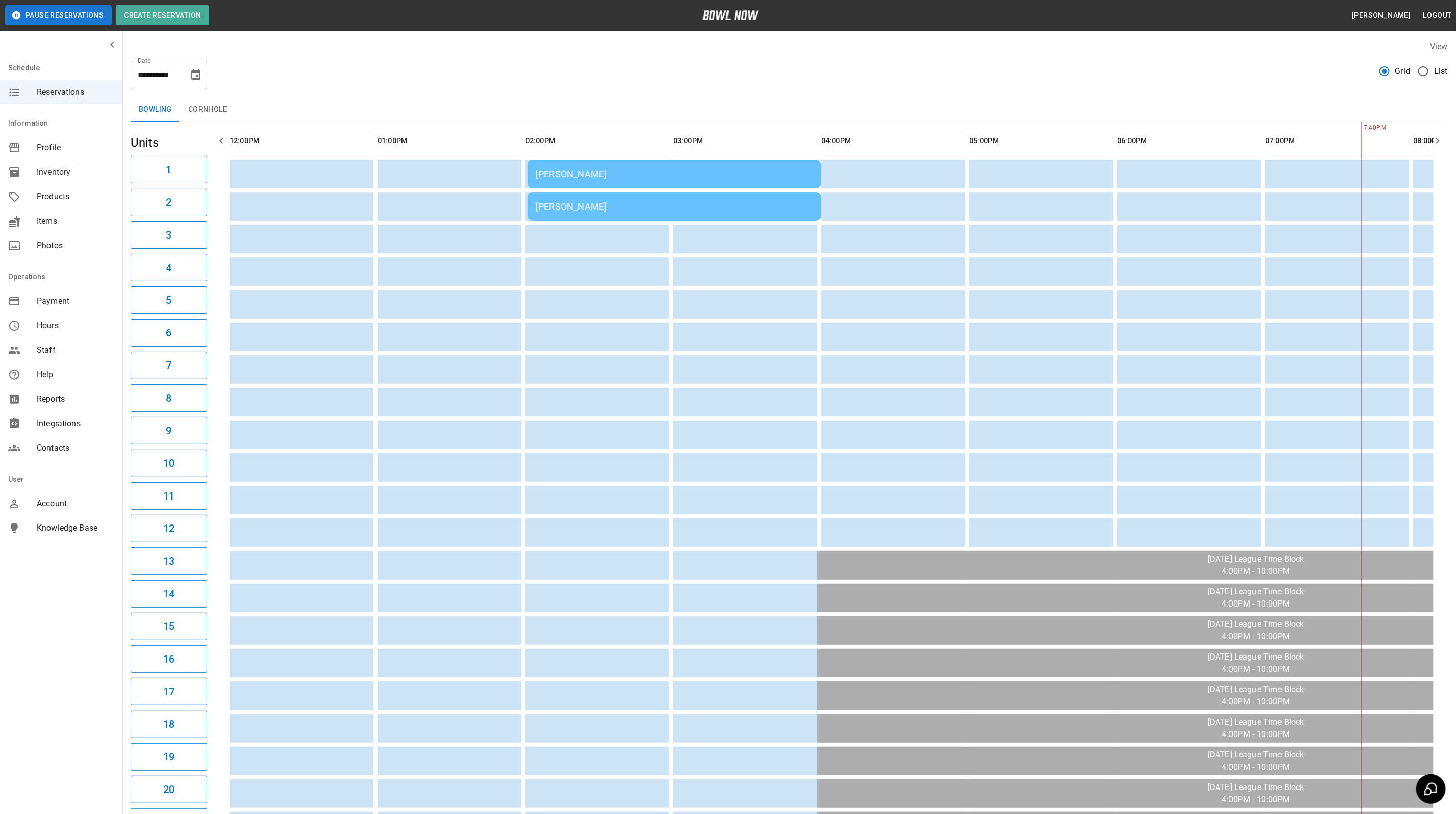
click at [578, 182] on td "[PERSON_NAME]" at bounding box center [674, 174] width 294 height 29
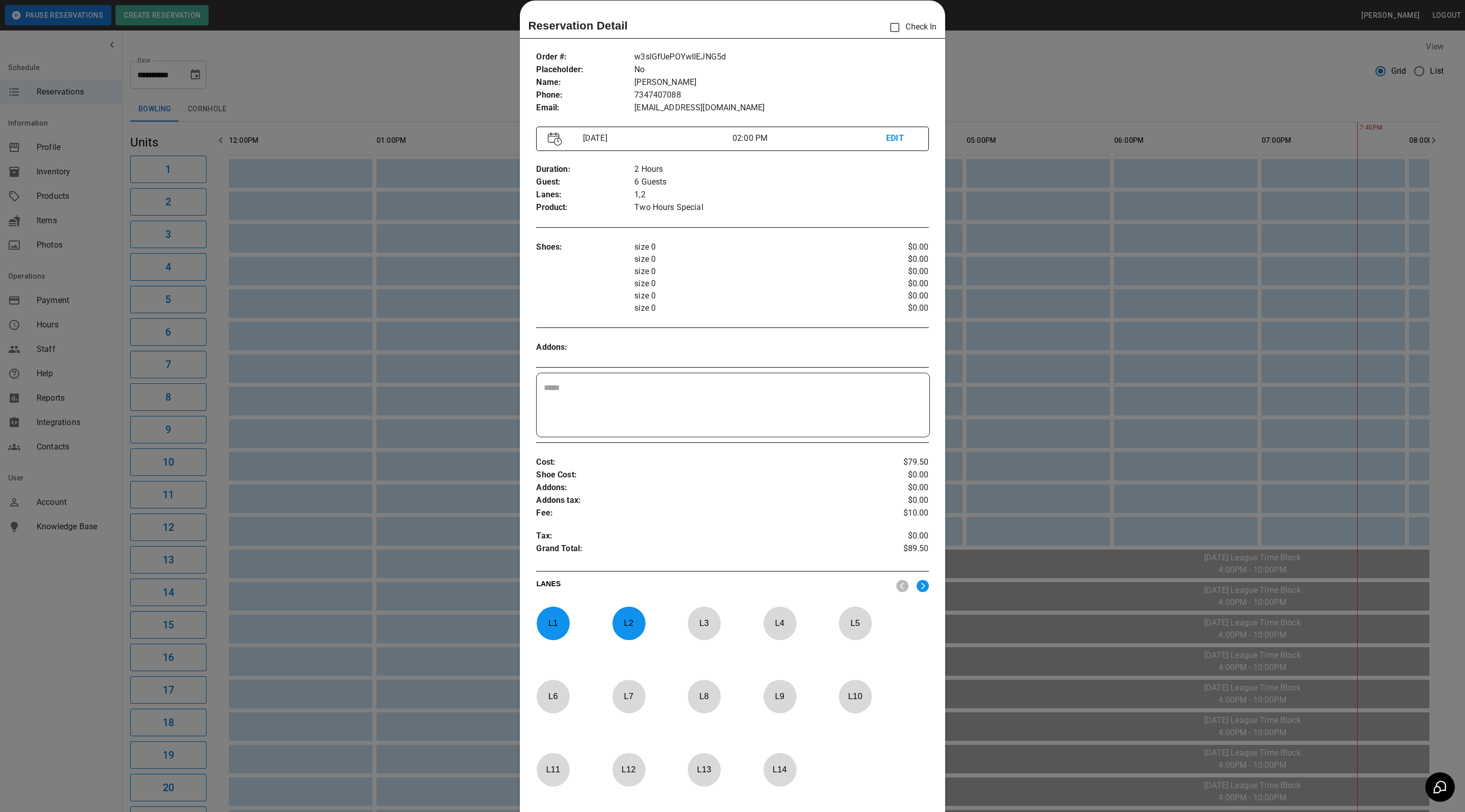
click at [1038, 95] on div at bounding box center [732, 406] width 1465 height 812
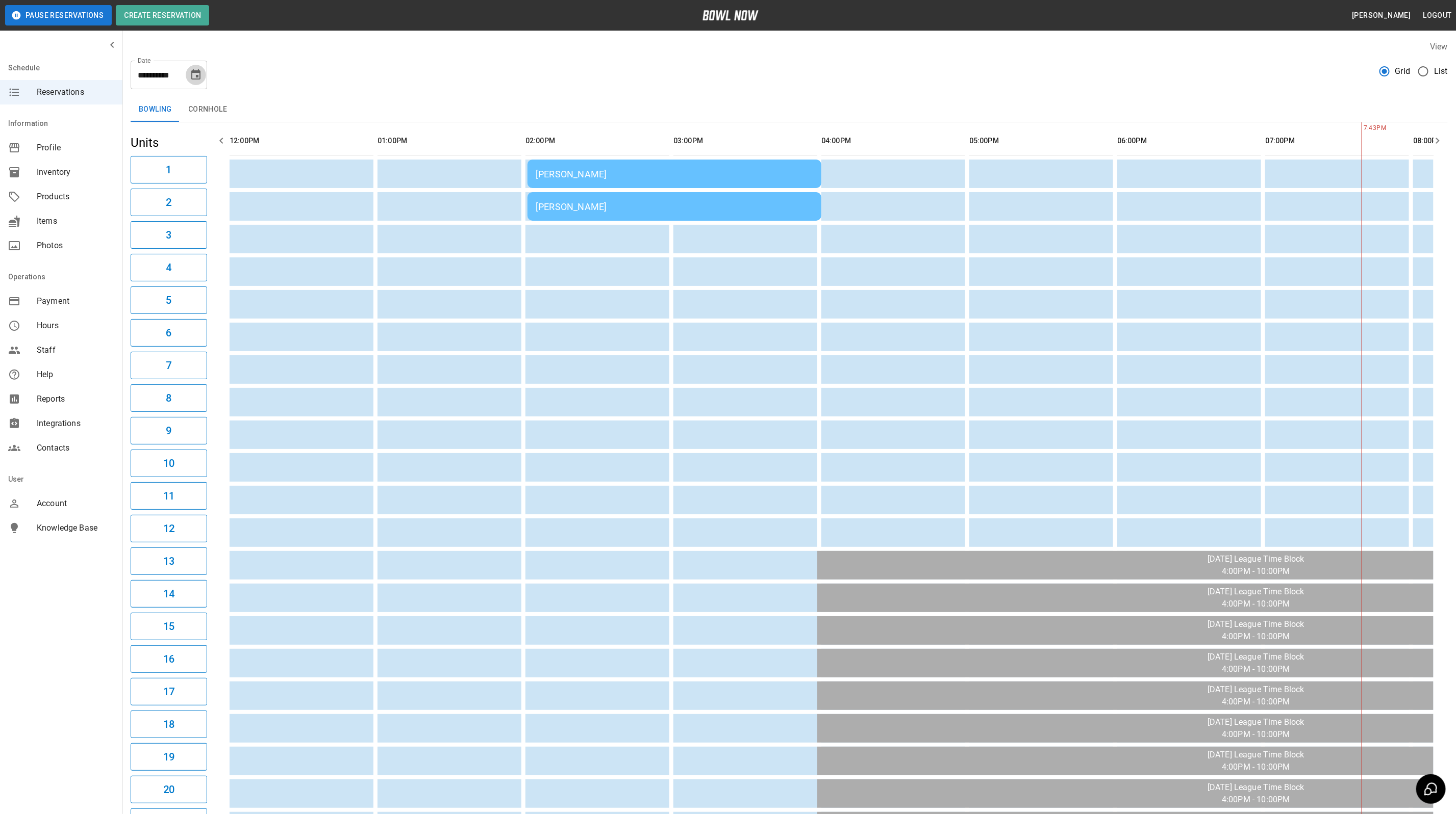
click at [193, 83] on button "Choose date, selected date is Oct 5, 2025" at bounding box center [196, 75] width 20 height 20
click at [221, 139] on button "4" at bounding box center [217, 148] width 18 height 18
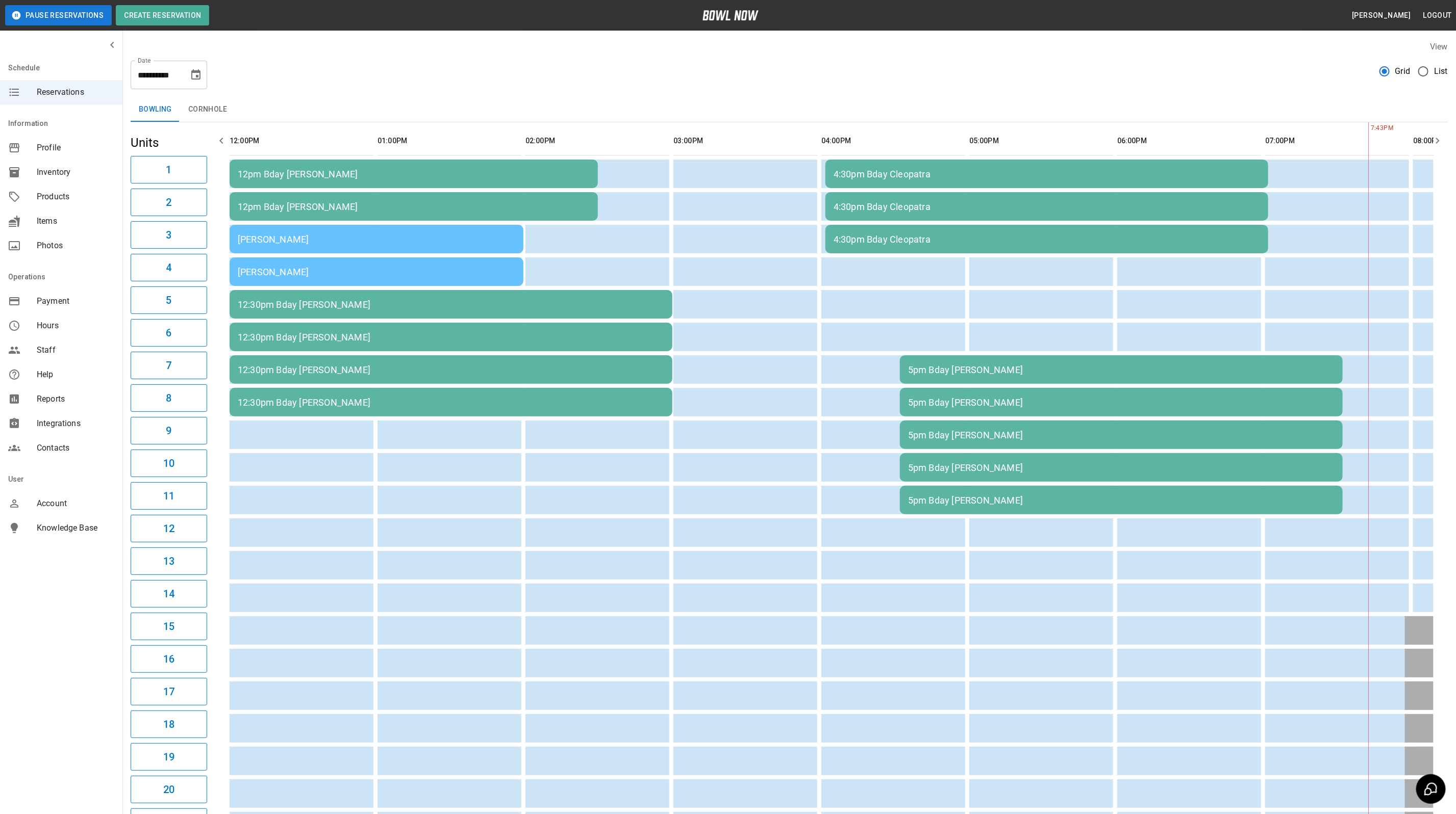
click at [357, 238] on div "[PERSON_NAME]" at bounding box center [376, 240] width 277 height 11
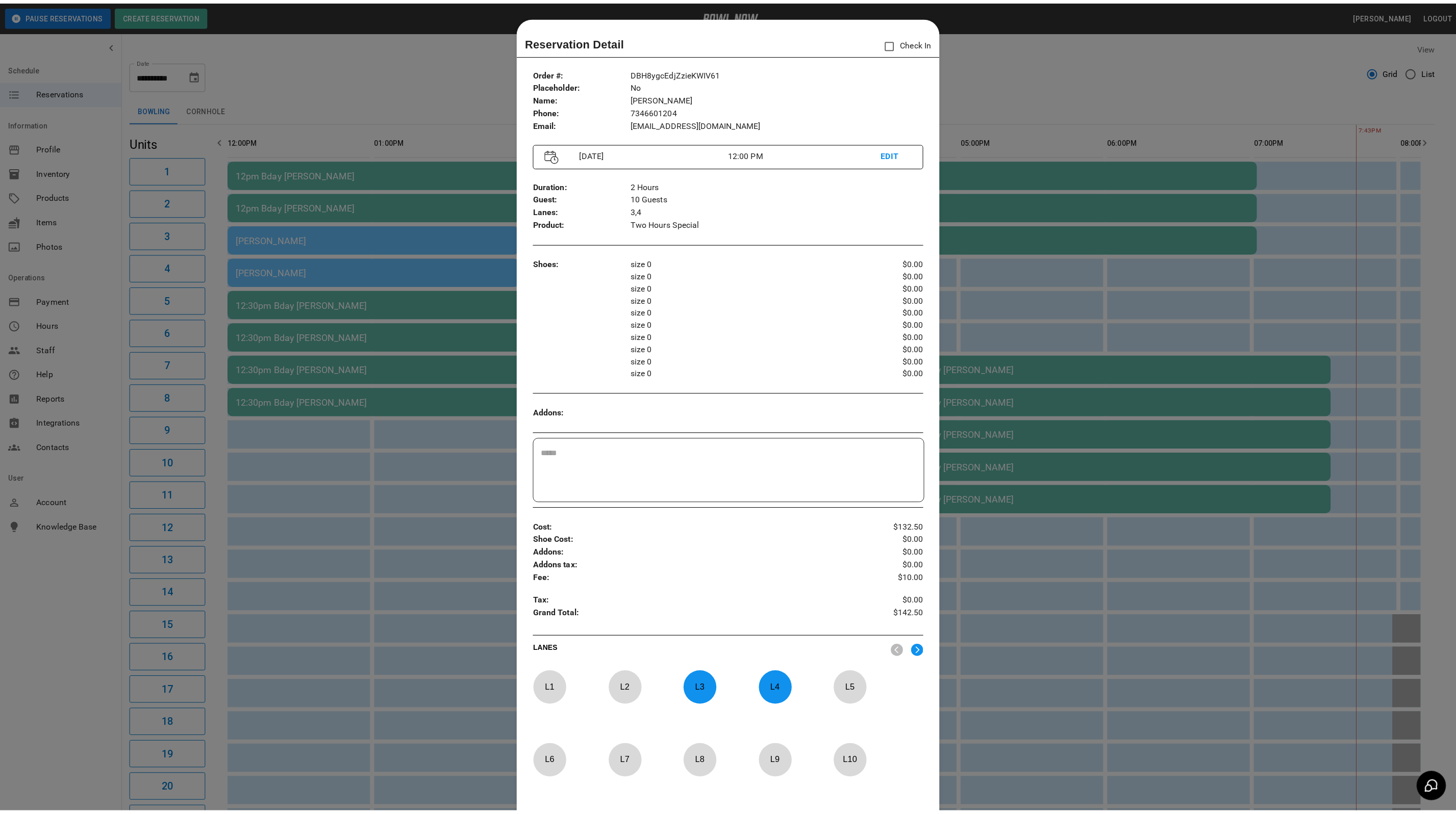
scroll to position [16, 0]
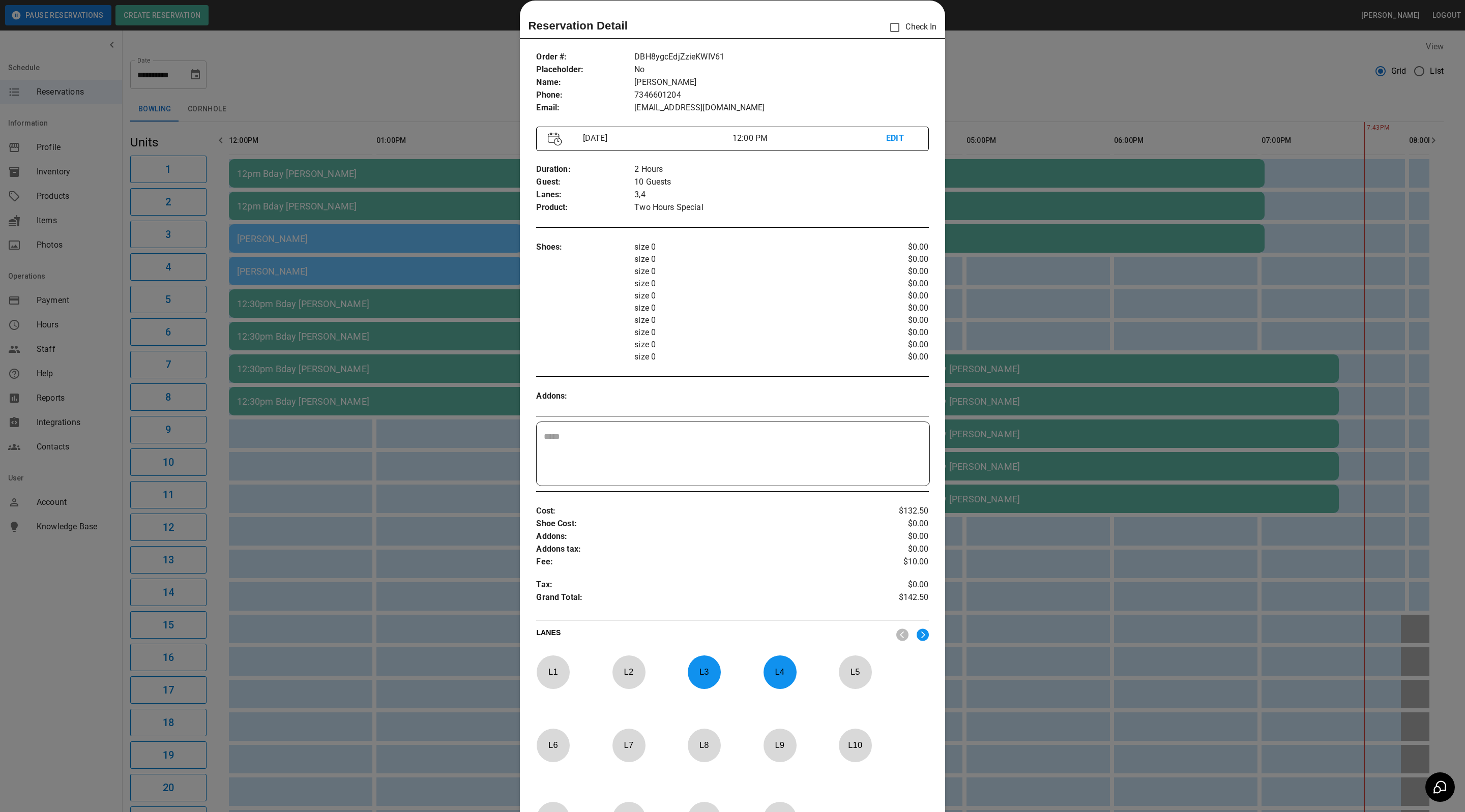
click at [1090, 92] on div at bounding box center [732, 406] width 1465 height 812
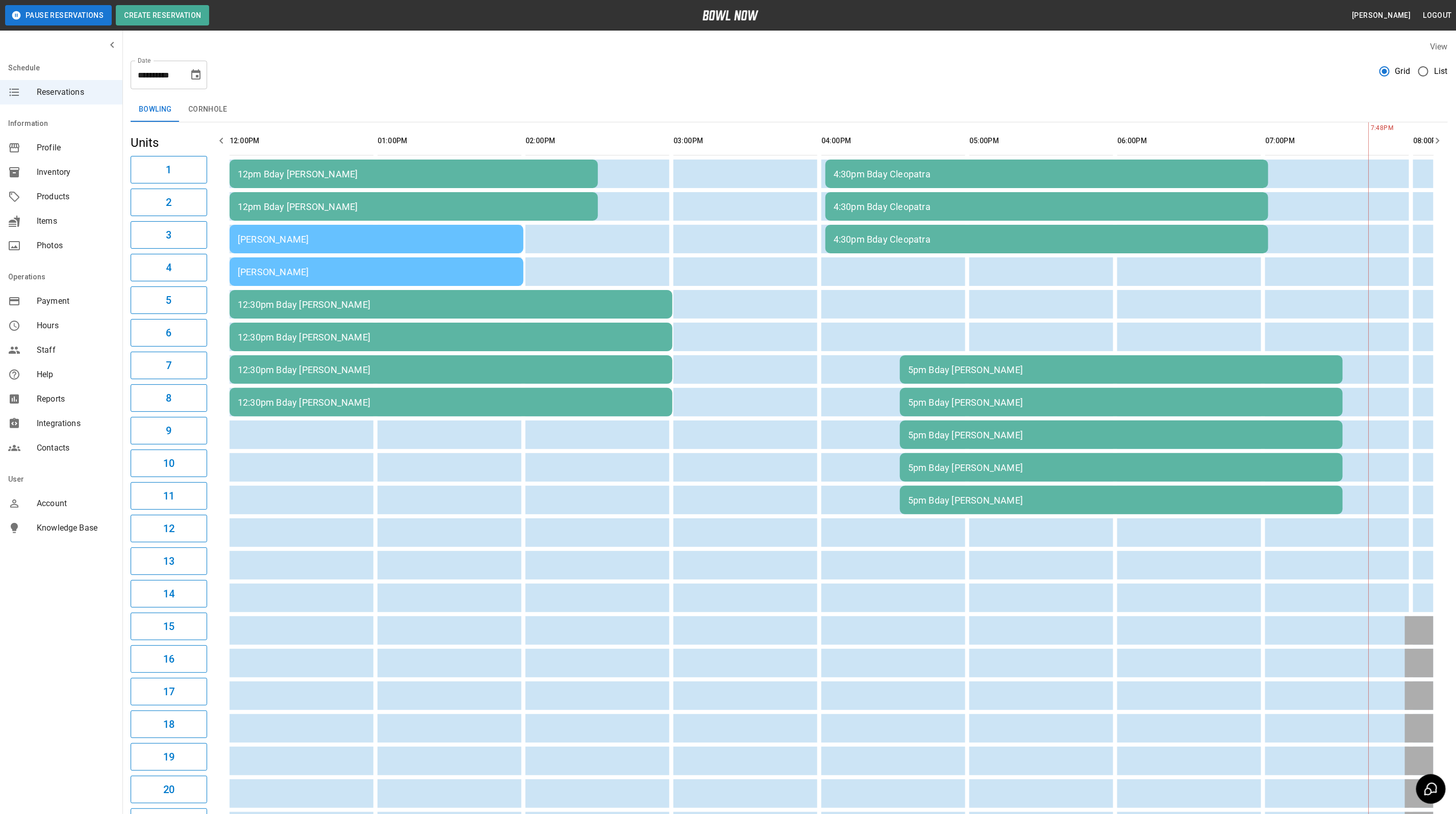
click at [201, 76] on icon "Choose date, selected date is Oct 4, 2025" at bounding box center [196, 74] width 13 height 13
drag, startPoint x: 200, startPoint y: 144, endPoint x: 639, endPoint y: 65, distance: 446.1
click at [200, 144] on button "3" at bounding box center [197, 148] width 18 height 18
type input "**********"
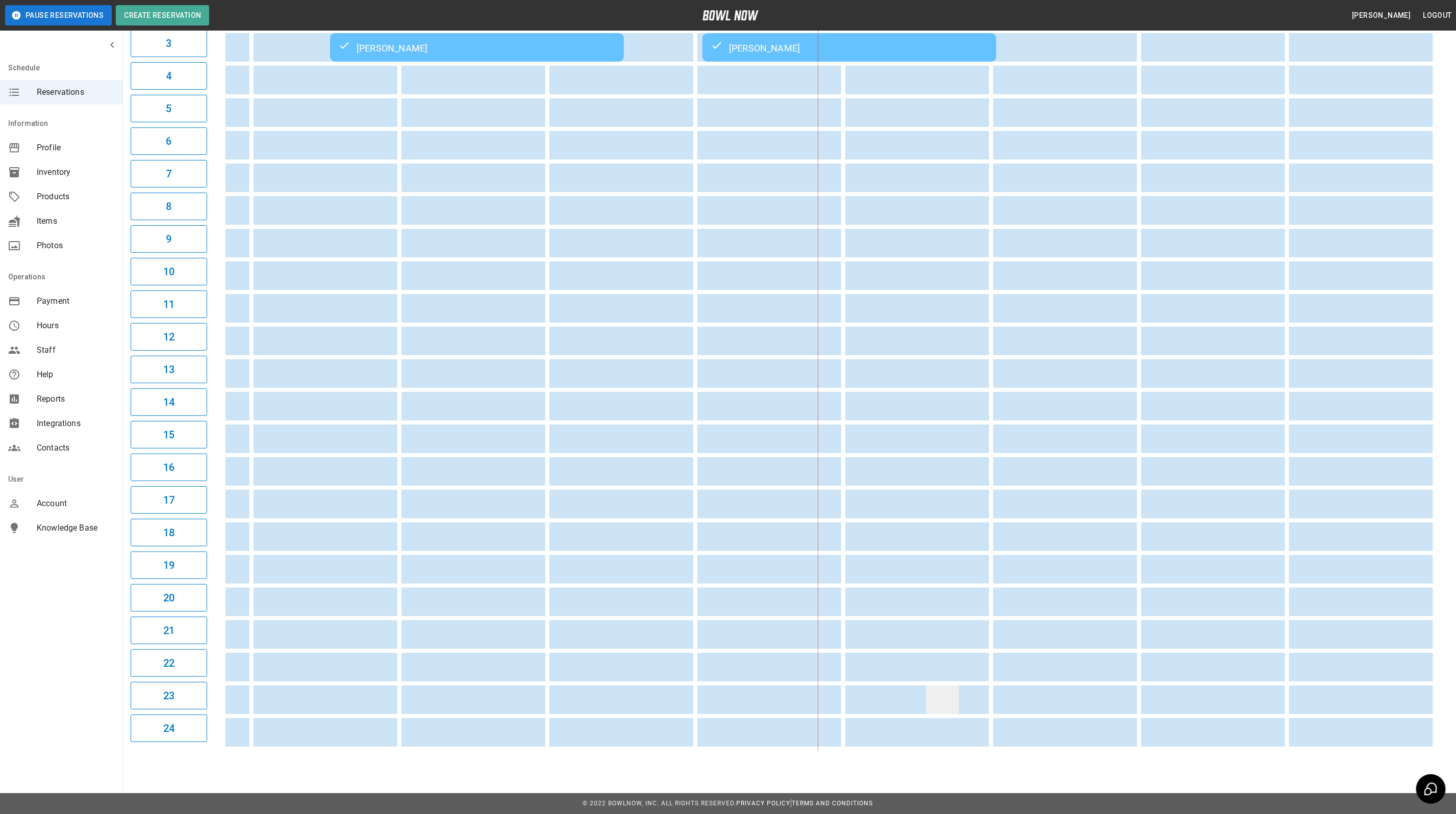
scroll to position [0, 0]
